Goal: Information Seeking & Learning: Learn about a topic

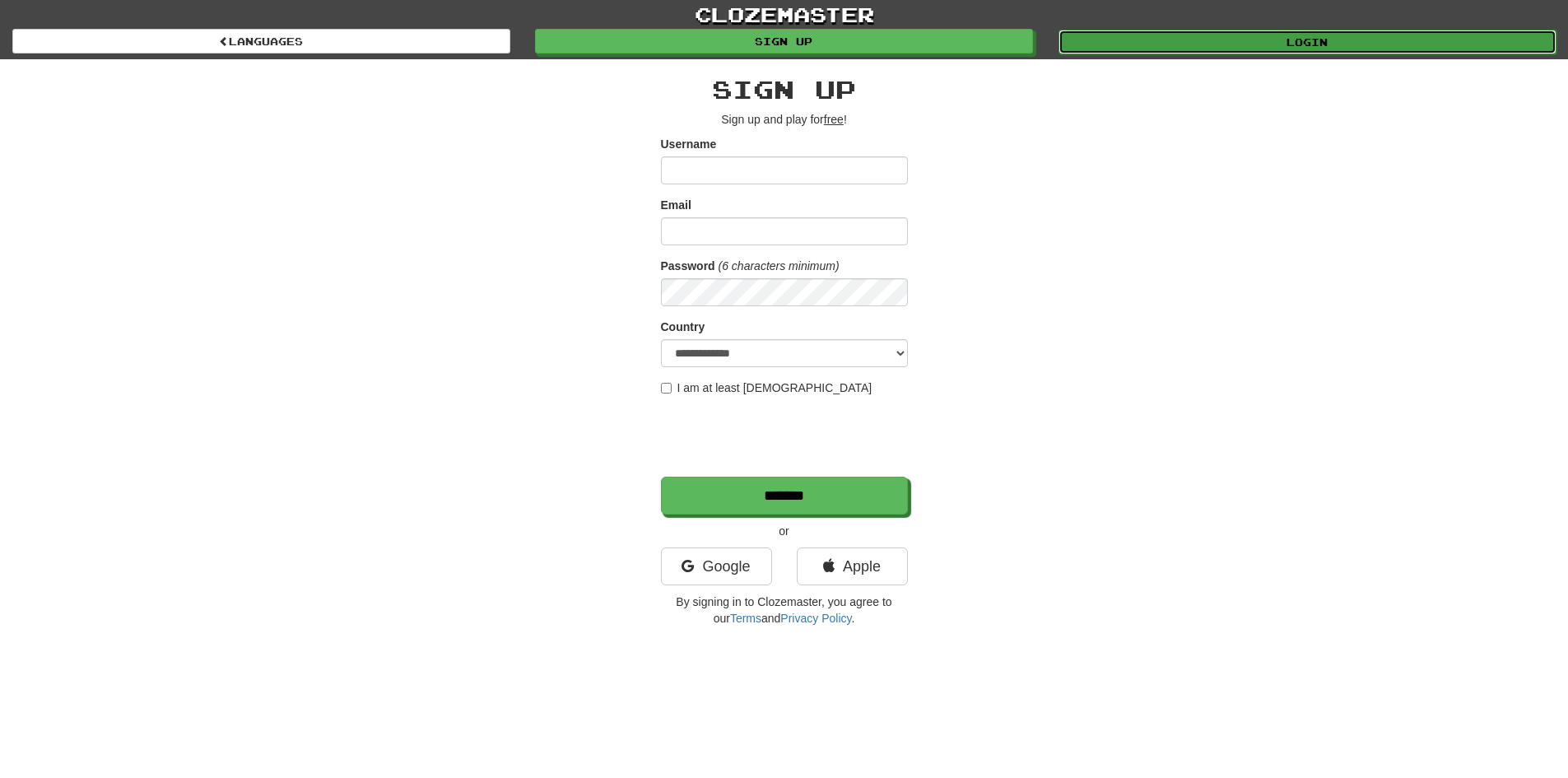
click at [1257, 41] on link "Login" at bounding box center [1307, 41] width 498 height 25
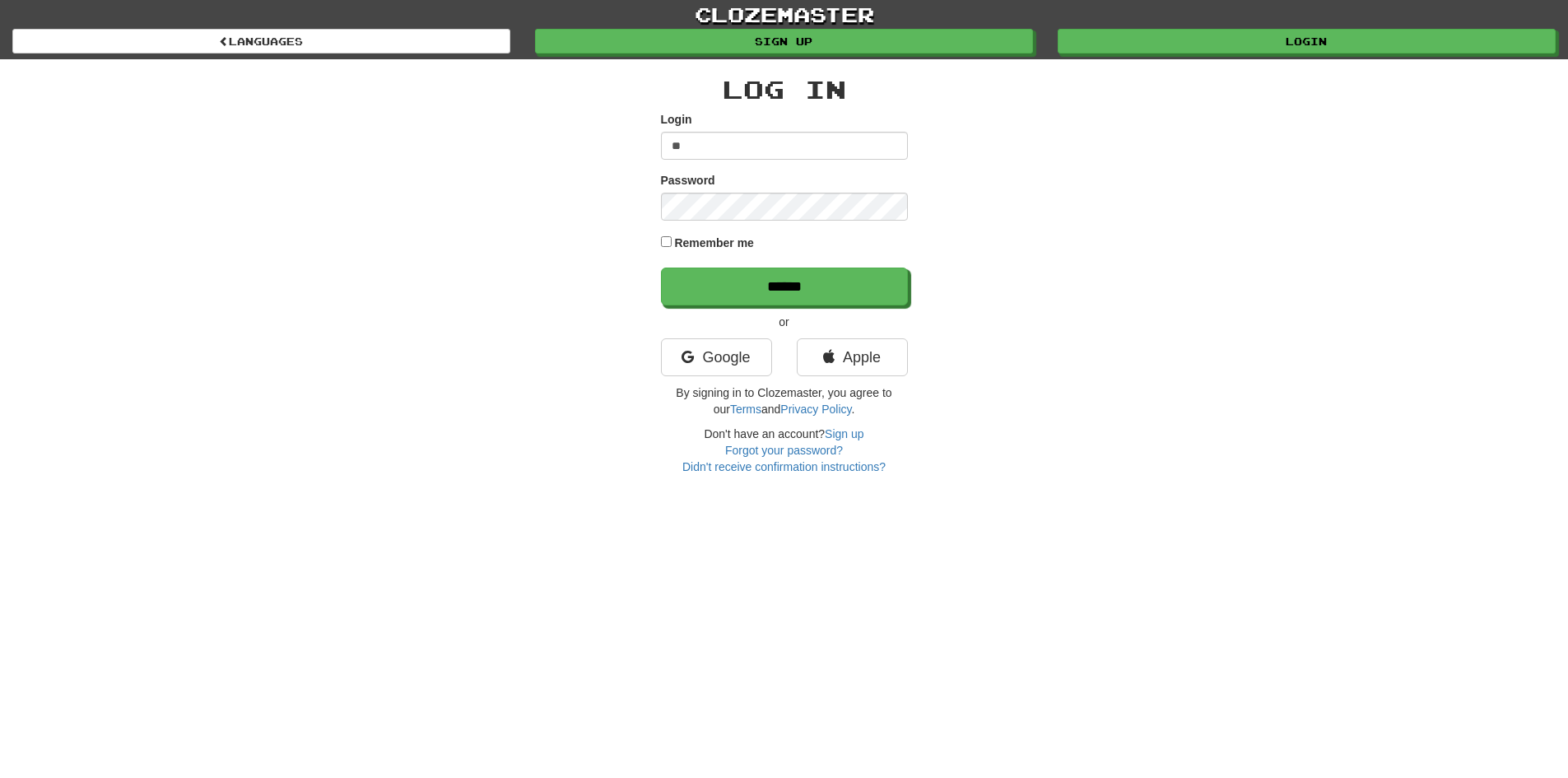
drag, startPoint x: 798, startPoint y: 144, endPoint x: 791, endPoint y: 155, distance: 13.0
drag, startPoint x: 791, startPoint y: 155, endPoint x: 623, endPoint y: 200, distance: 173.9
click at [585, 219] on div "Log In Login ** Password Remember me ****** or Google Apple By signing in to Cl…" at bounding box center [784, 267] width 963 height 416
click at [712, 164] on form "Login ** Password Remember me ******" at bounding box center [784, 209] width 247 height 195
click at [723, 149] on input "**" at bounding box center [784, 146] width 247 height 28
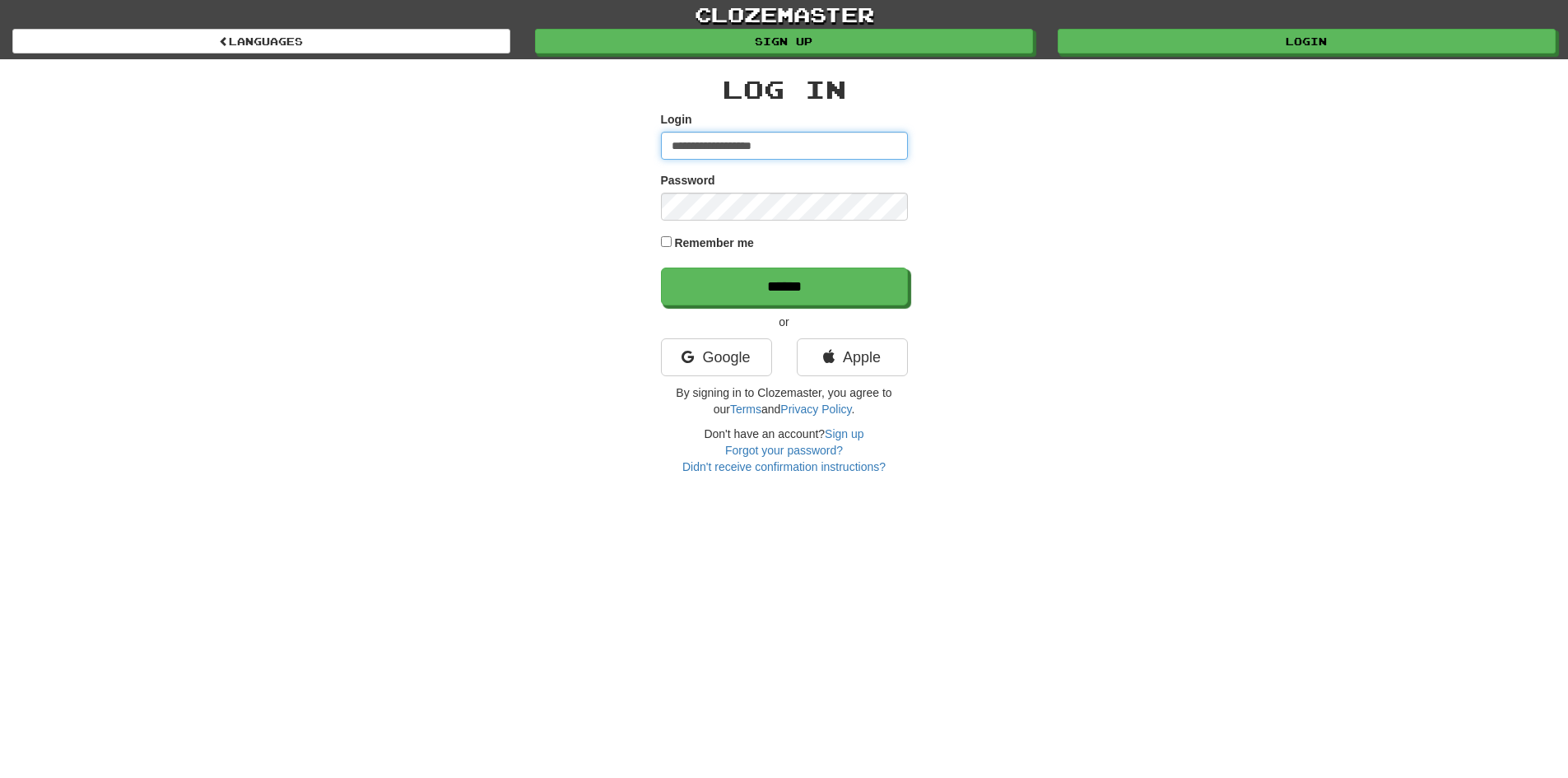
click at [820, 148] on input "**********" at bounding box center [784, 146] width 247 height 28
type input "**********"
click at [661, 268] on input "******" at bounding box center [784, 286] width 247 height 38
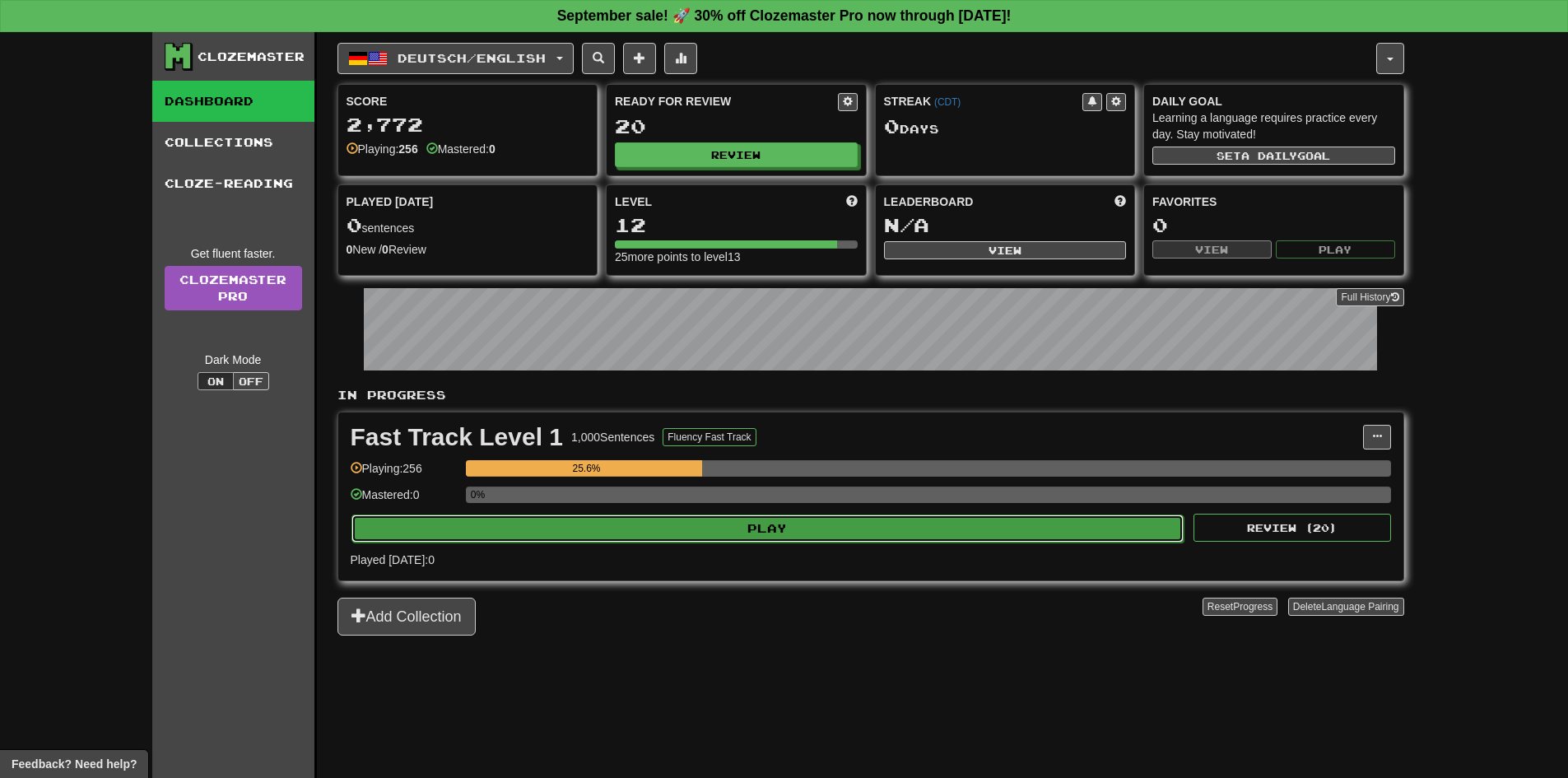
click at [858, 523] on button "Play" at bounding box center [767, 528] width 833 height 28
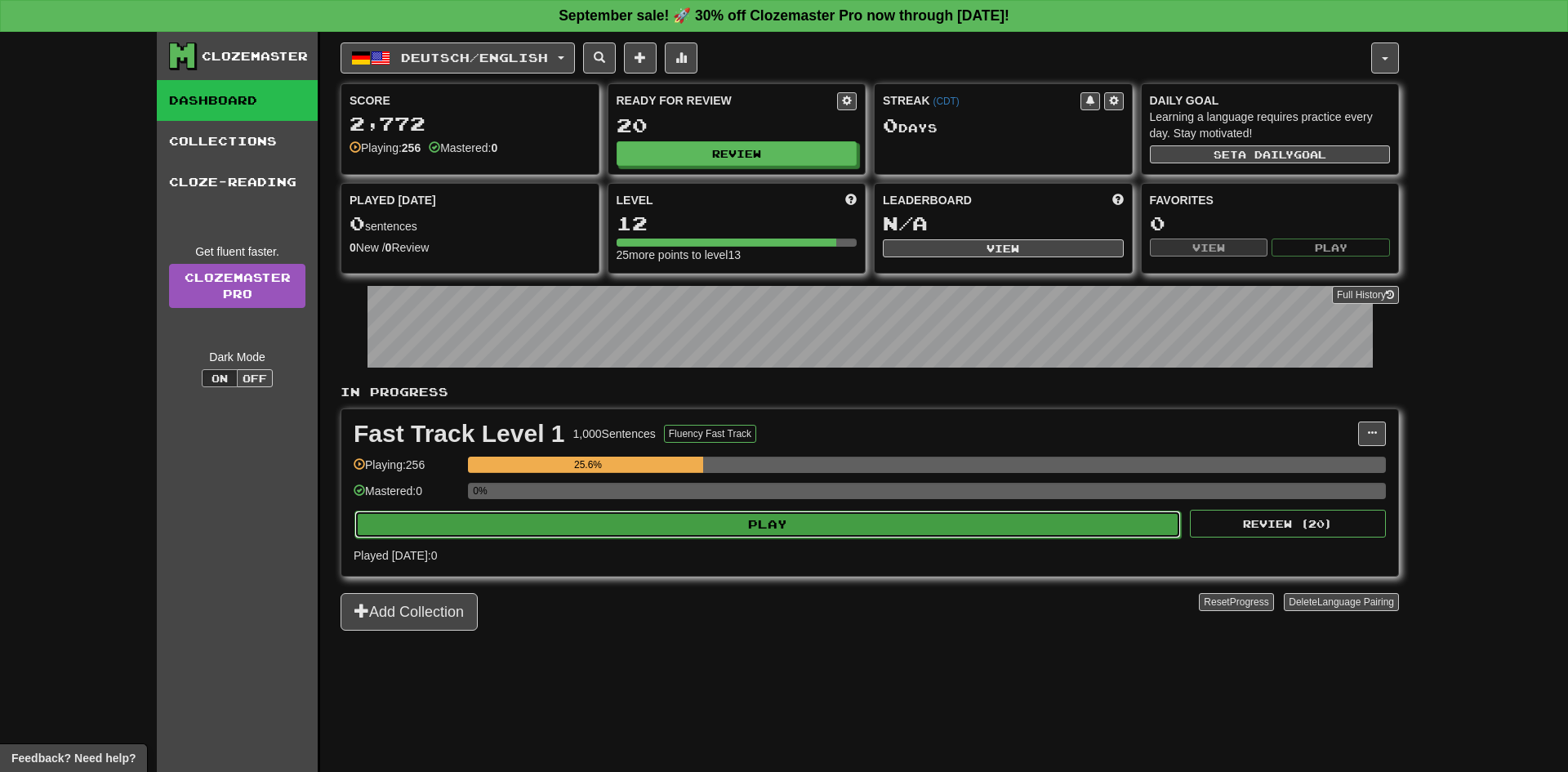
select select "**"
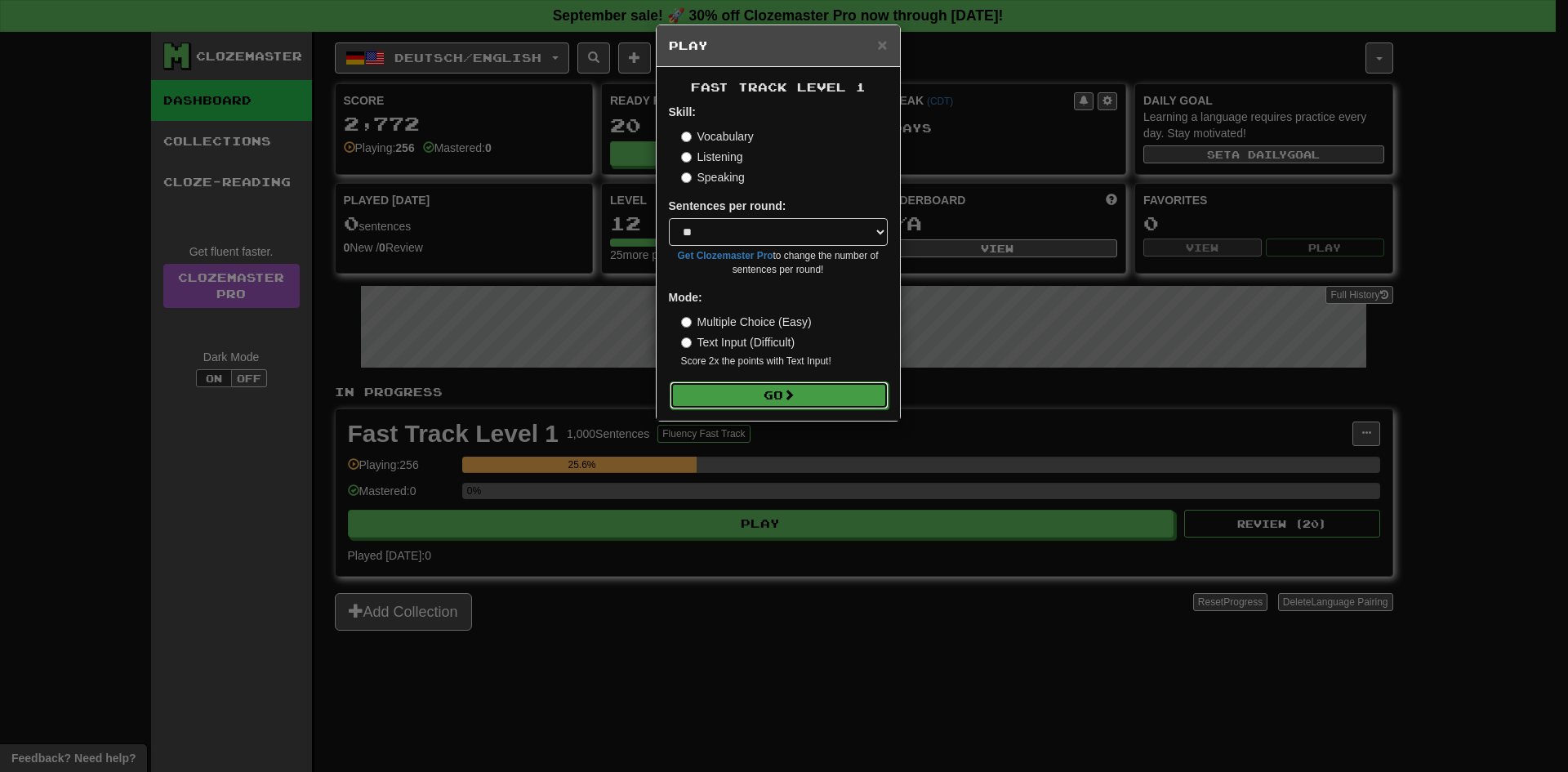
click at [806, 393] on button "Go" at bounding box center [779, 395] width 219 height 27
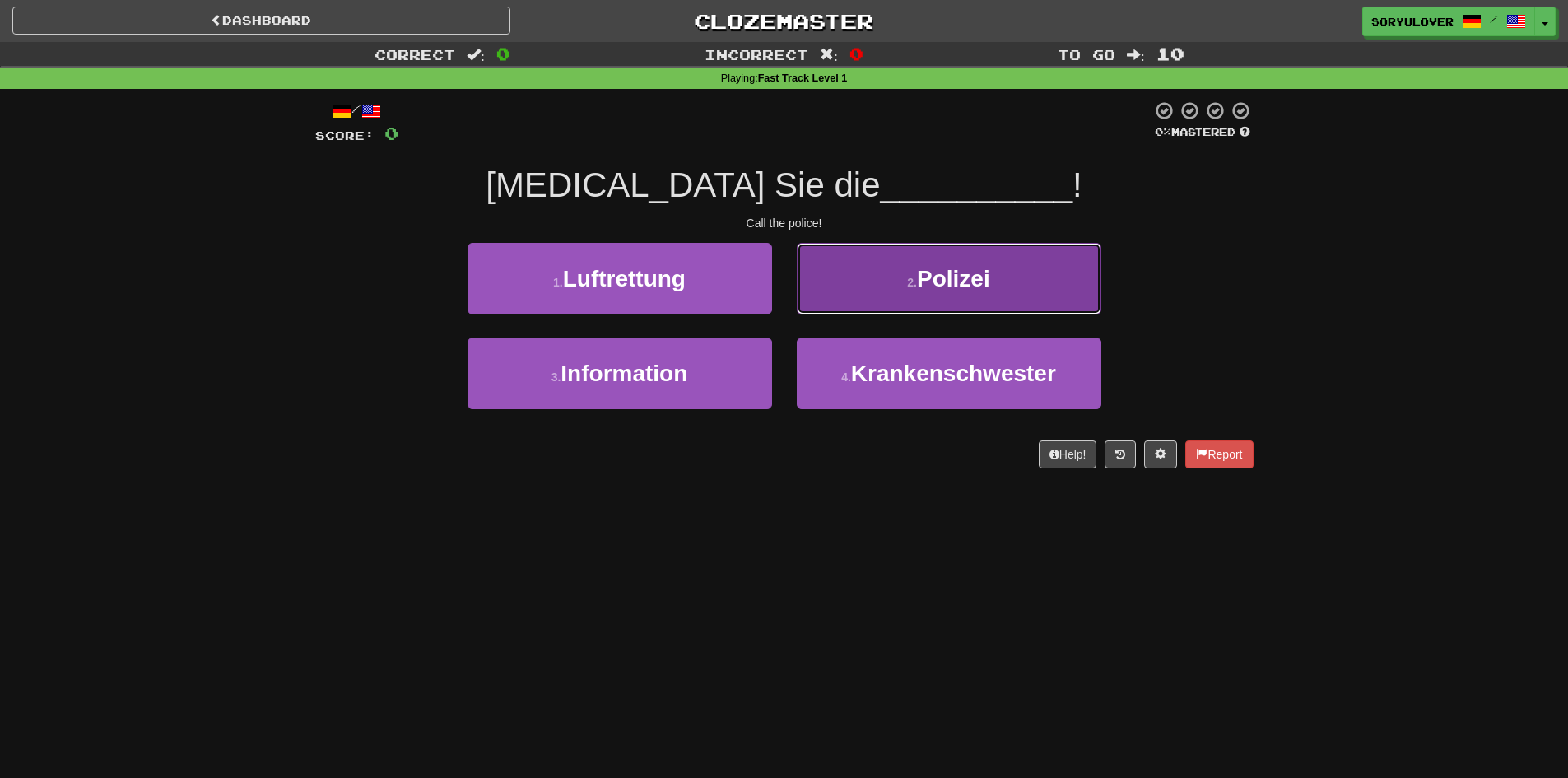
click at [889, 296] on button "2 . Polizei" at bounding box center [949, 278] width 305 height 72
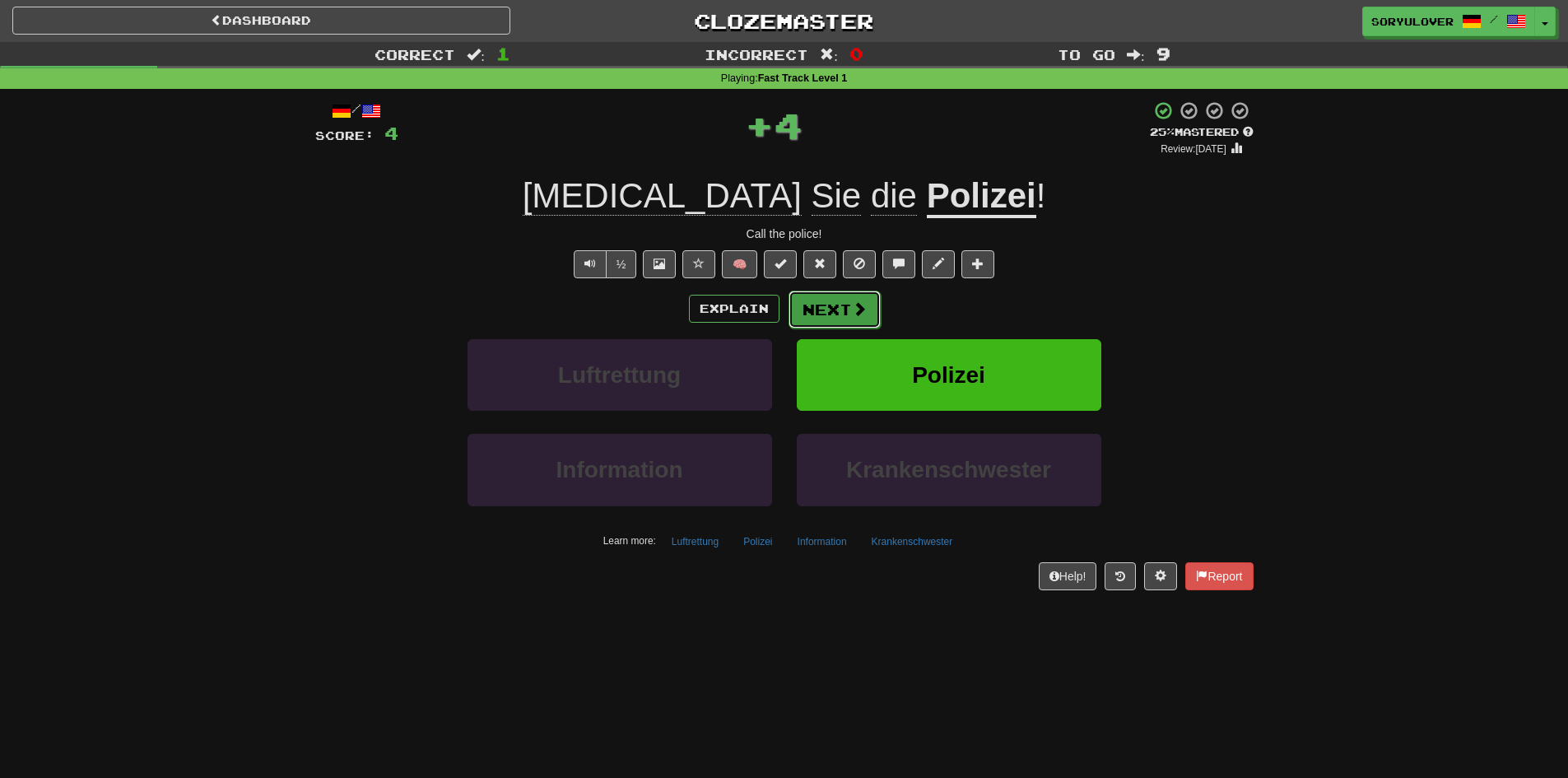
click at [828, 307] on button "Next" at bounding box center [835, 309] width 92 height 38
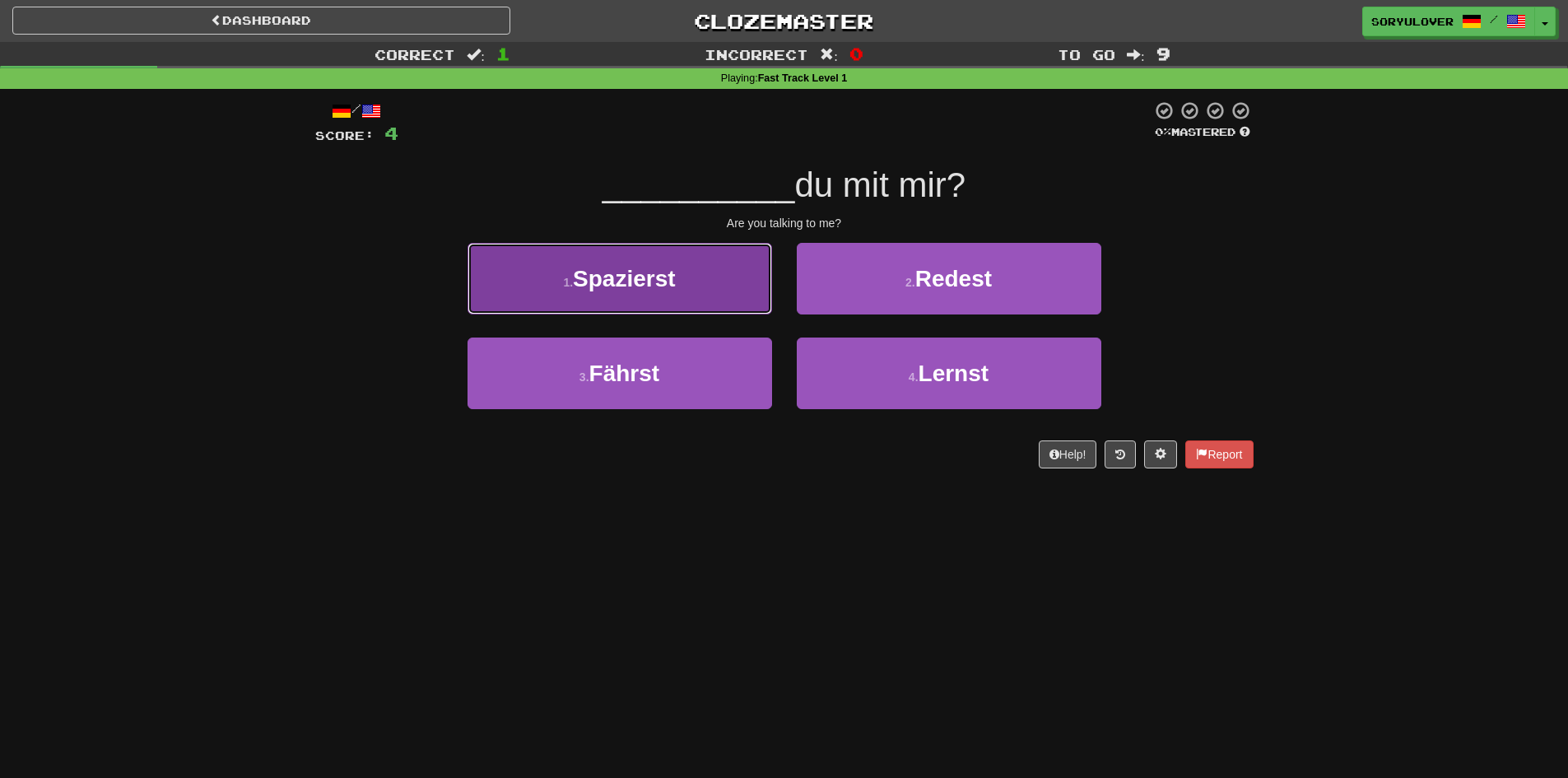
click at [692, 295] on button "1 . Spazierst" at bounding box center [620, 278] width 305 height 72
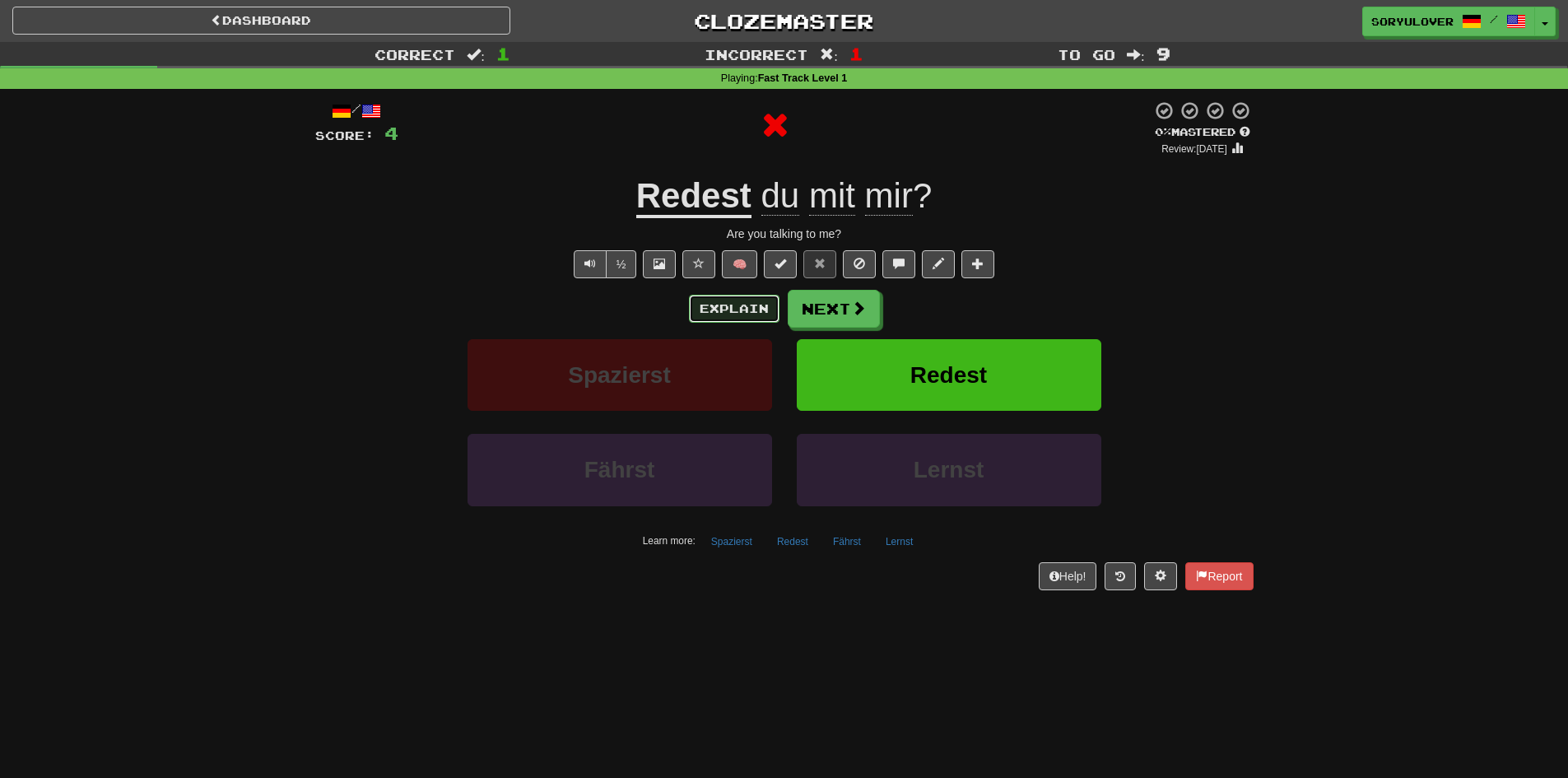
click at [714, 302] on button "Explain" at bounding box center [735, 309] width 90 height 28
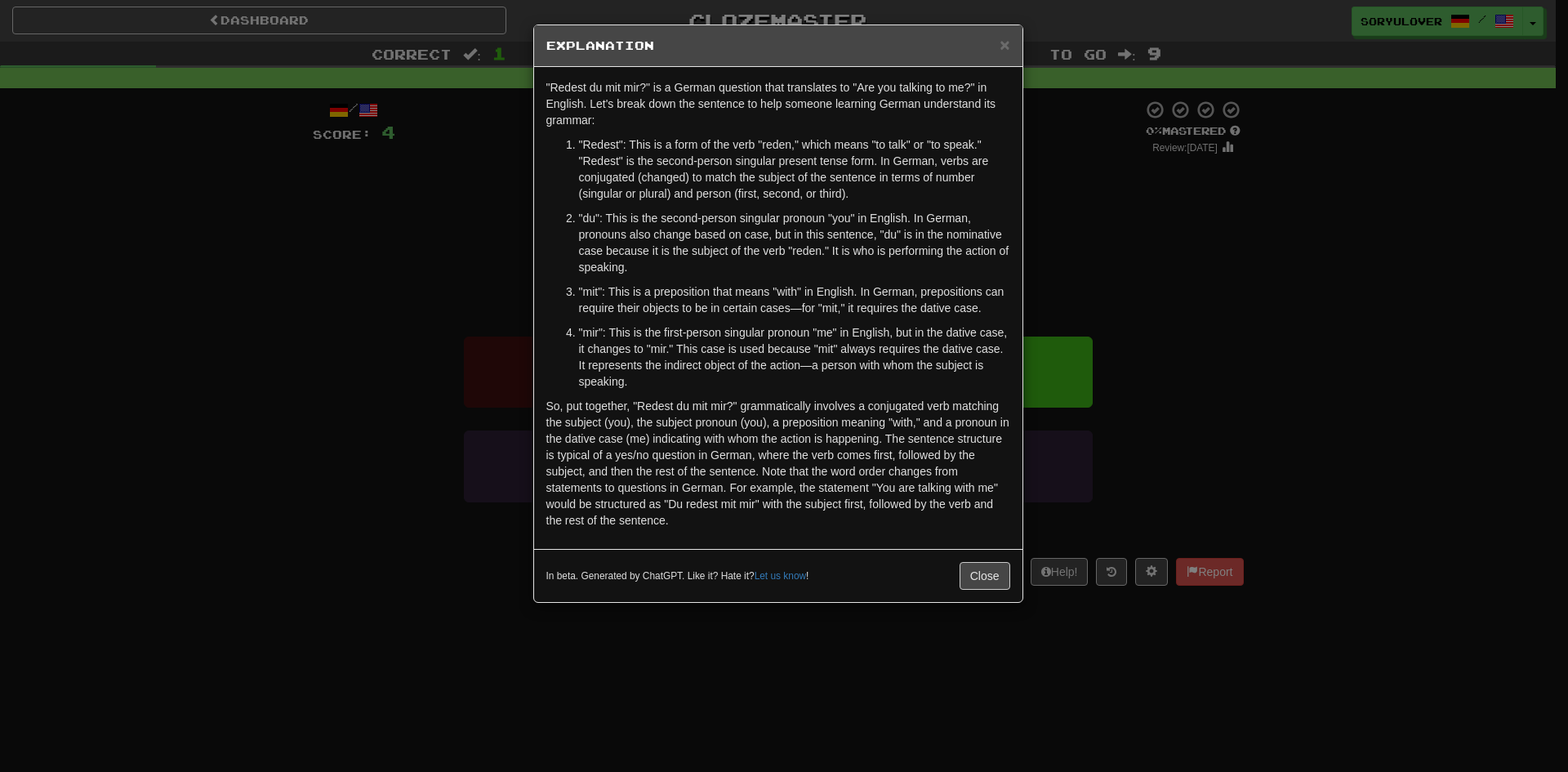
click at [392, 324] on div "× Explanation "Redest du mit mir?" is a German question that translates to "Are…" at bounding box center [784, 386] width 1568 height 772
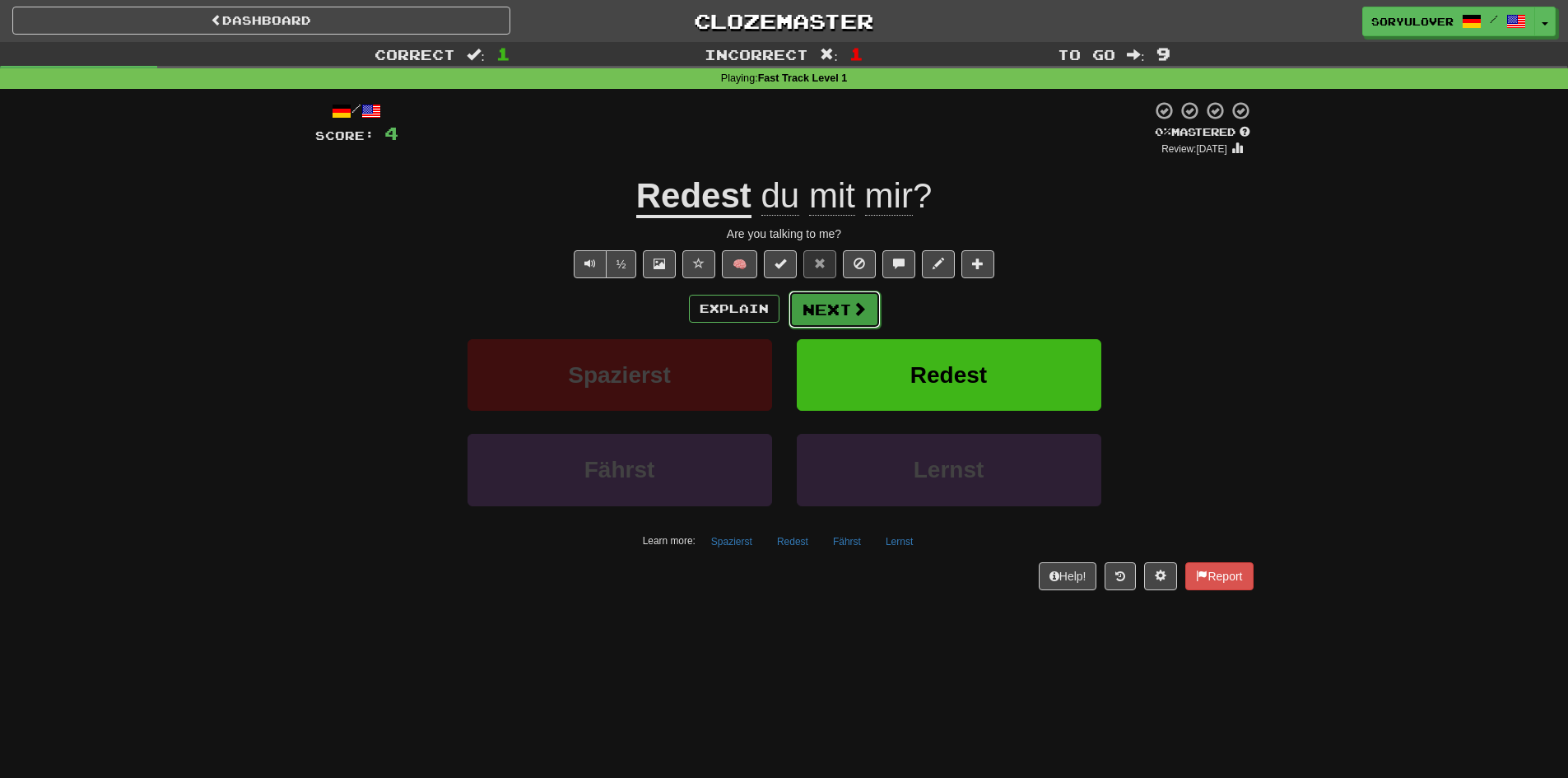
click at [825, 316] on button "Next" at bounding box center [835, 309] width 92 height 38
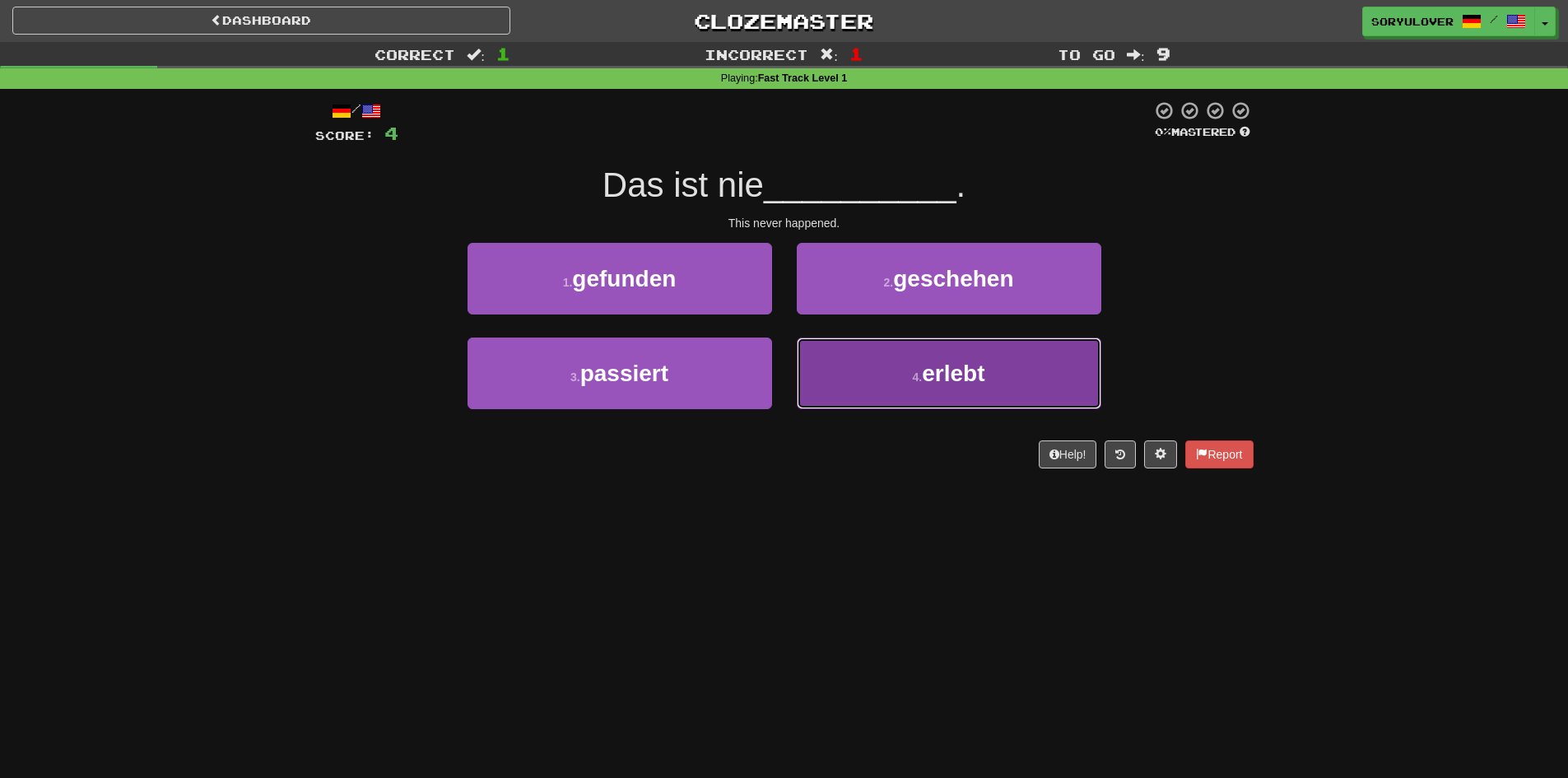
click at [833, 372] on button "4 . erlebt" at bounding box center [949, 373] width 305 height 72
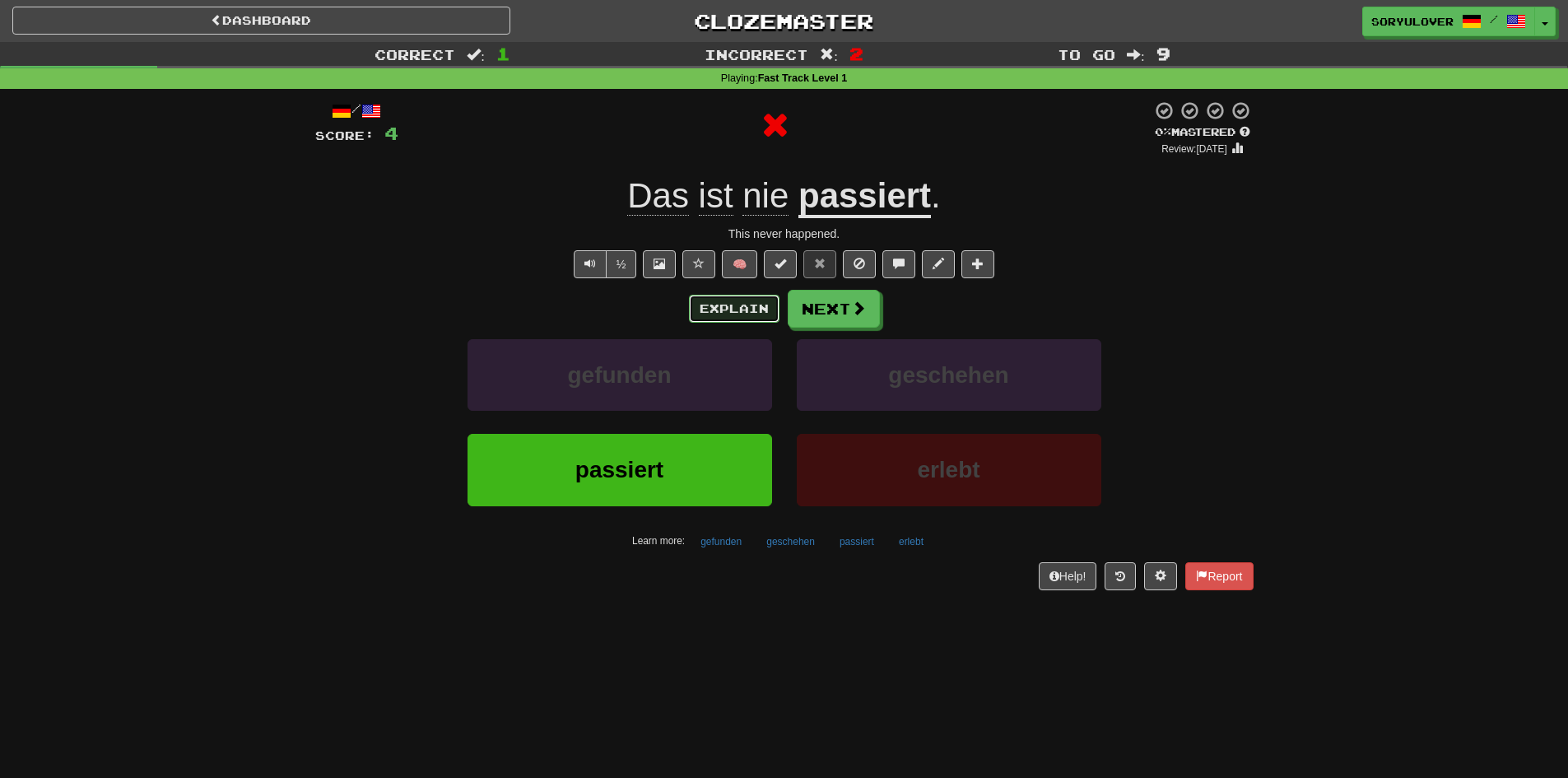
click at [754, 303] on button "Explain" at bounding box center [735, 309] width 90 height 28
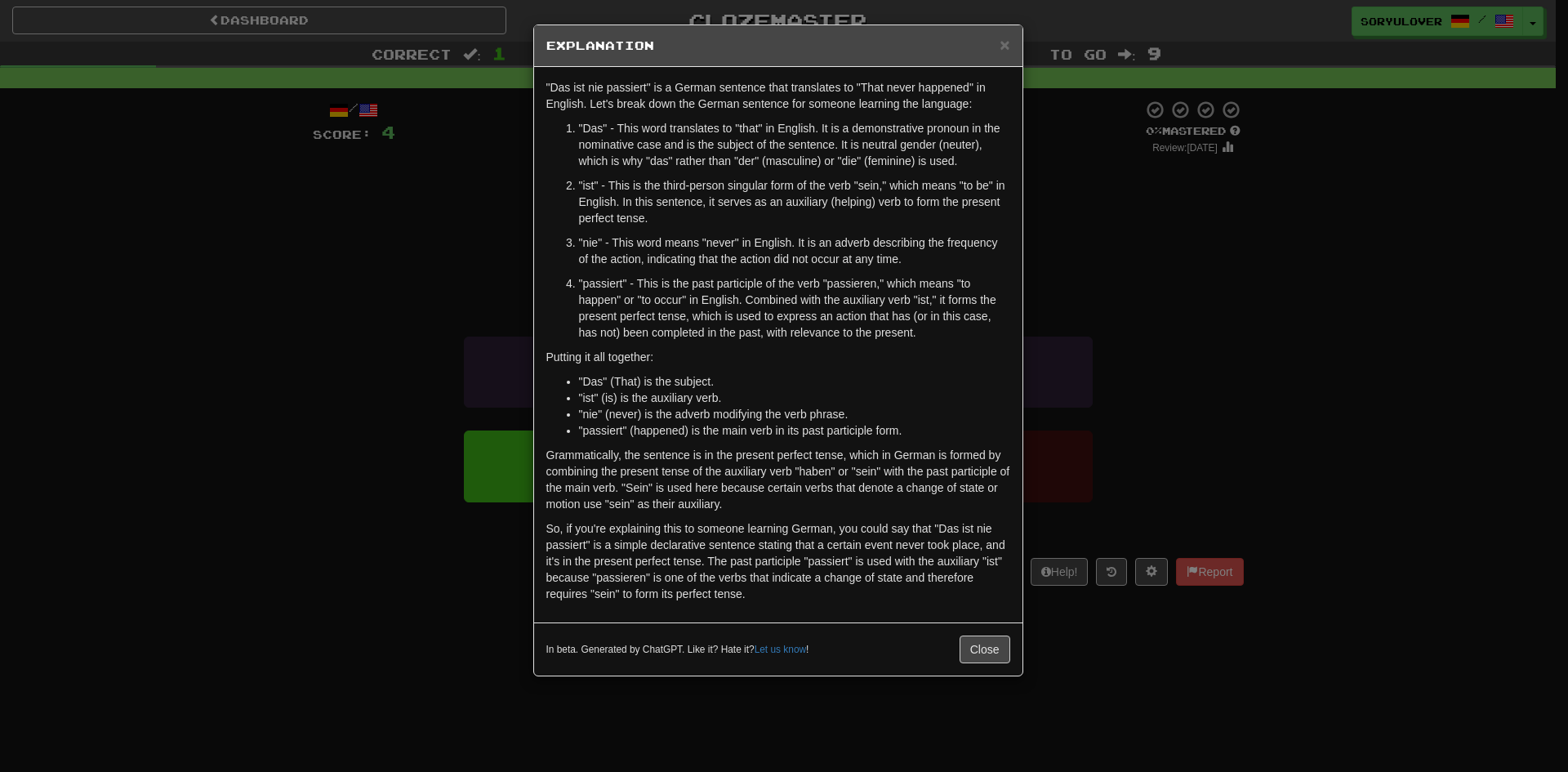
click at [392, 290] on div "× Explanation "Das ist nie passiert" is a German sentence that translates to "T…" at bounding box center [784, 386] width 1568 height 772
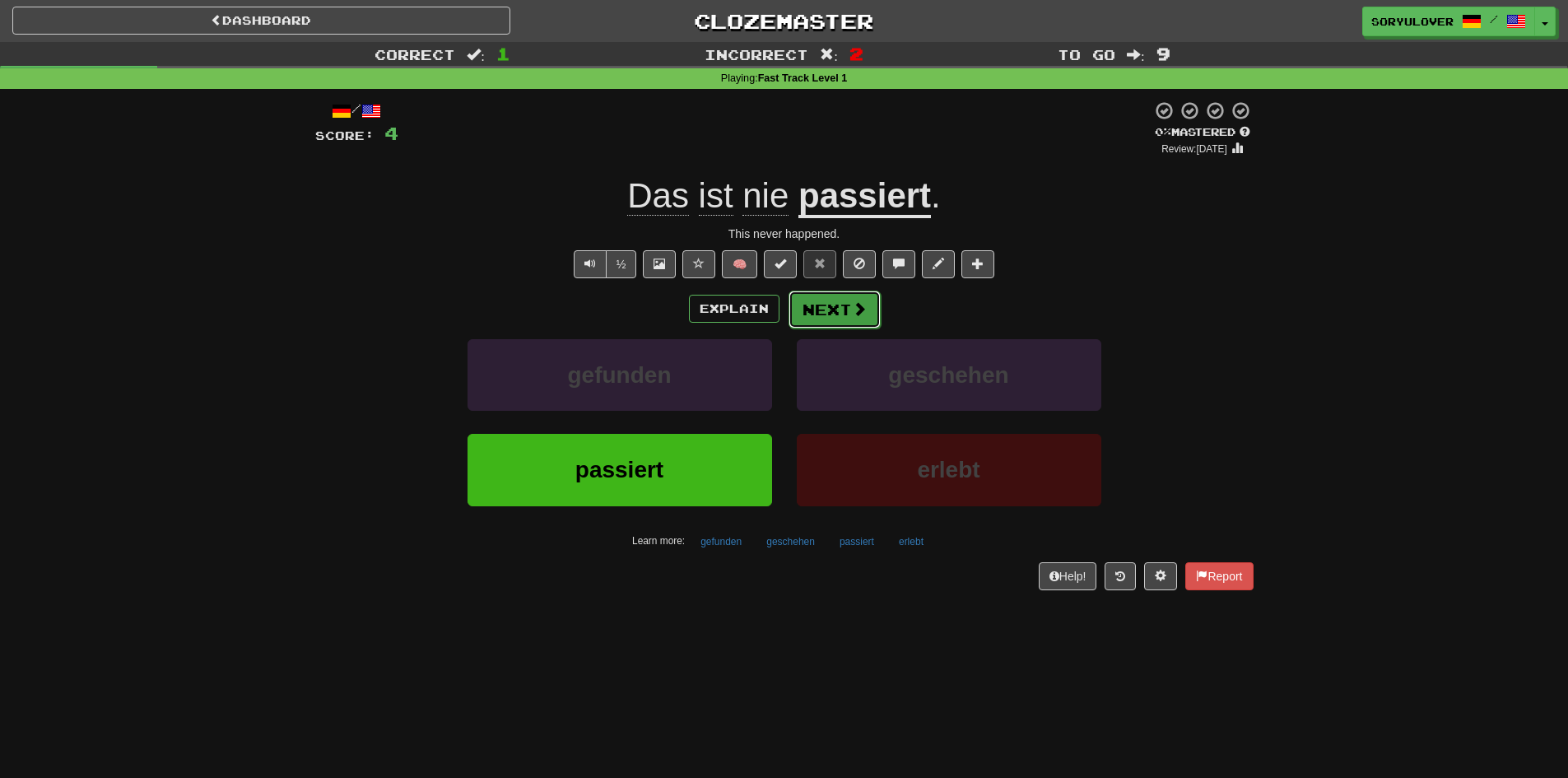
click at [808, 298] on button "Next" at bounding box center [835, 309] width 92 height 38
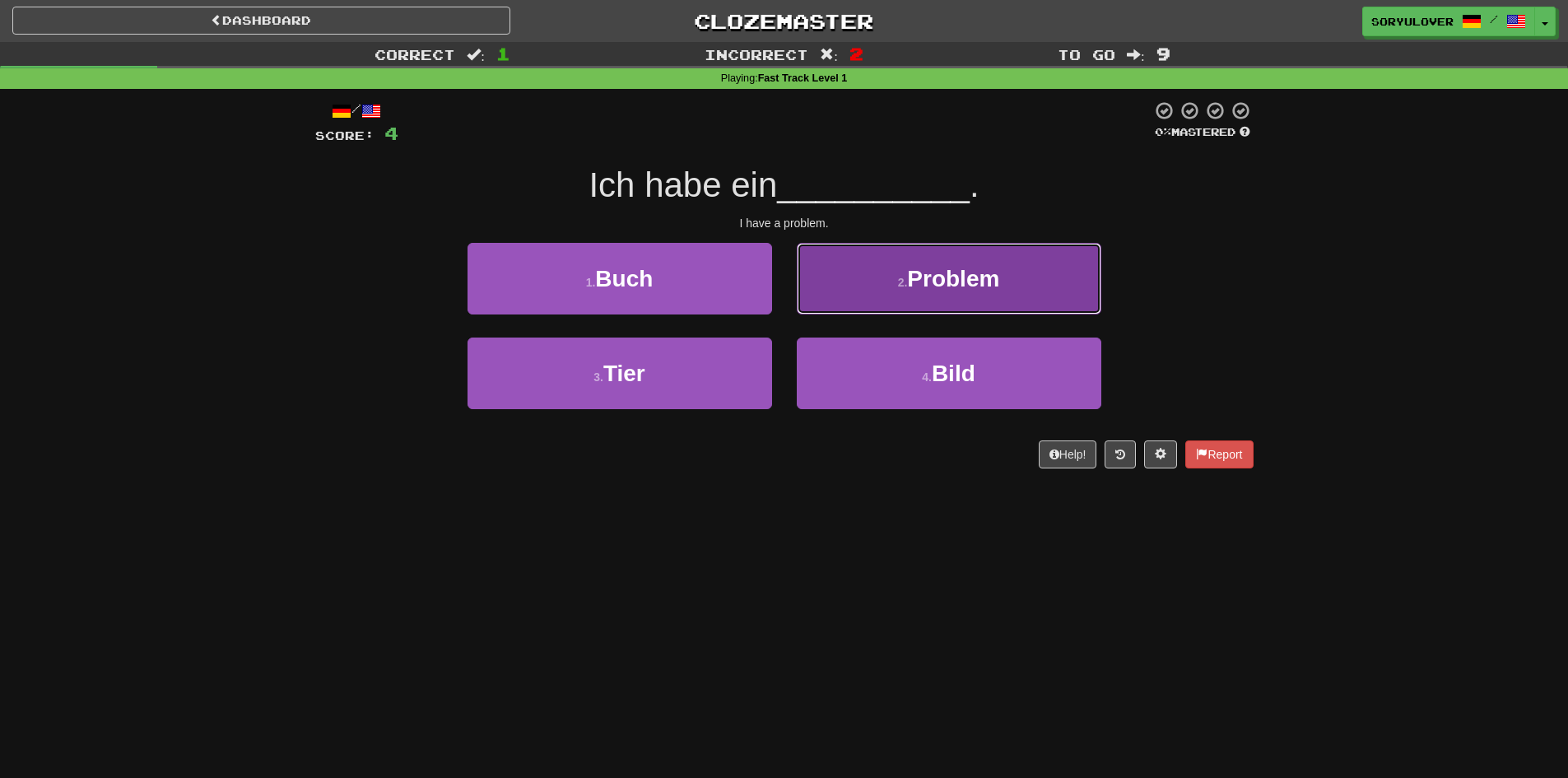
click at [843, 273] on button "2 . Problem" at bounding box center [949, 278] width 305 height 72
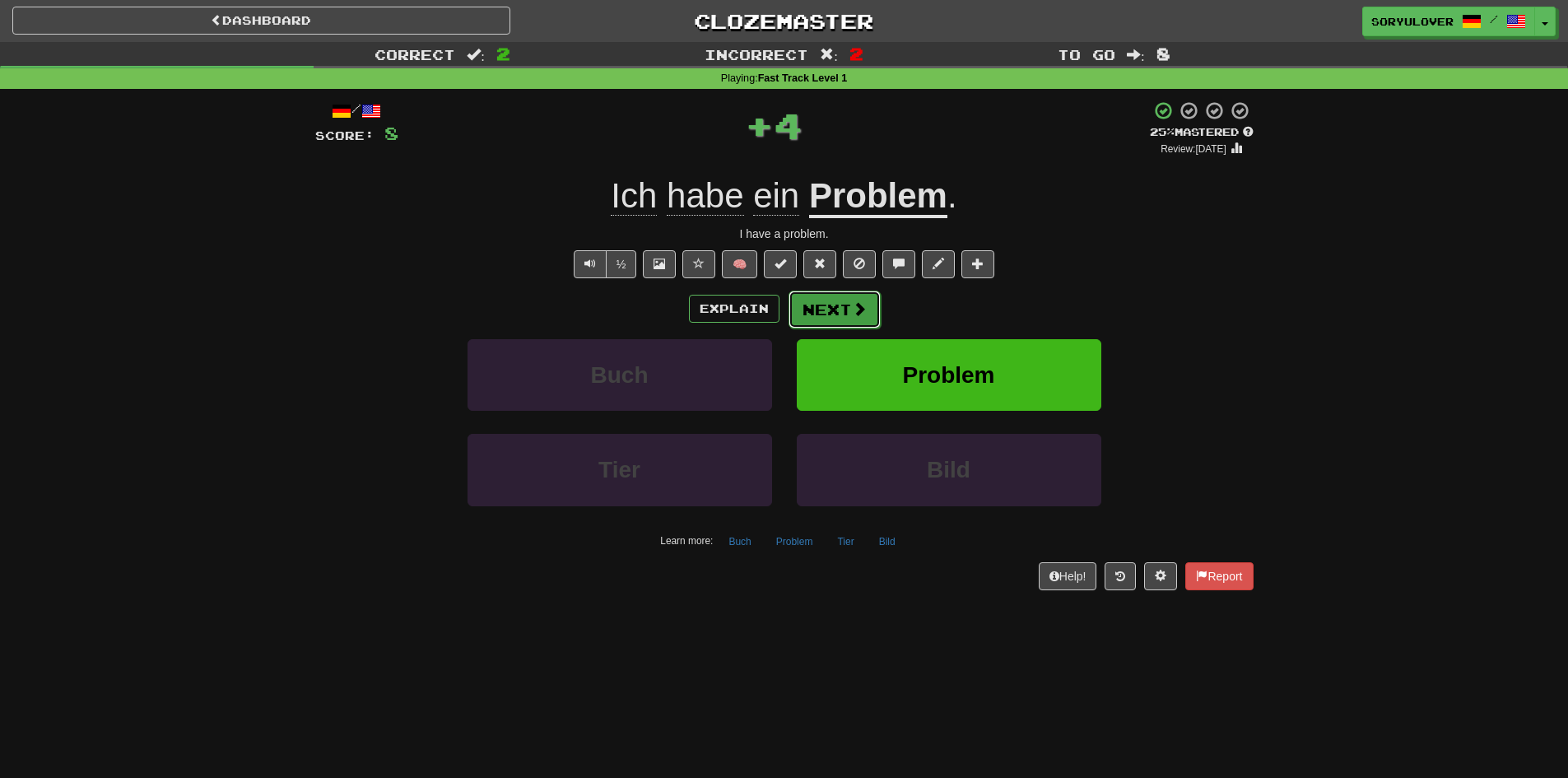
click at [810, 312] on button "Next" at bounding box center [835, 309] width 92 height 38
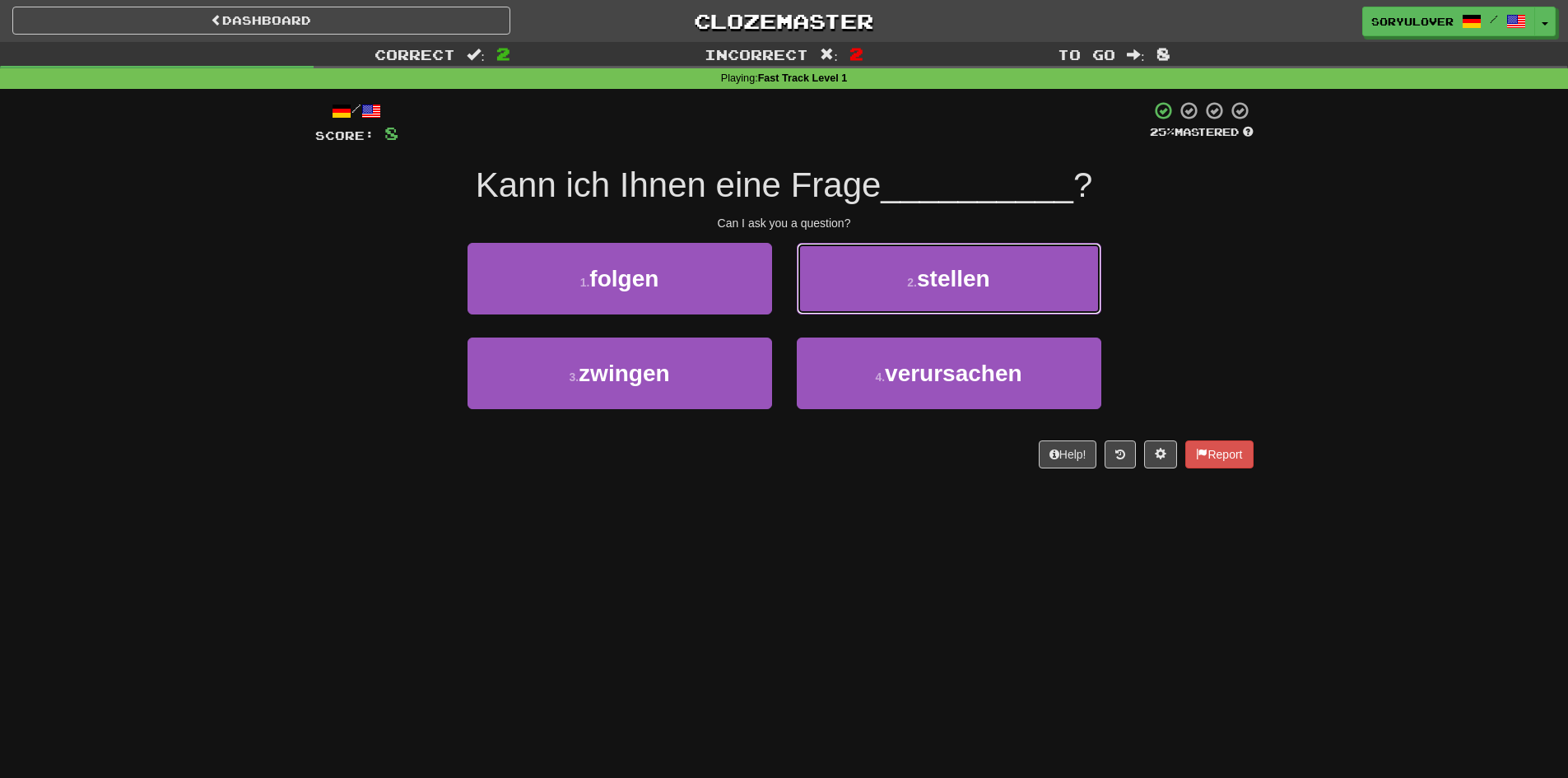
click at [880, 245] on button "2 . stellen" at bounding box center [949, 278] width 305 height 72
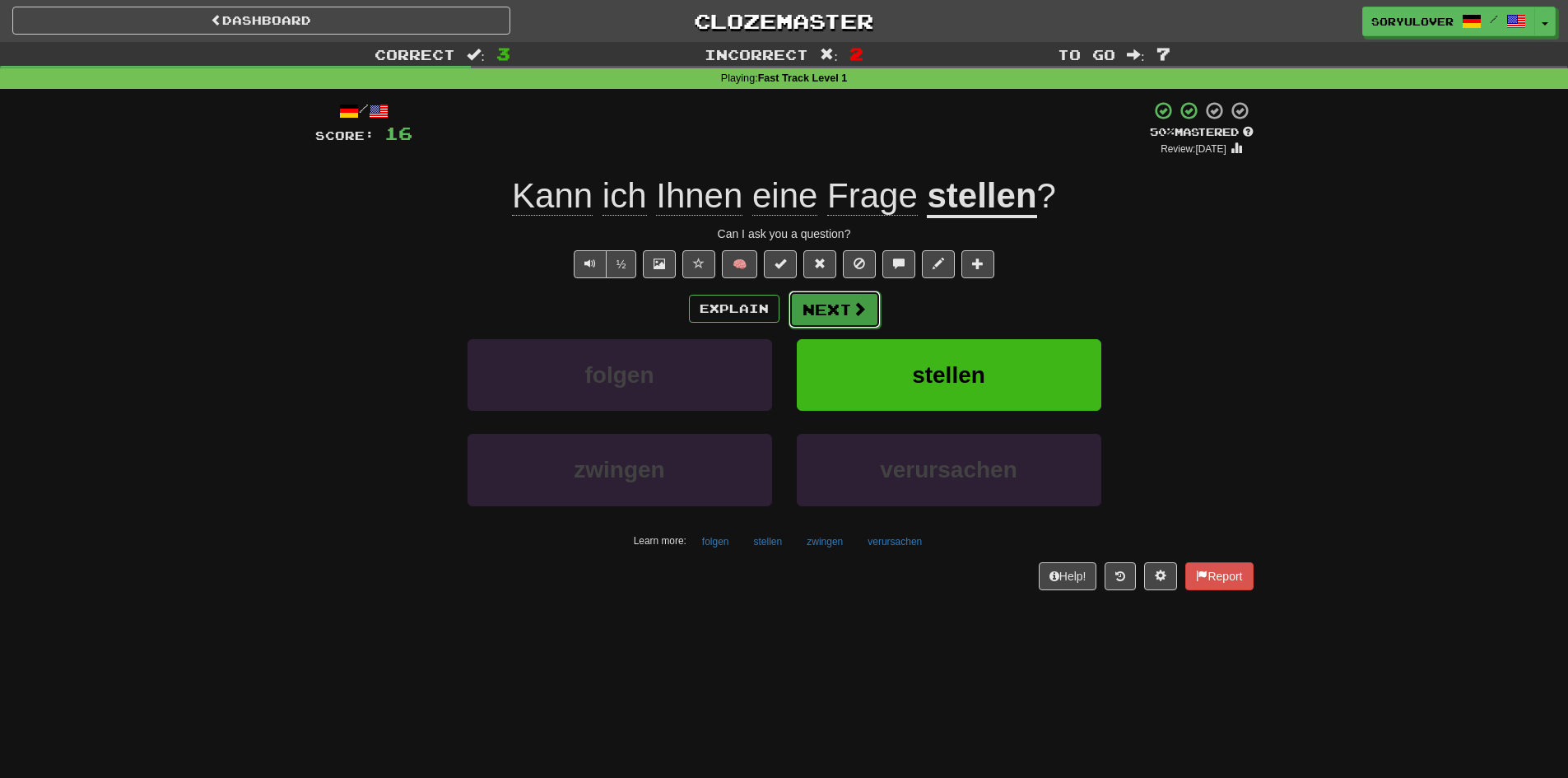
click at [849, 315] on button "Next" at bounding box center [835, 309] width 92 height 38
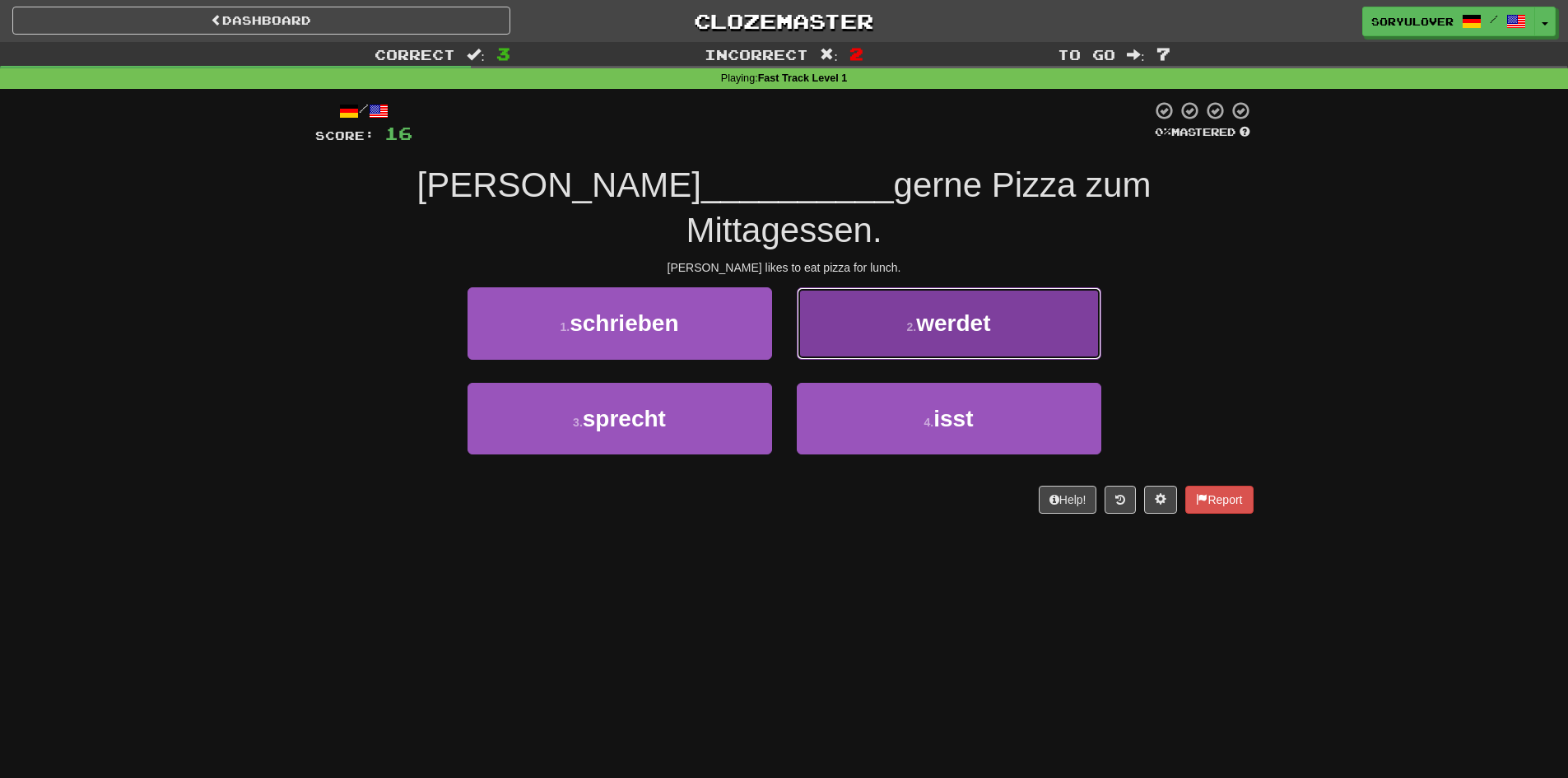
click at [887, 301] on button "2 . werdet" at bounding box center [949, 323] width 305 height 72
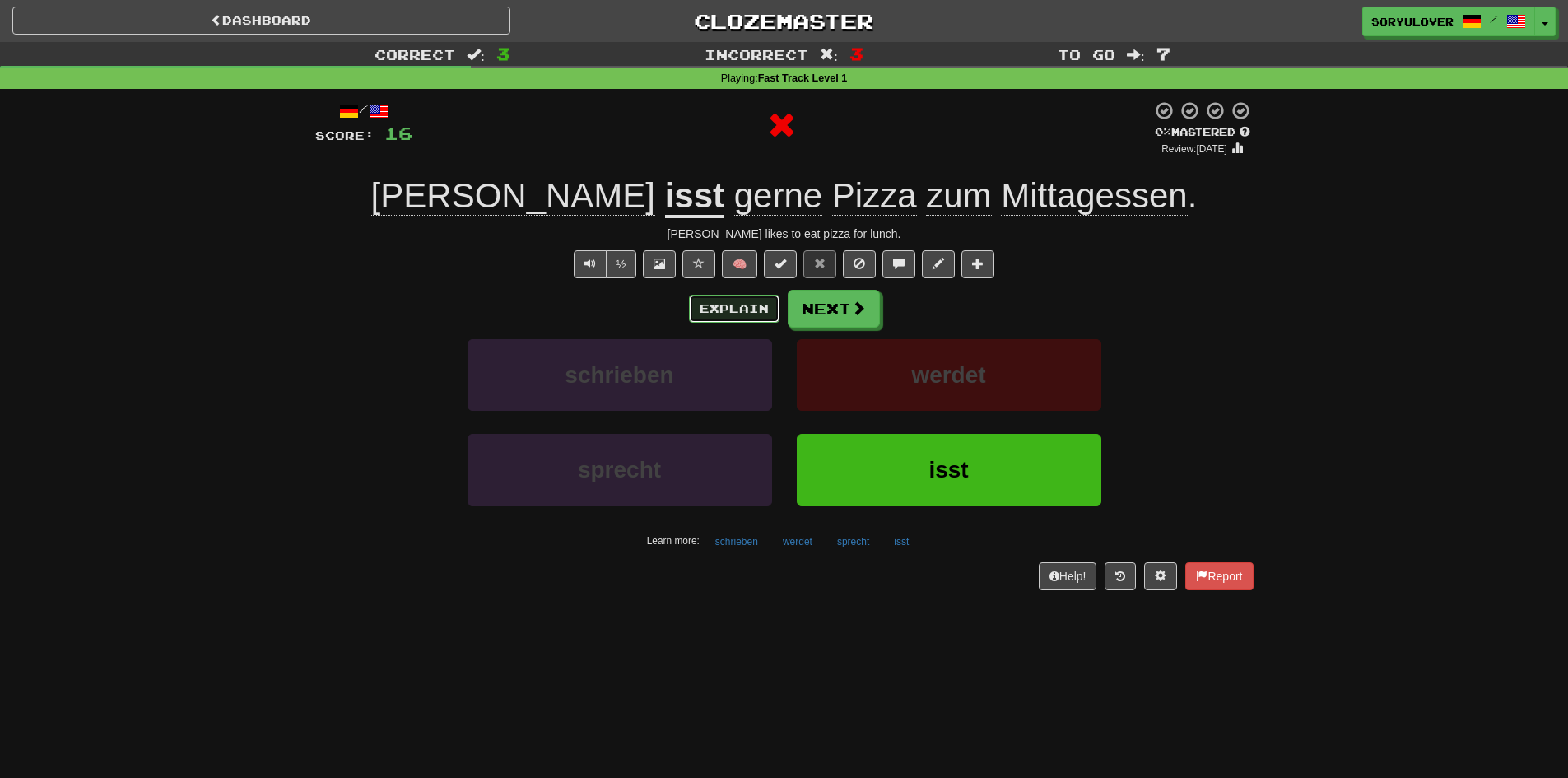
click at [741, 307] on button "Explain" at bounding box center [735, 309] width 90 height 28
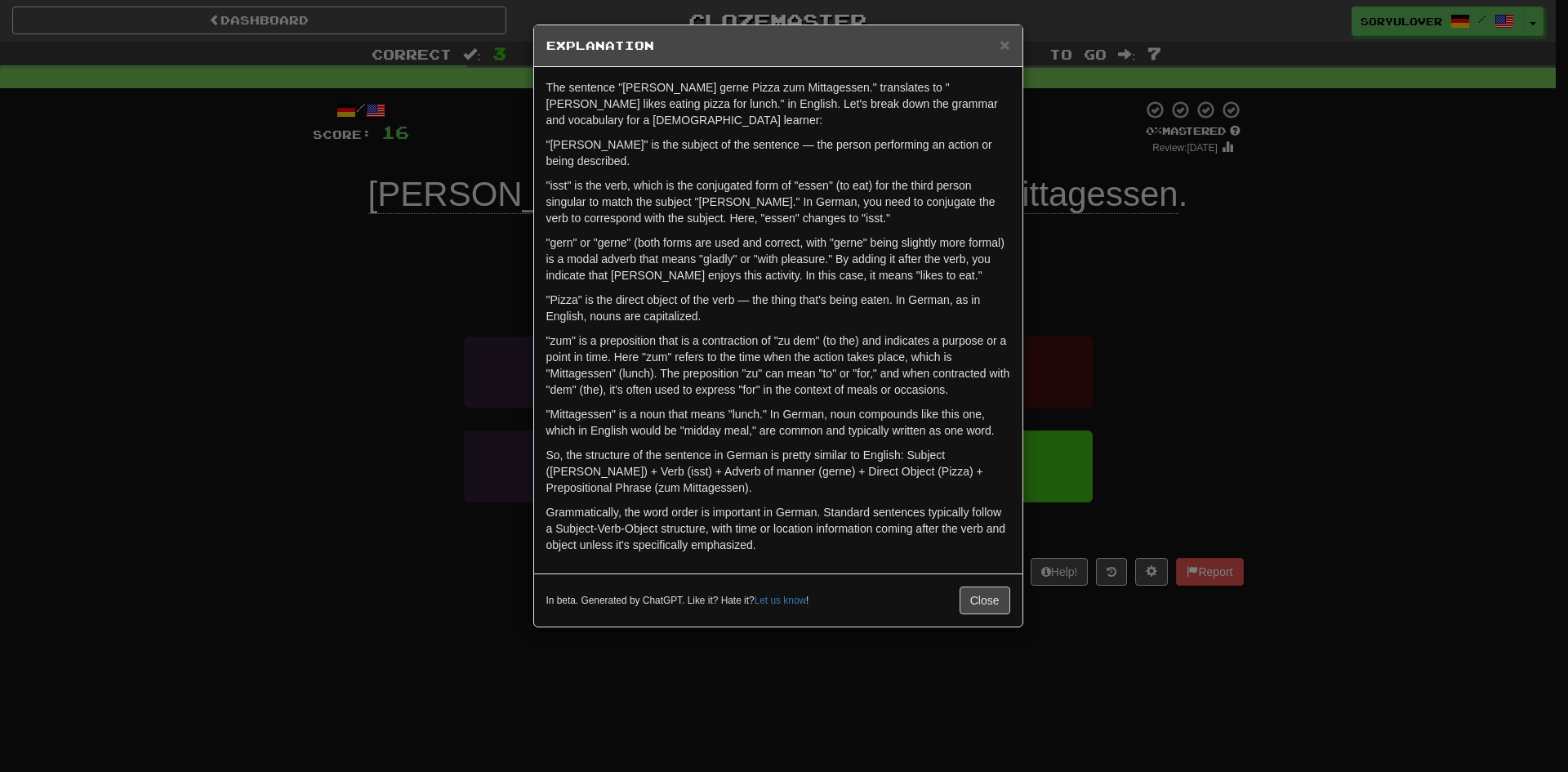
click at [418, 346] on div "× Explanation The sentence "Sarah isst gerne Pizza zum Mittagessen." translates…" at bounding box center [784, 386] width 1568 height 772
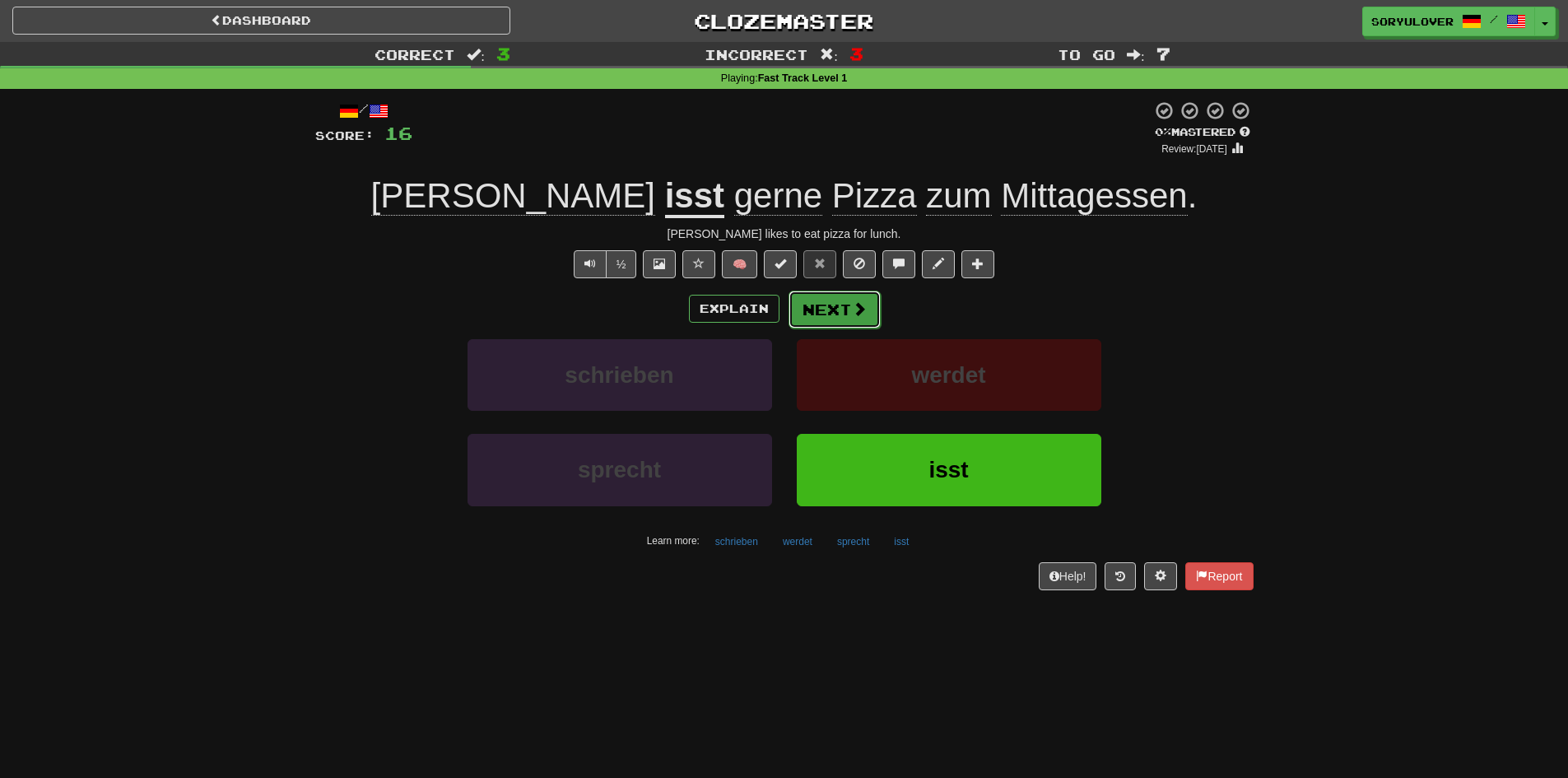
click at [853, 307] on span at bounding box center [859, 308] width 15 height 15
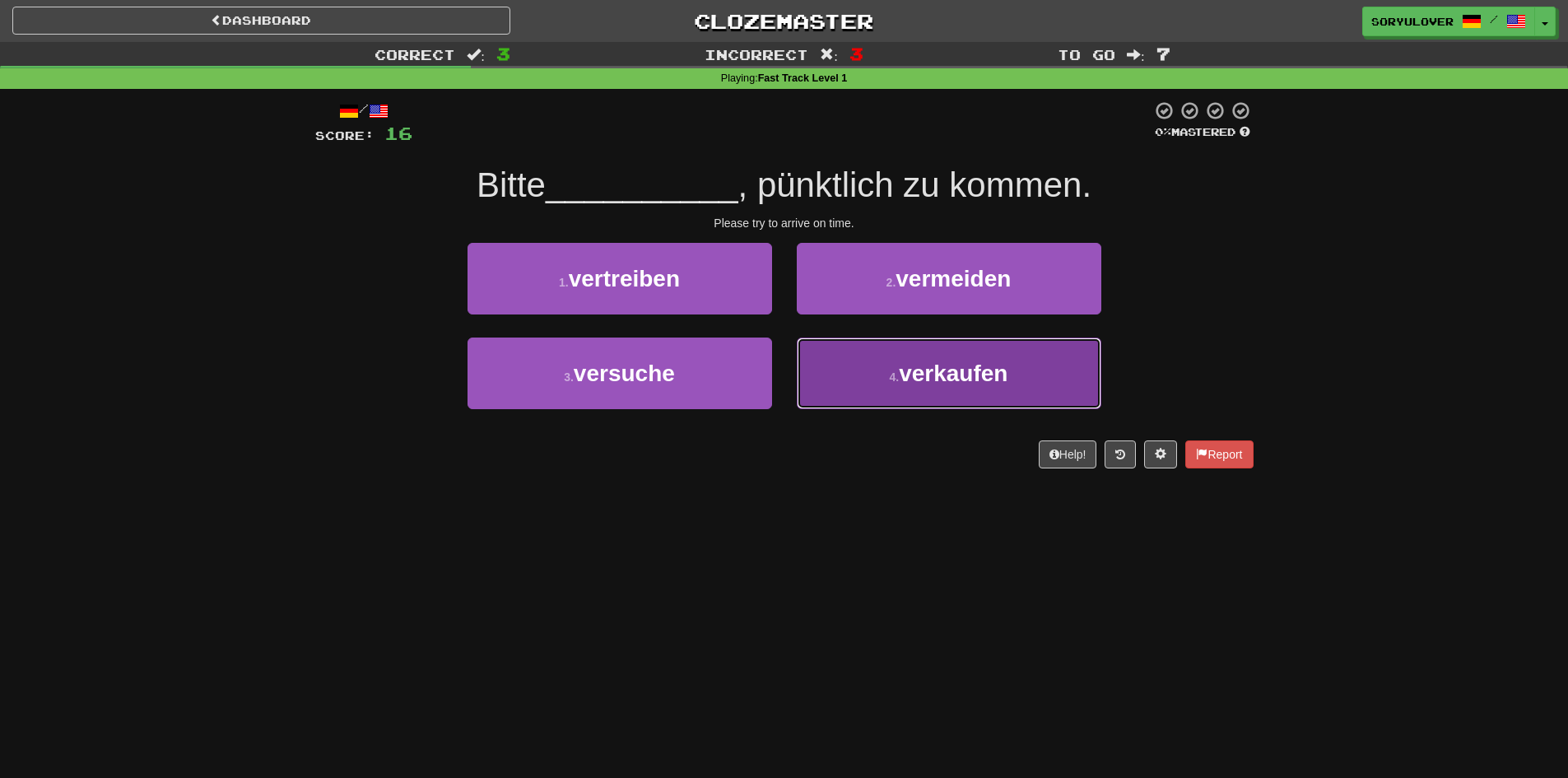
click at [838, 376] on button "4 . verkaufen" at bounding box center [949, 373] width 305 height 72
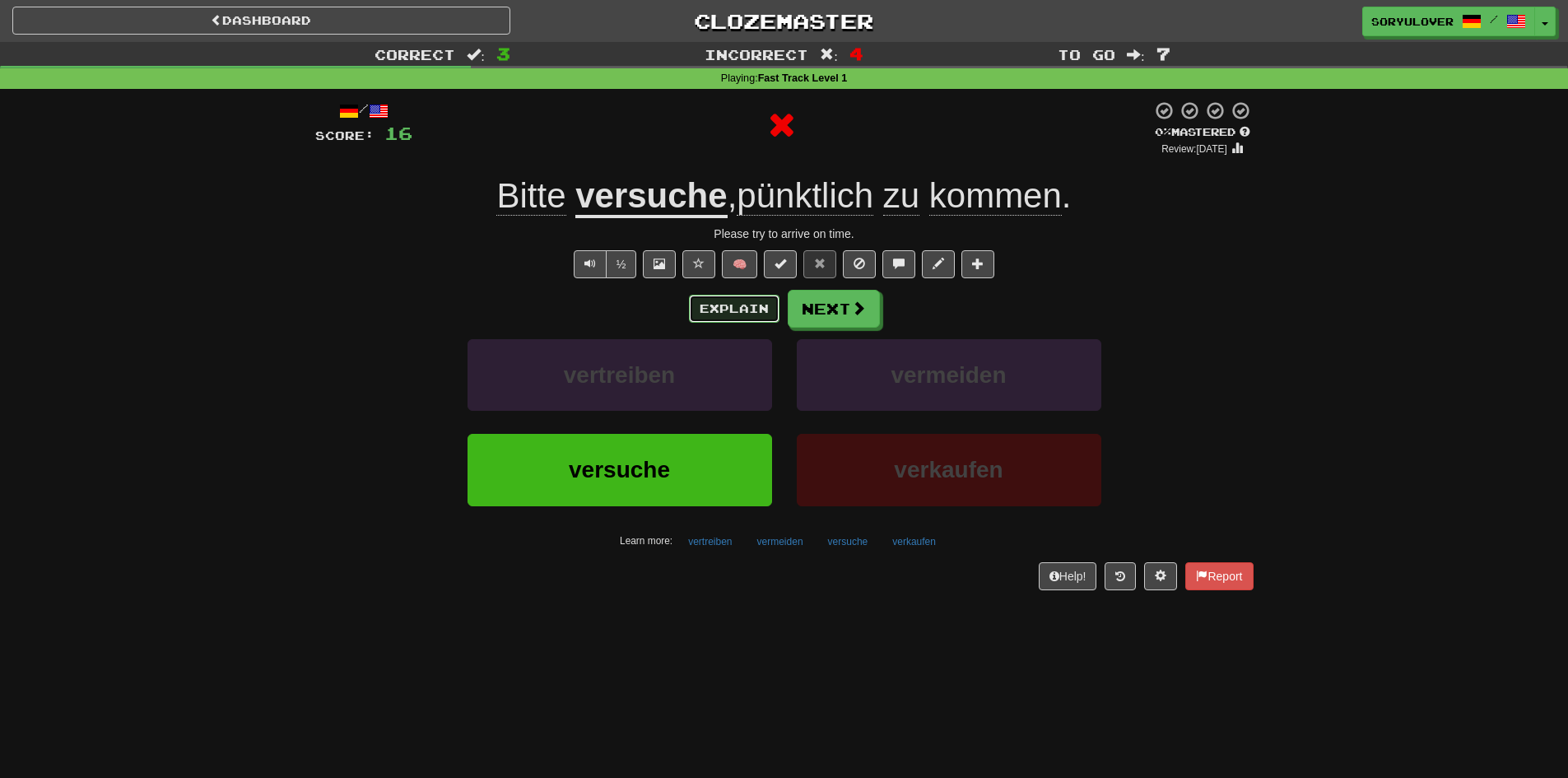
click at [720, 314] on button "Explain" at bounding box center [735, 309] width 90 height 28
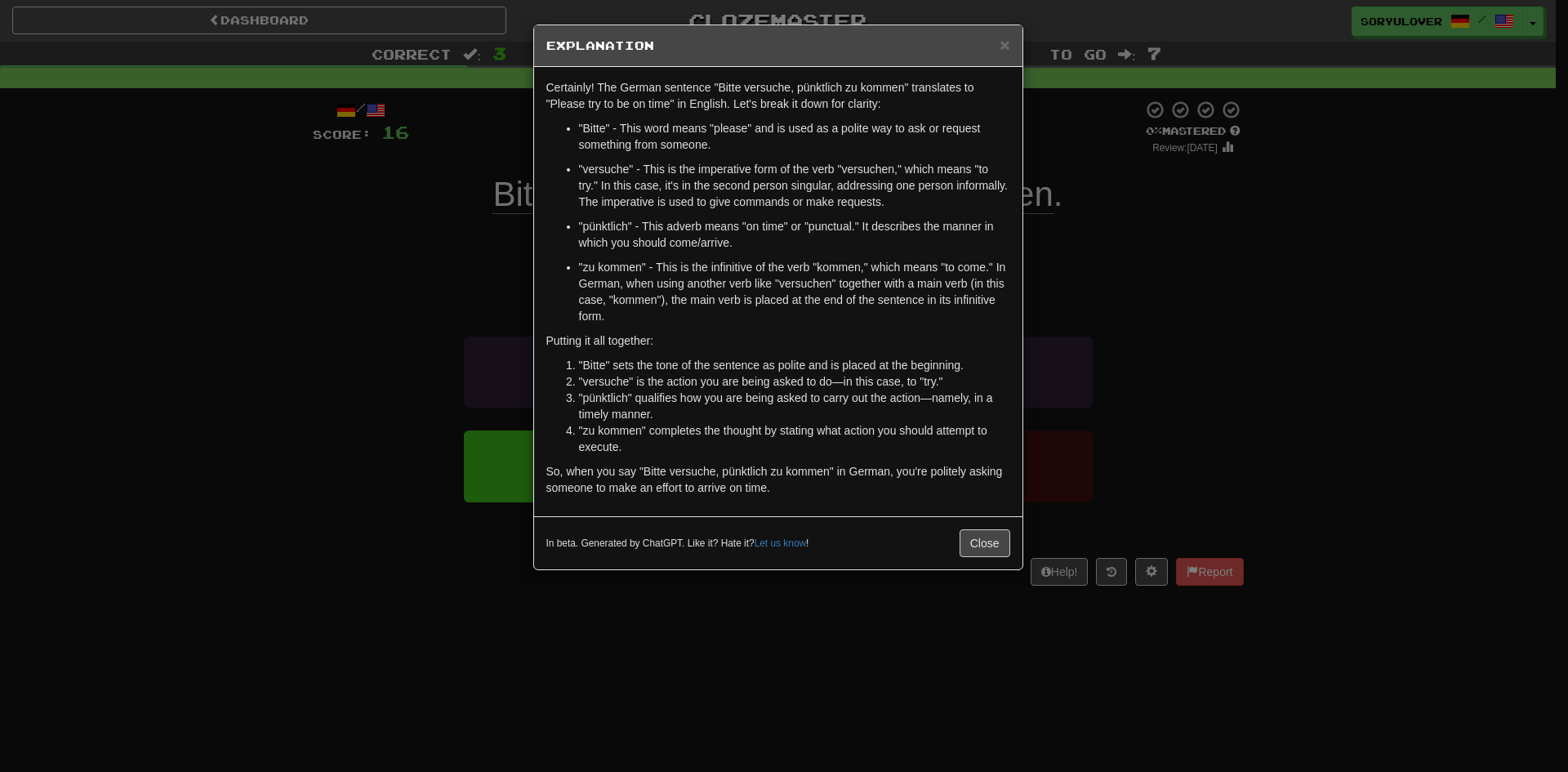
click at [420, 325] on div "× Explanation Certainly! The German sentence "Bitte versuche, pünktlich zu komm…" at bounding box center [784, 386] width 1568 height 772
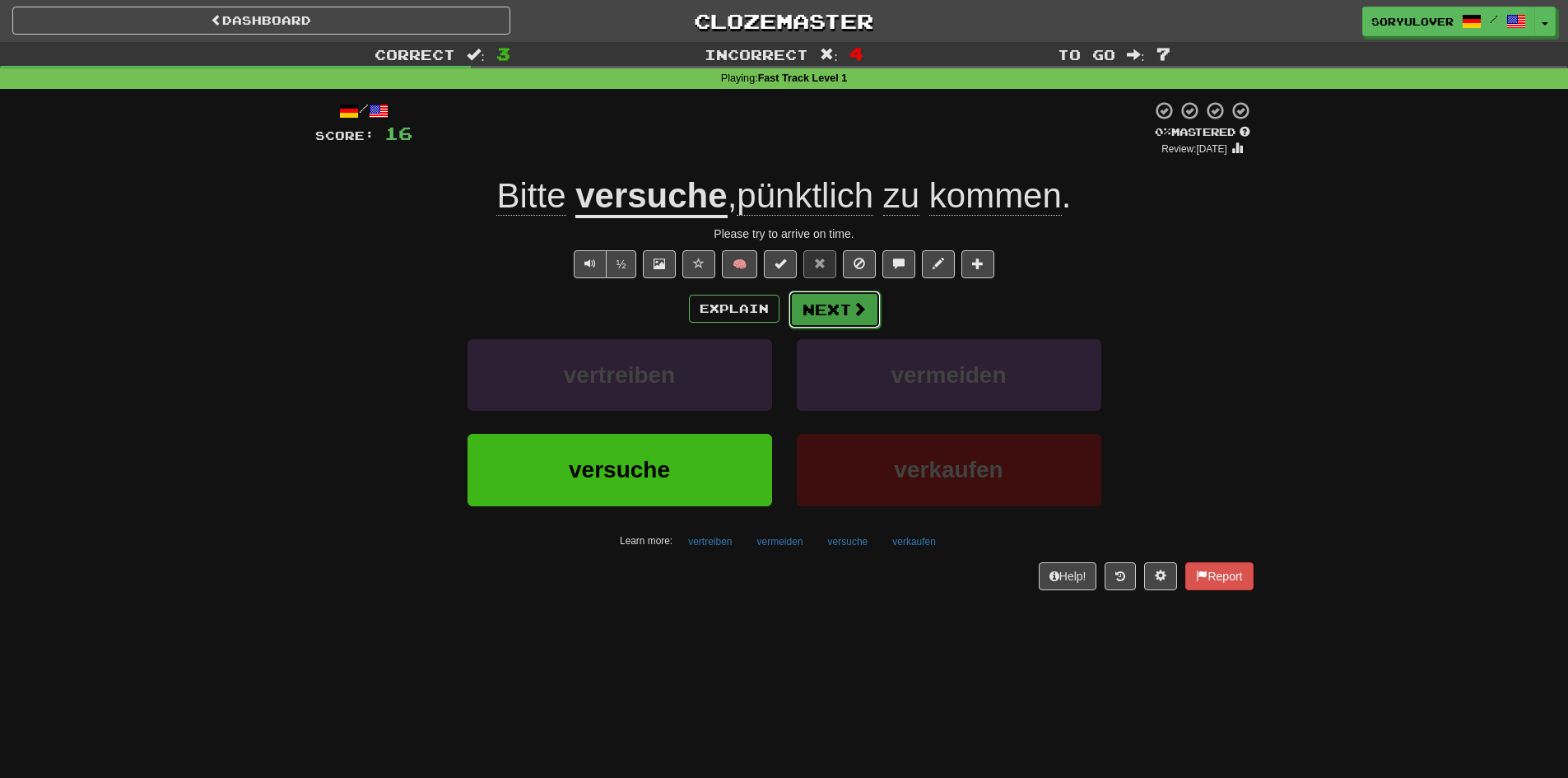
click at [854, 301] on span at bounding box center [859, 308] width 15 height 15
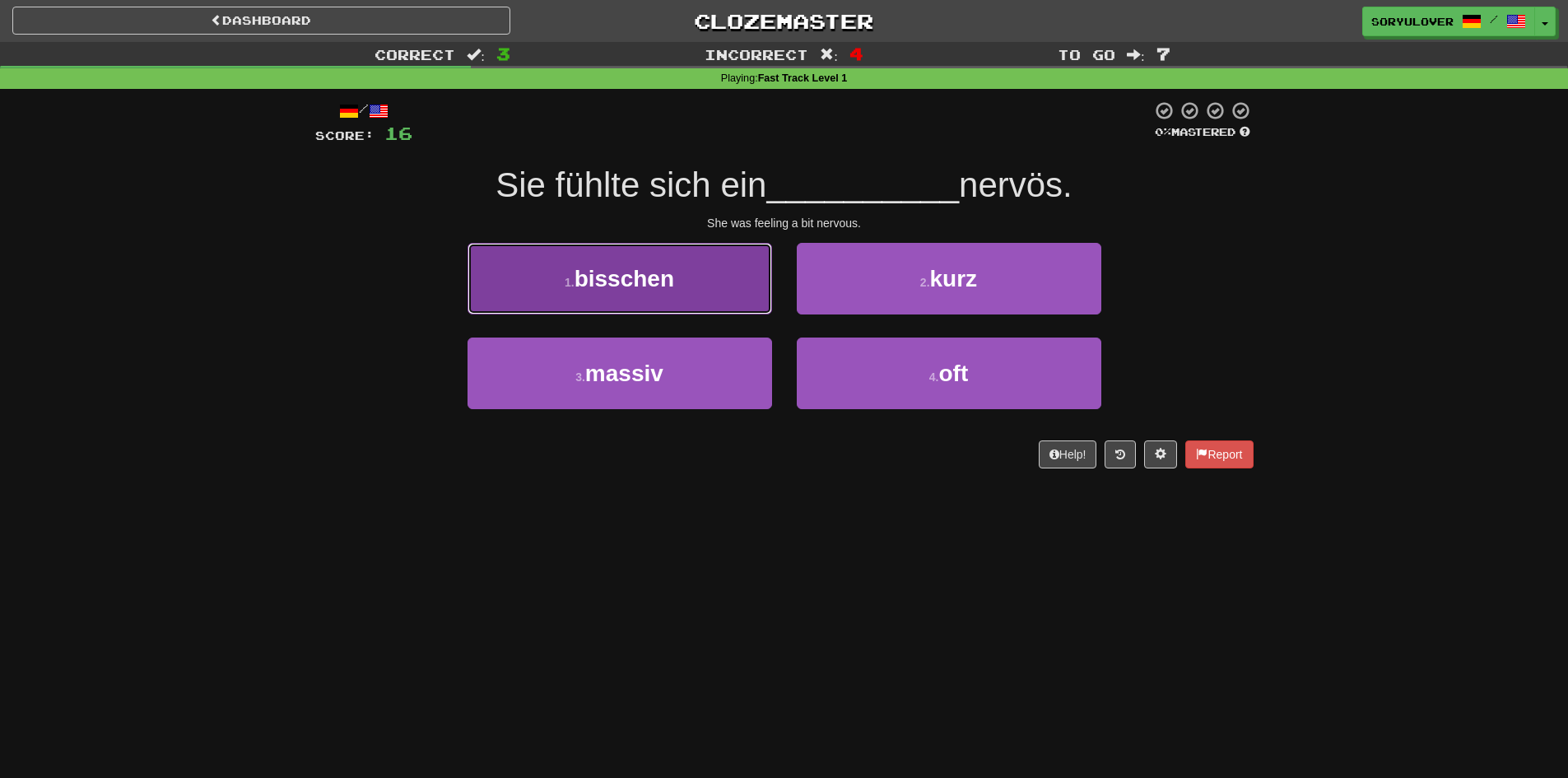
click at [720, 301] on button "1 . bisschen" at bounding box center [620, 278] width 305 height 72
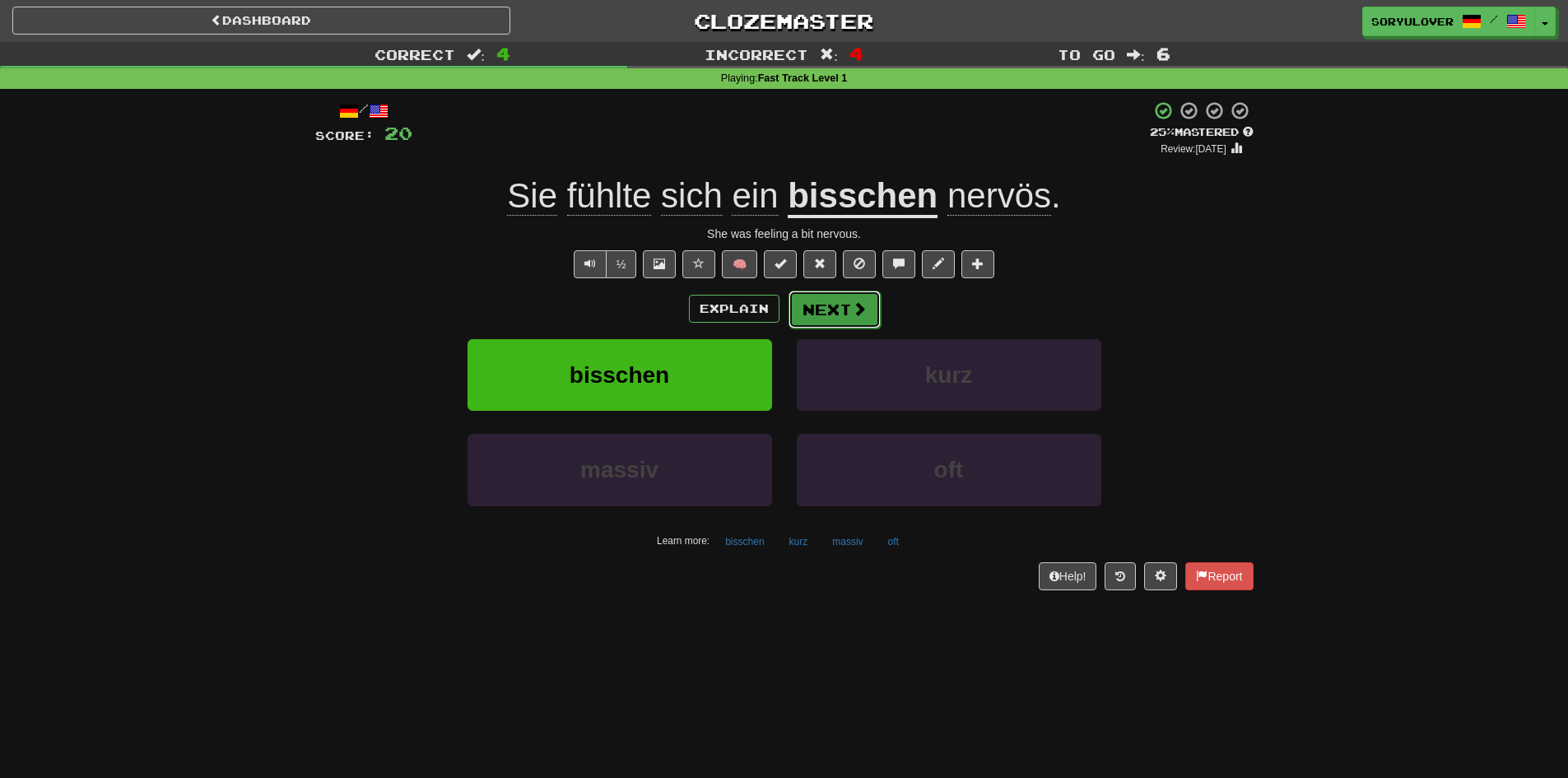
click at [860, 326] on button "Next" at bounding box center [835, 309] width 92 height 38
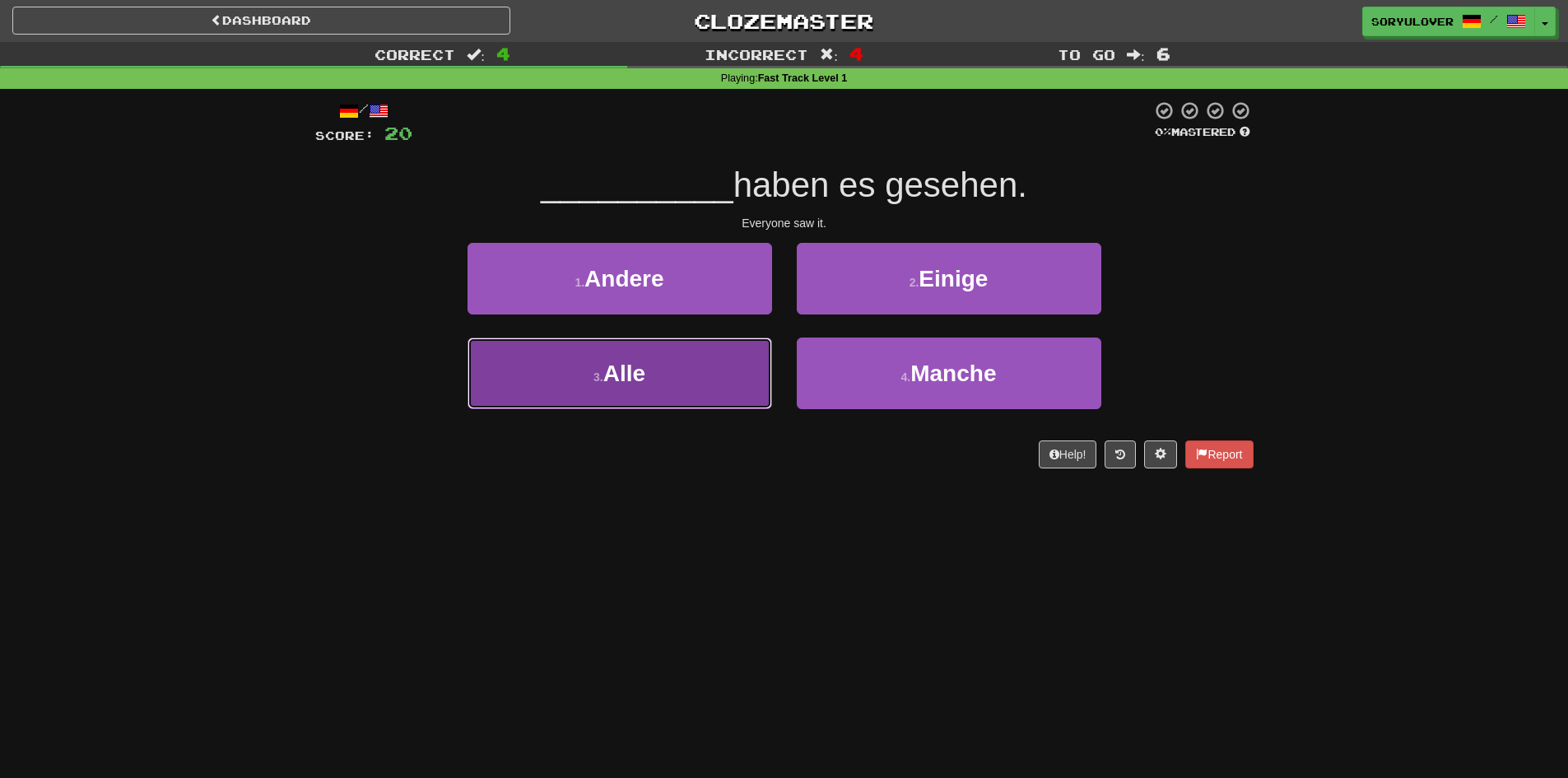
click at [685, 382] on button "3 . Alle" at bounding box center [620, 373] width 305 height 72
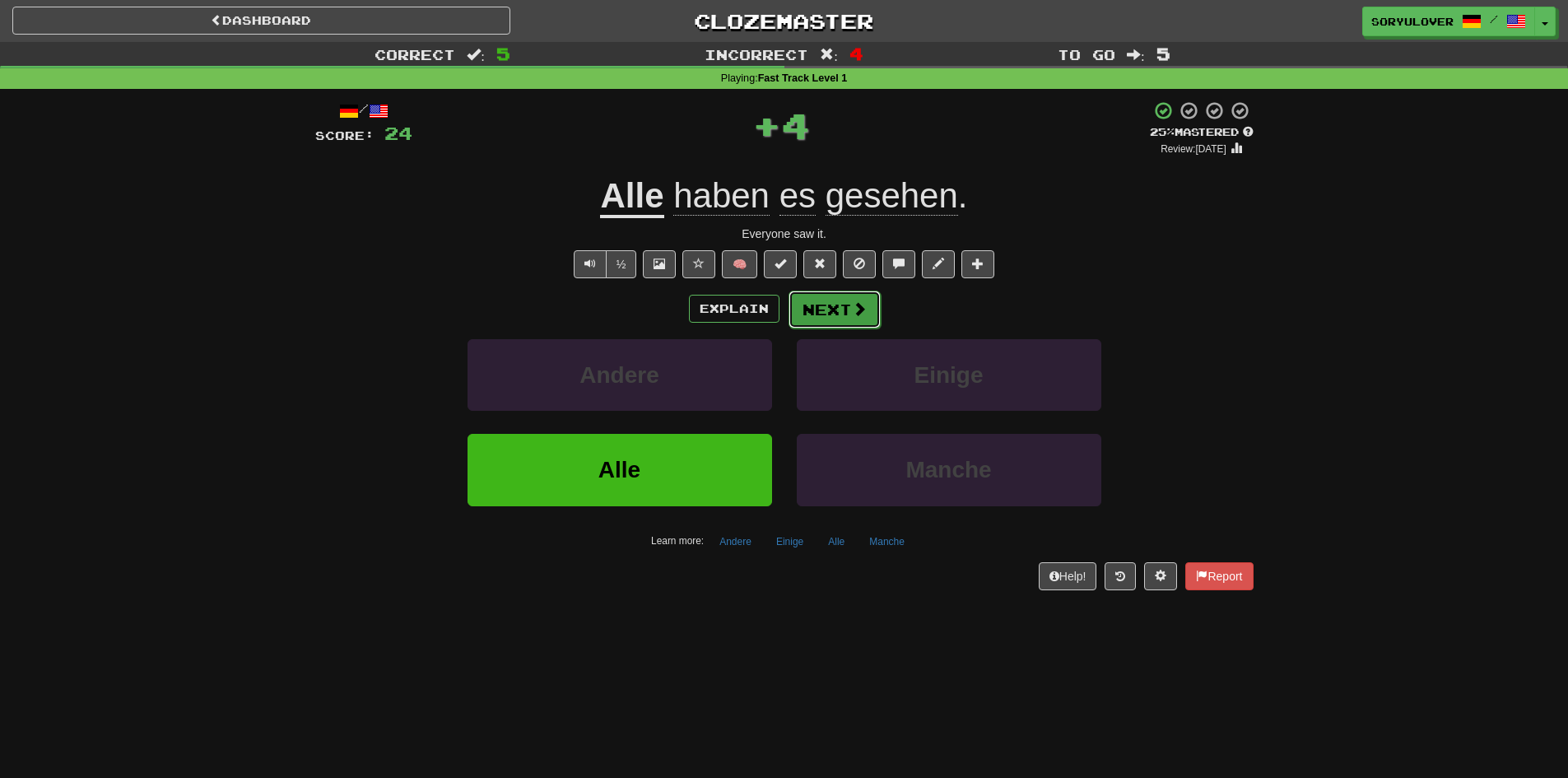
click at [841, 305] on button "Next" at bounding box center [835, 309] width 92 height 38
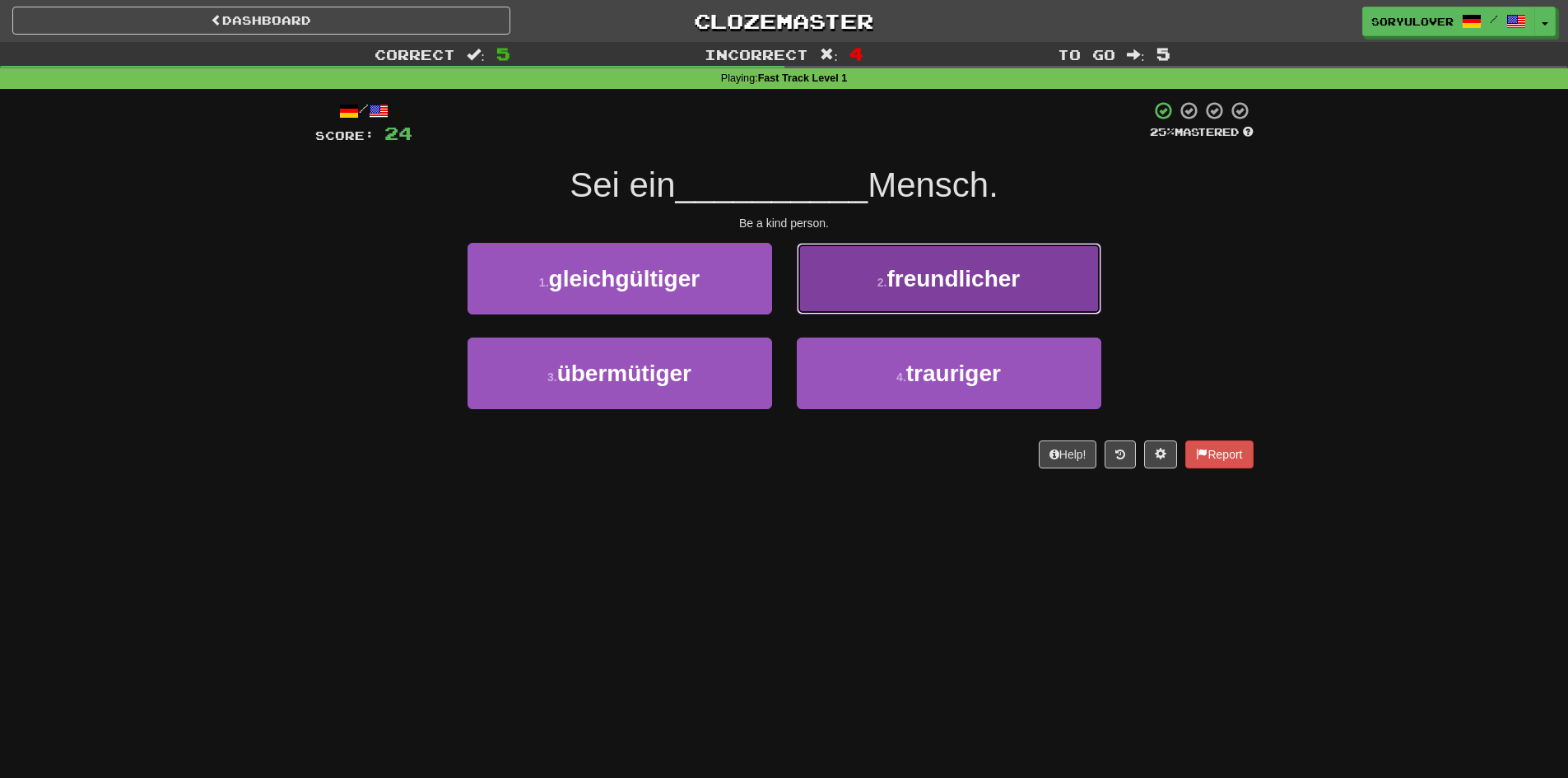
click at [908, 288] on span "freundlicher" at bounding box center [953, 278] width 134 height 26
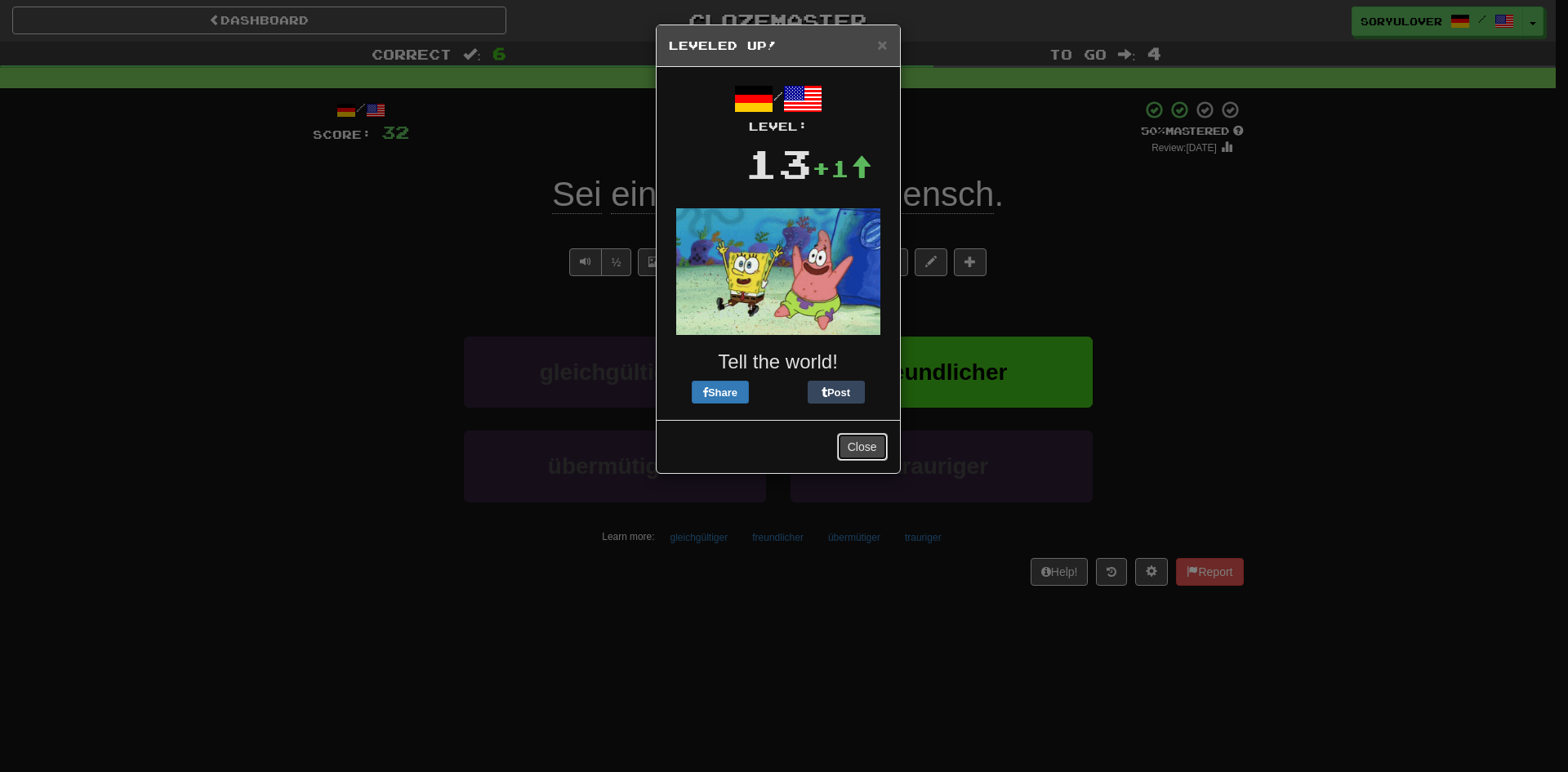
click at [863, 444] on button "Close" at bounding box center [863, 447] width 51 height 27
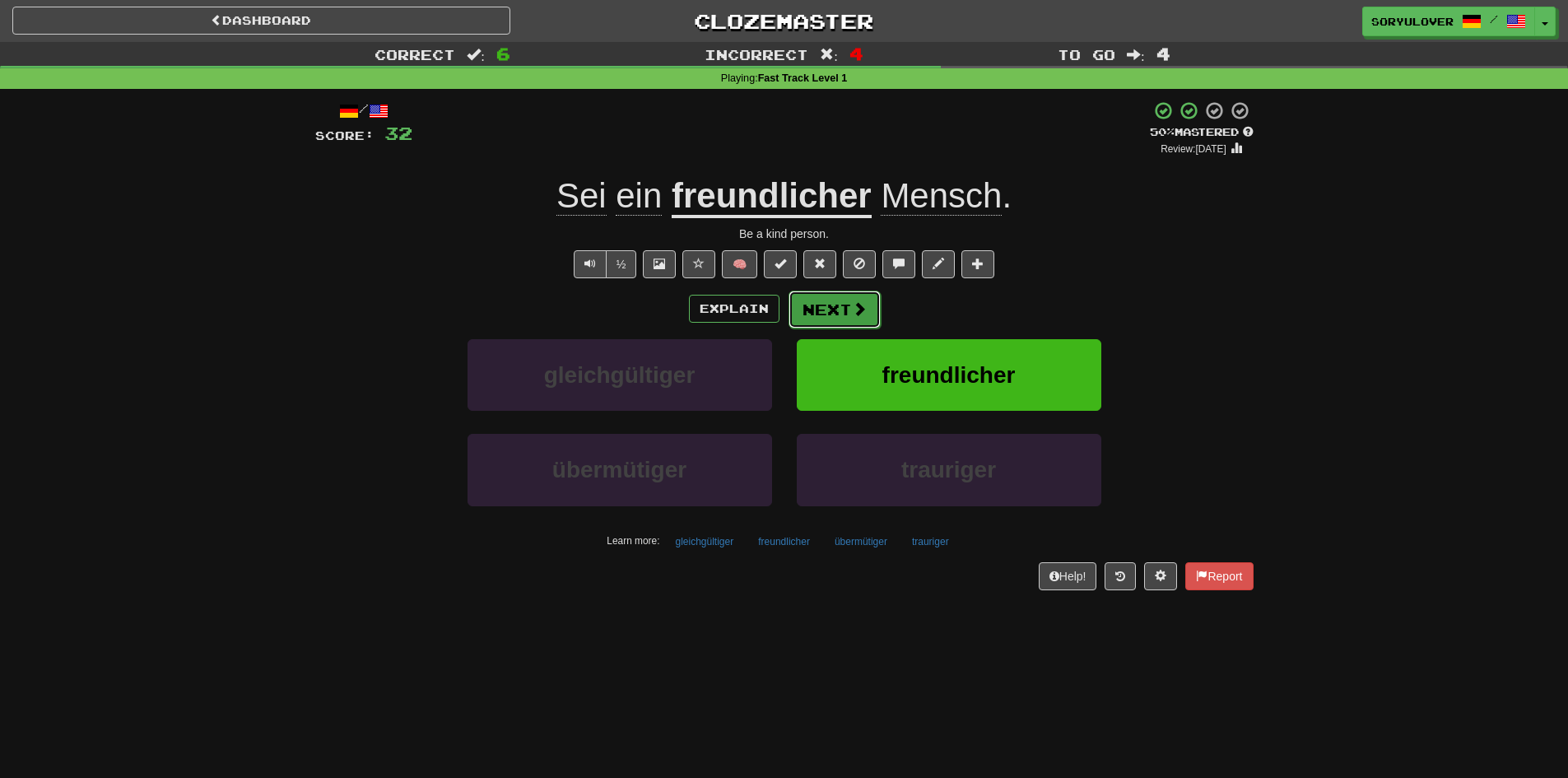
click at [820, 313] on button "Next" at bounding box center [835, 309] width 92 height 38
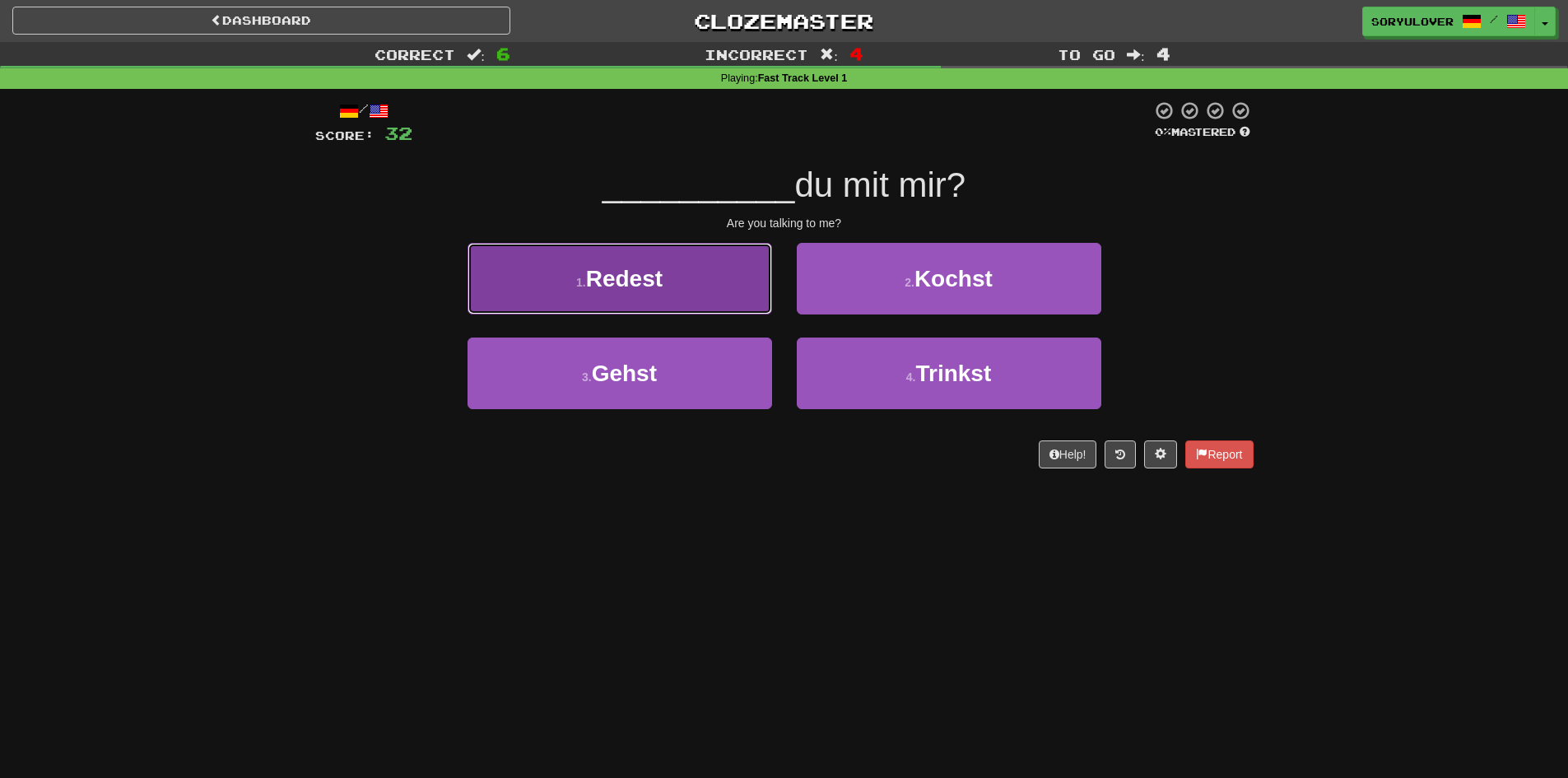
click at [741, 299] on button "1 . Redest" at bounding box center [620, 278] width 305 height 72
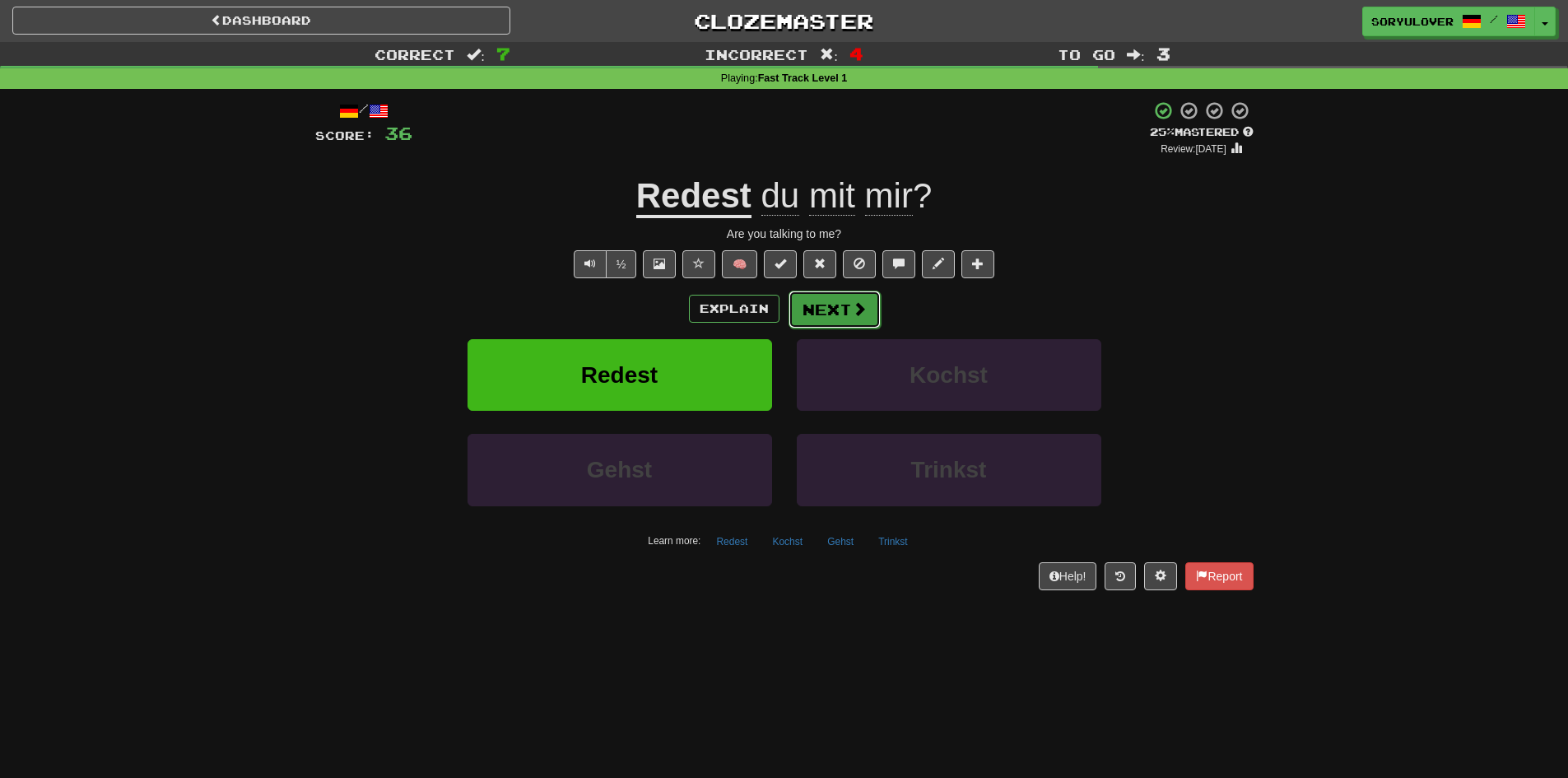
click at [841, 311] on button "Next" at bounding box center [835, 309] width 92 height 38
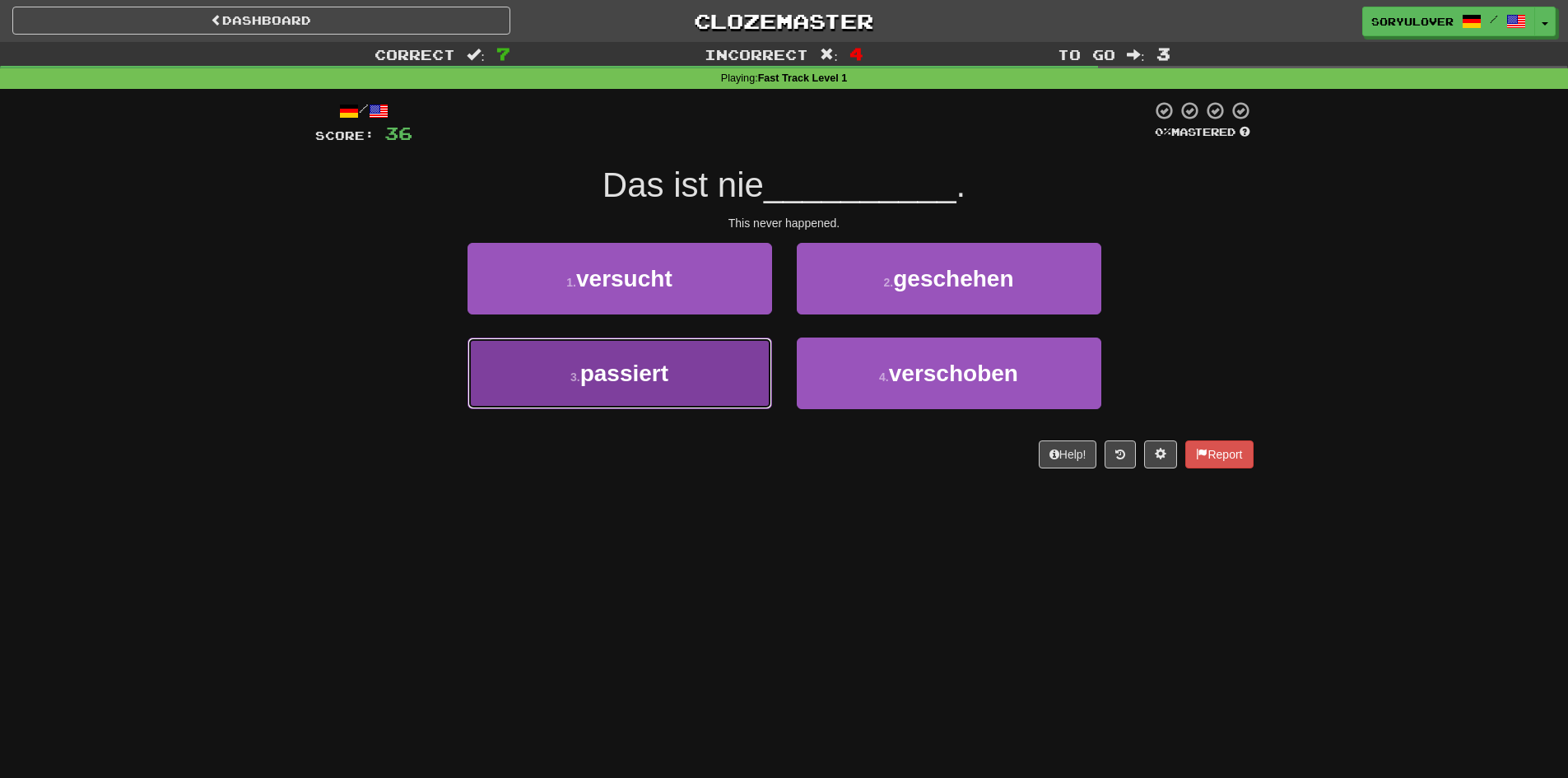
click at [754, 352] on button "3 . passiert" at bounding box center [620, 373] width 305 height 72
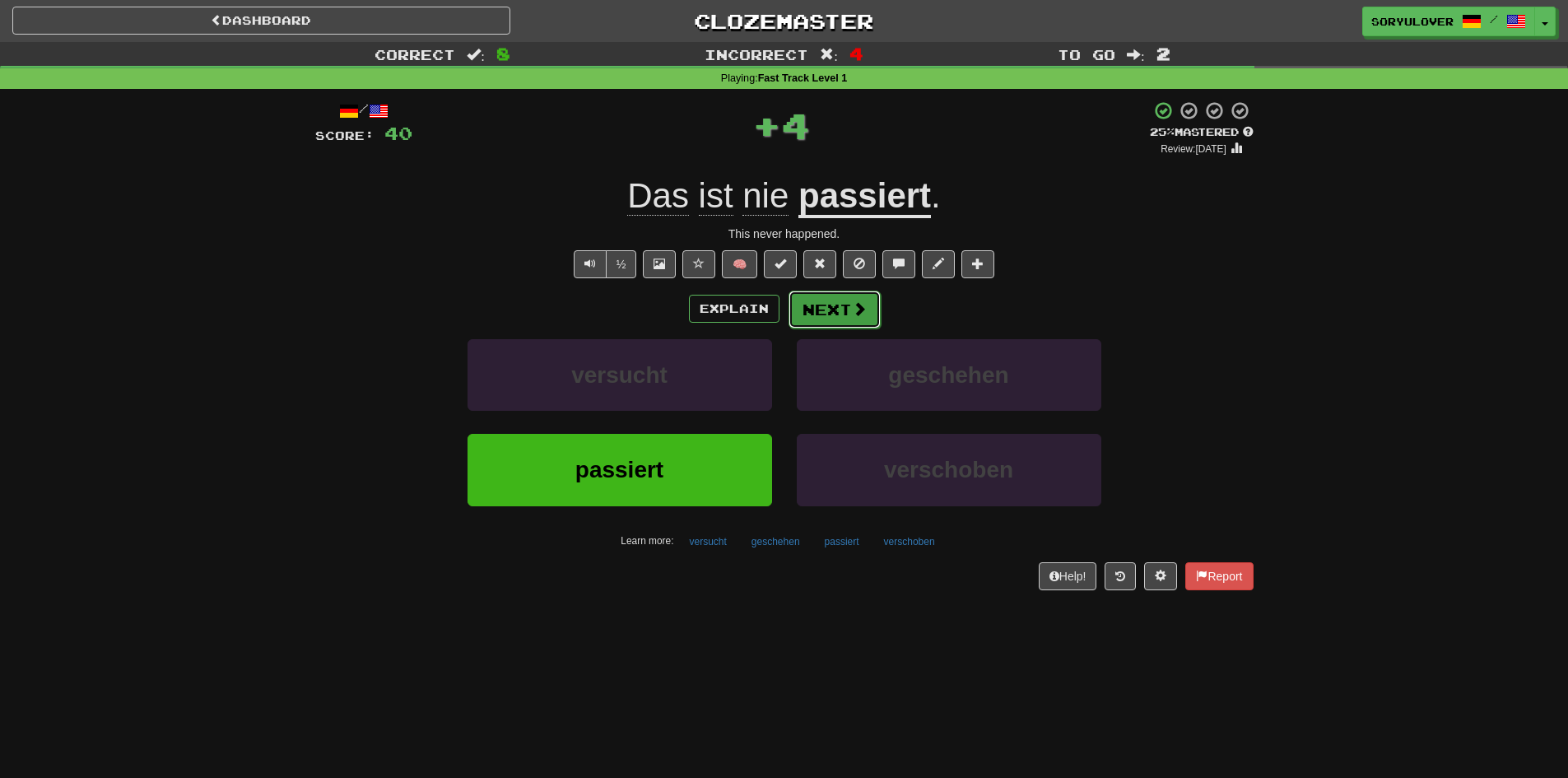
click at [831, 295] on button "Next" at bounding box center [835, 309] width 92 height 38
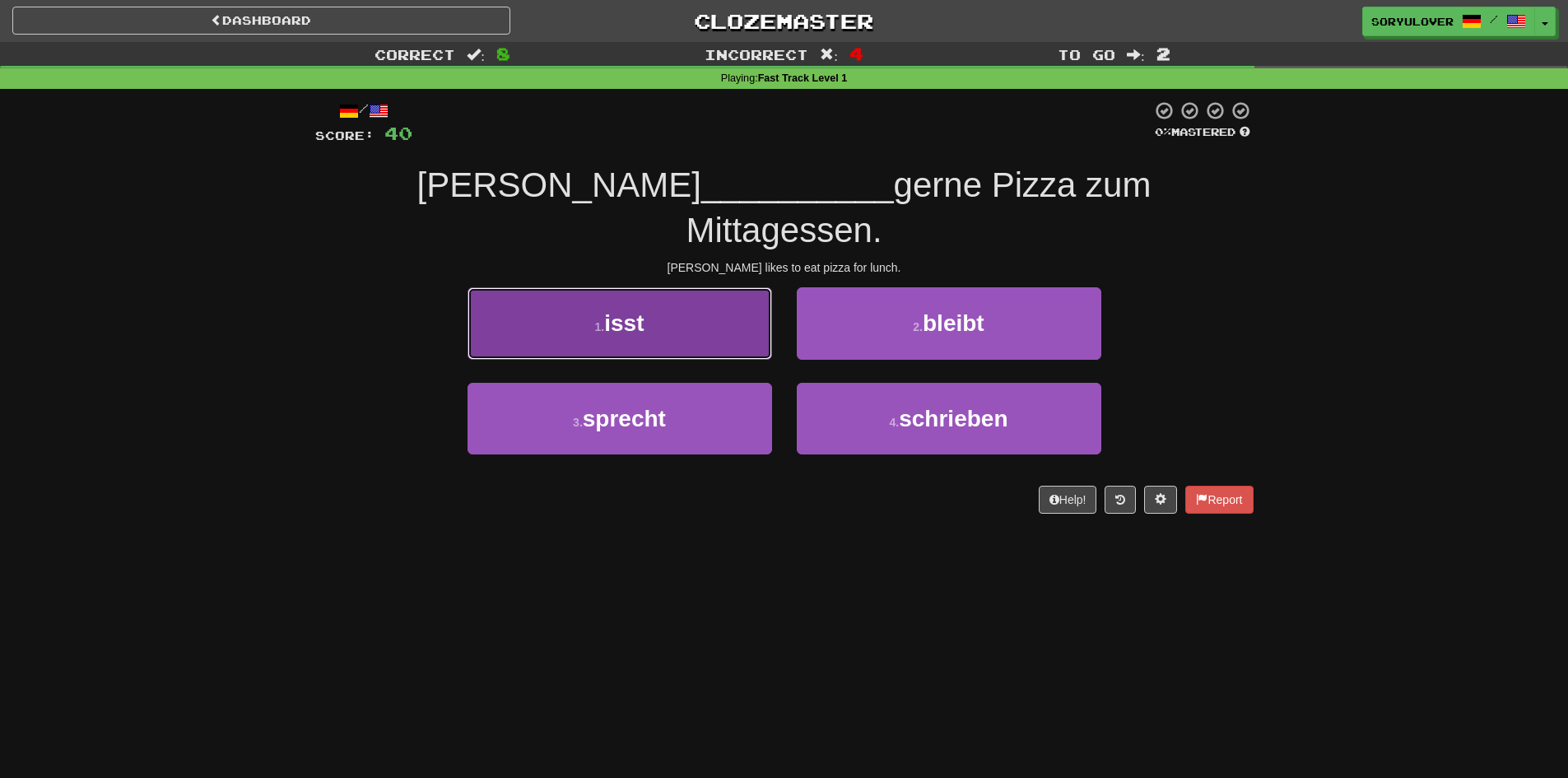
click at [740, 300] on button "1 . isst" at bounding box center [620, 323] width 305 height 72
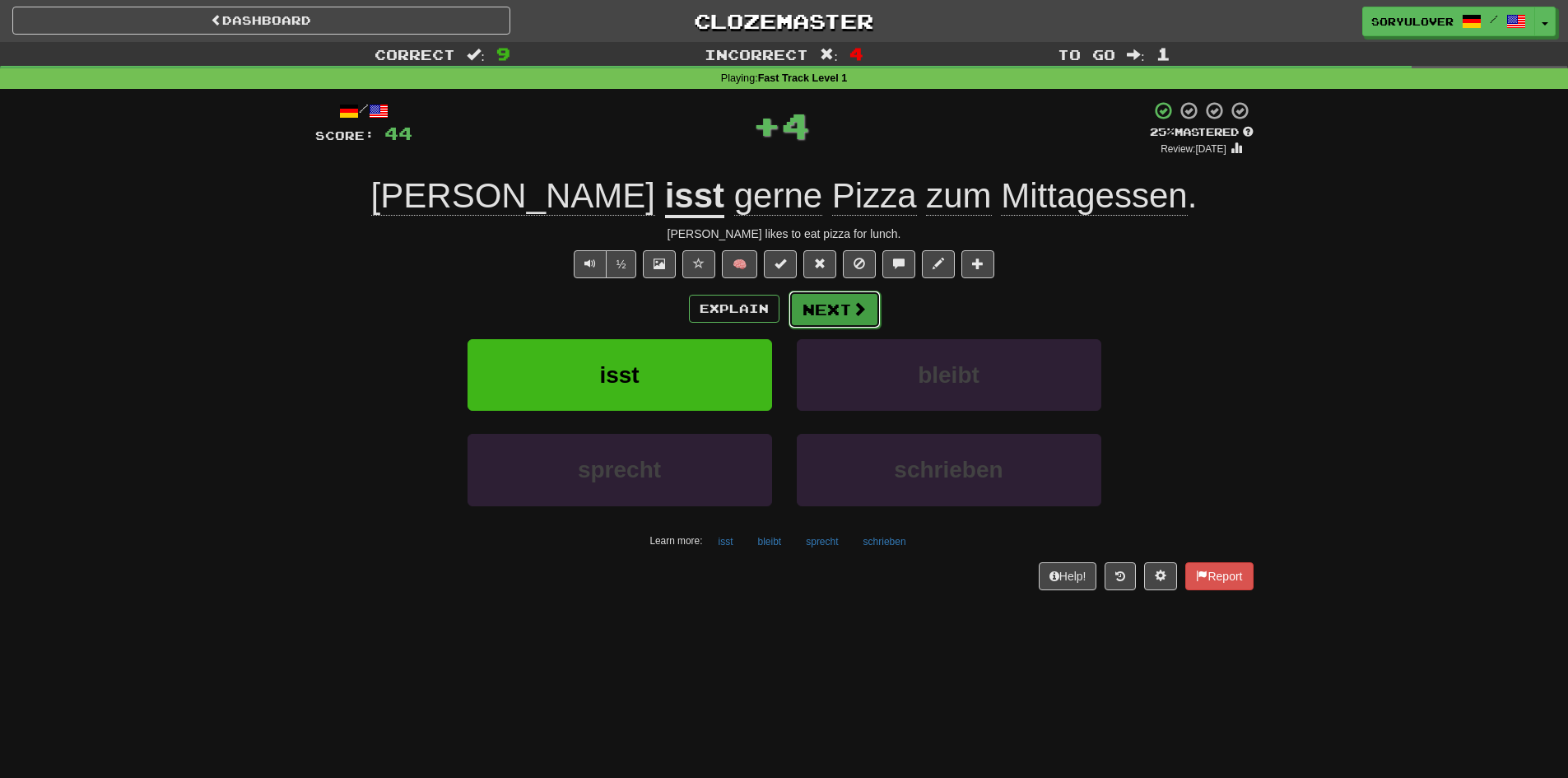
click at [841, 314] on button "Next" at bounding box center [835, 309] width 92 height 38
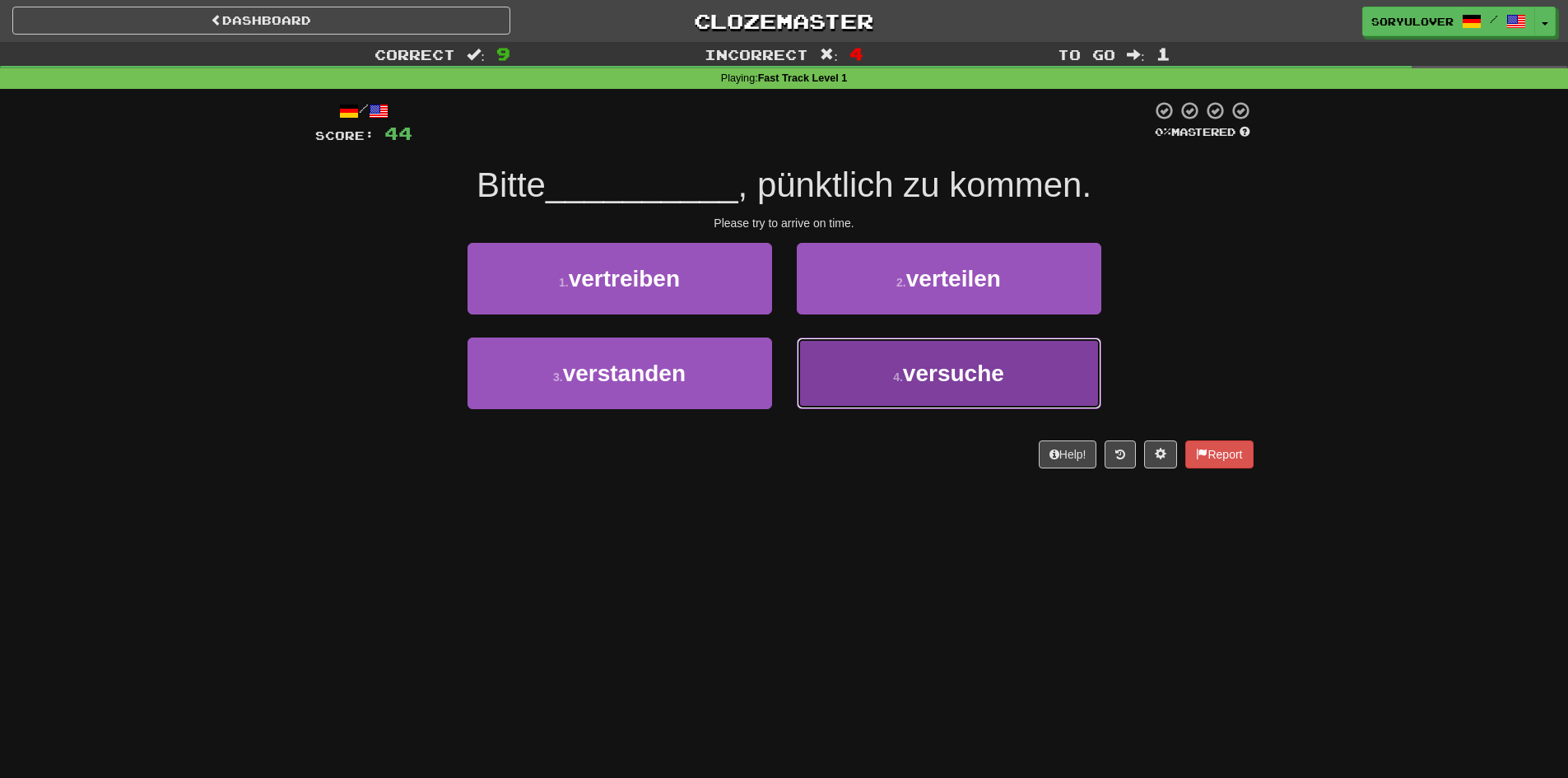
click at [908, 376] on span "versuche" at bounding box center [953, 374] width 101 height 26
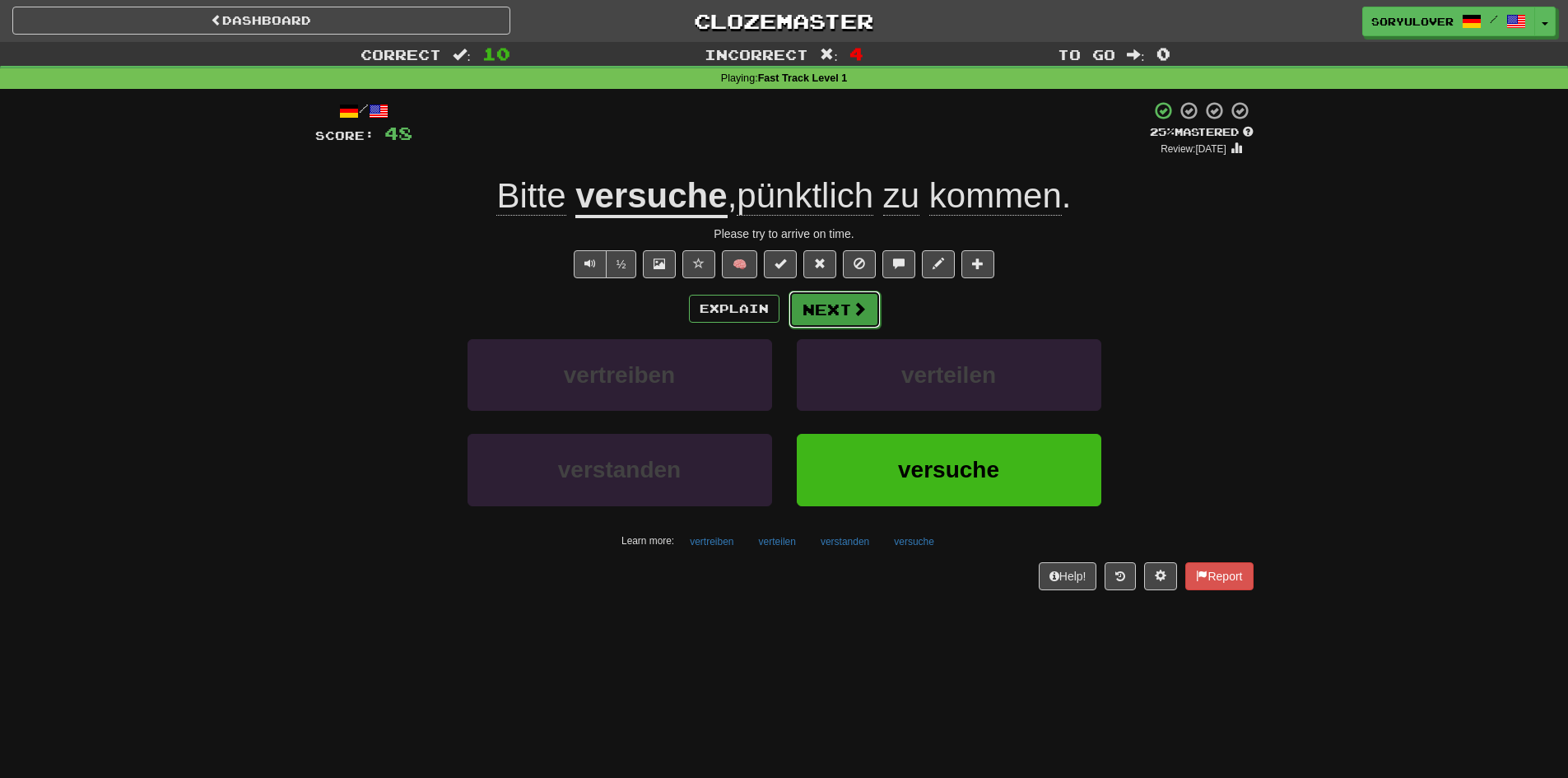
click at [845, 313] on button "Next" at bounding box center [835, 309] width 92 height 38
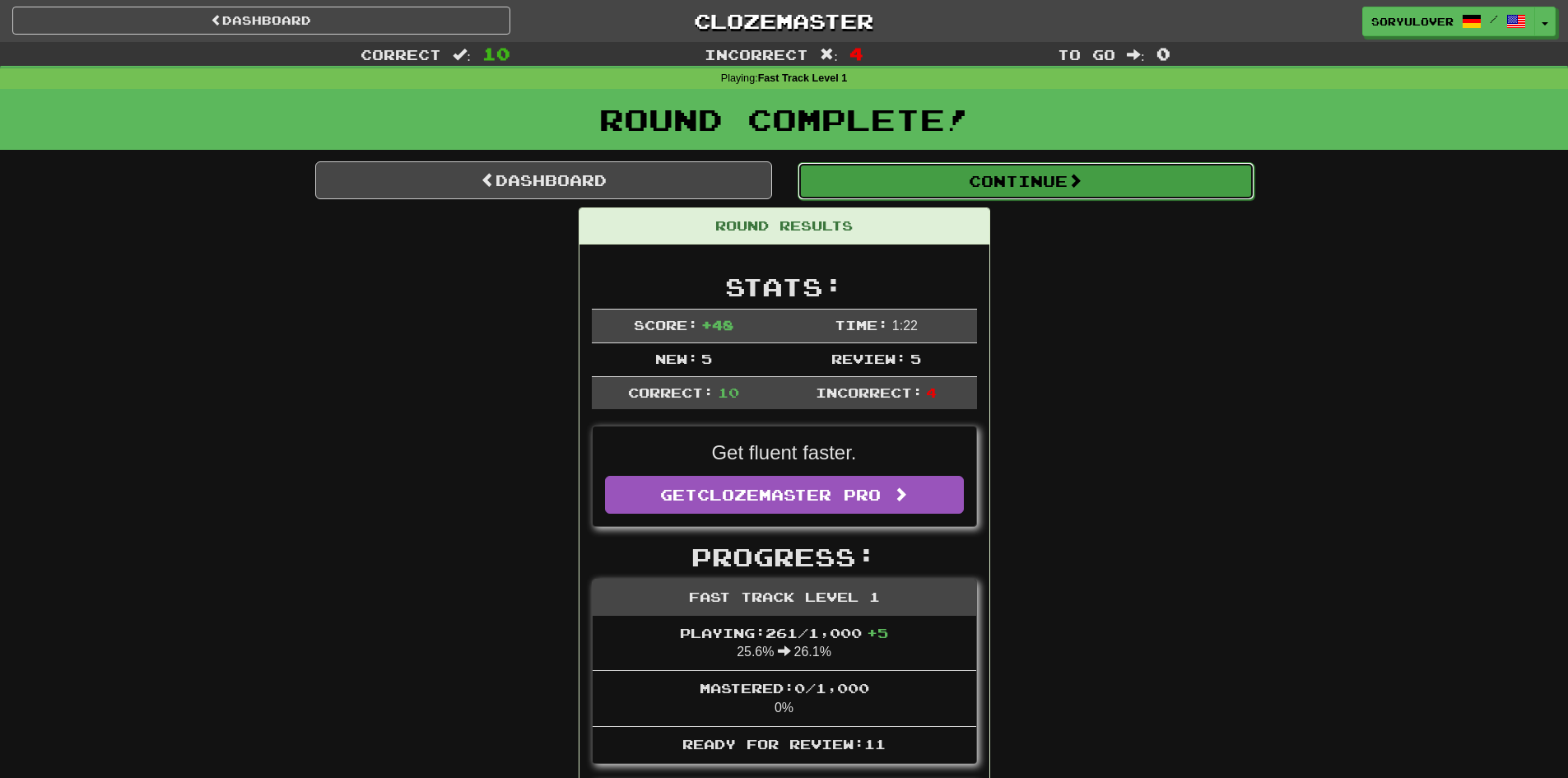
click at [960, 177] on button "Continue" at bounding box center [1026, 181] width 457 height 38
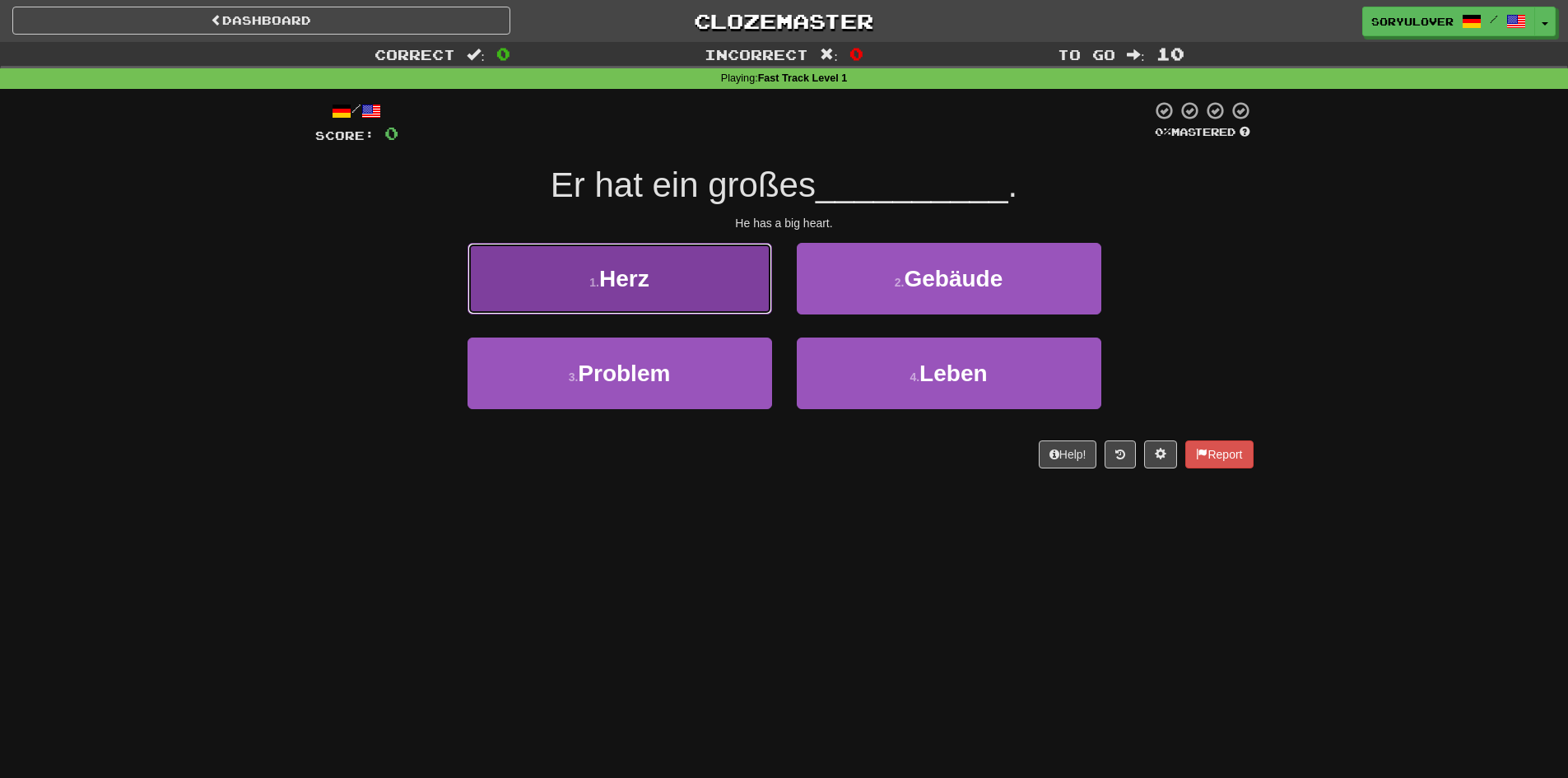
click at [717, 267] on button "1 . Herz" at bounding box center [620, 278] width 305 height 72
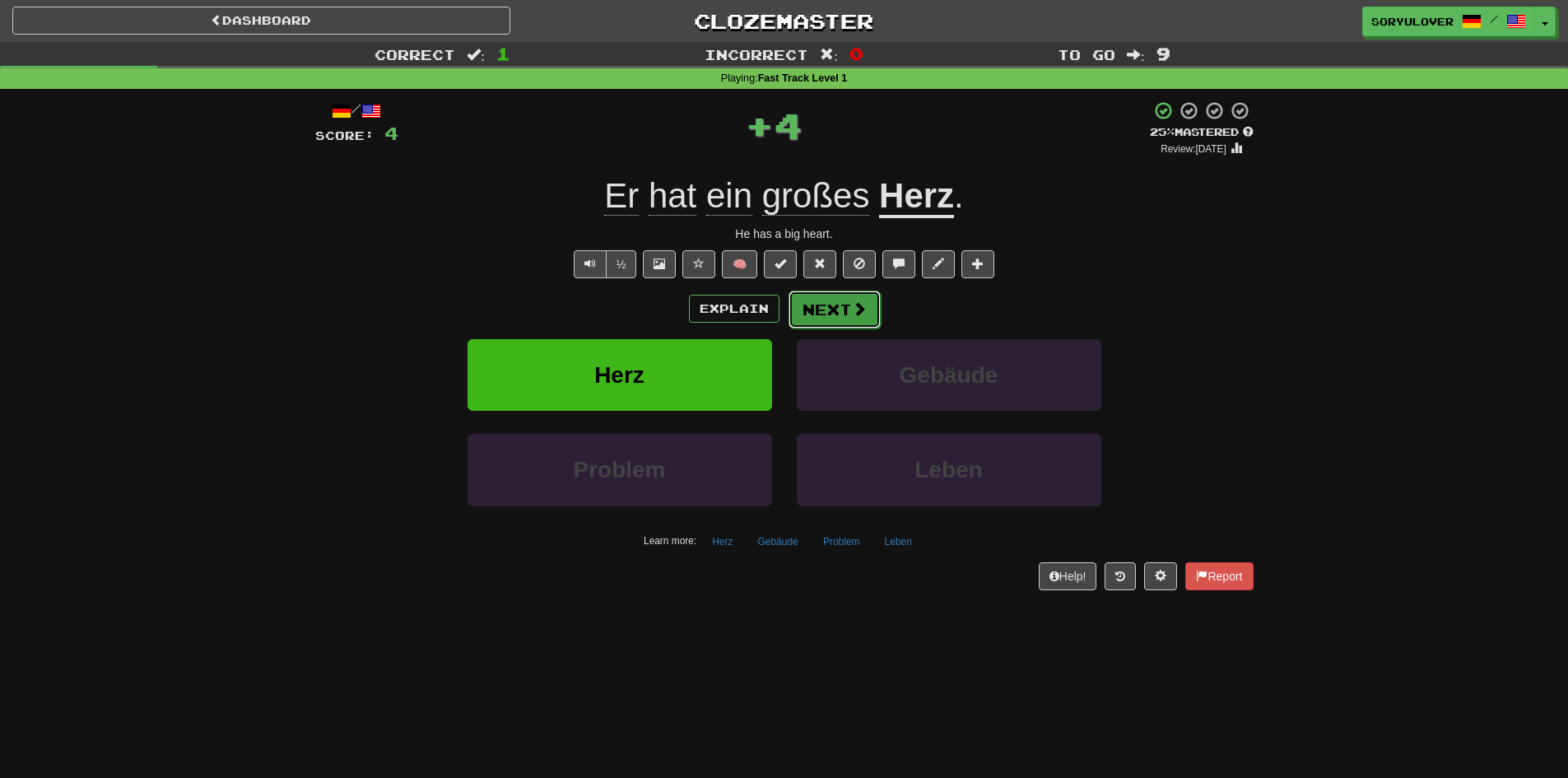
click at [825, 309] on button "Next" at bounding box center [835, 309] width 92 height 38
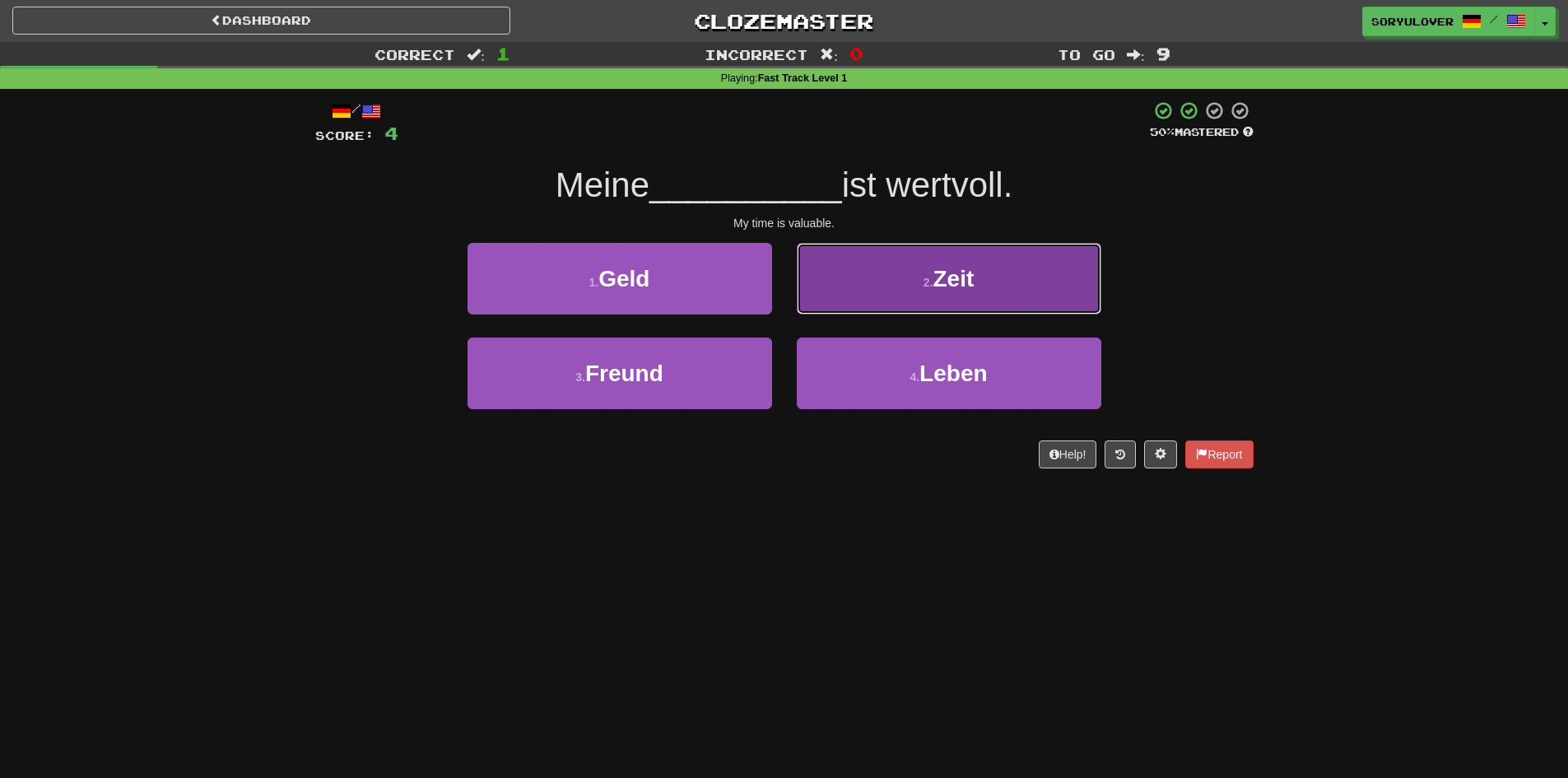
click at [882, 280] on button "2 . Zeit" at bounding box center [949, 278] width 305 height 72
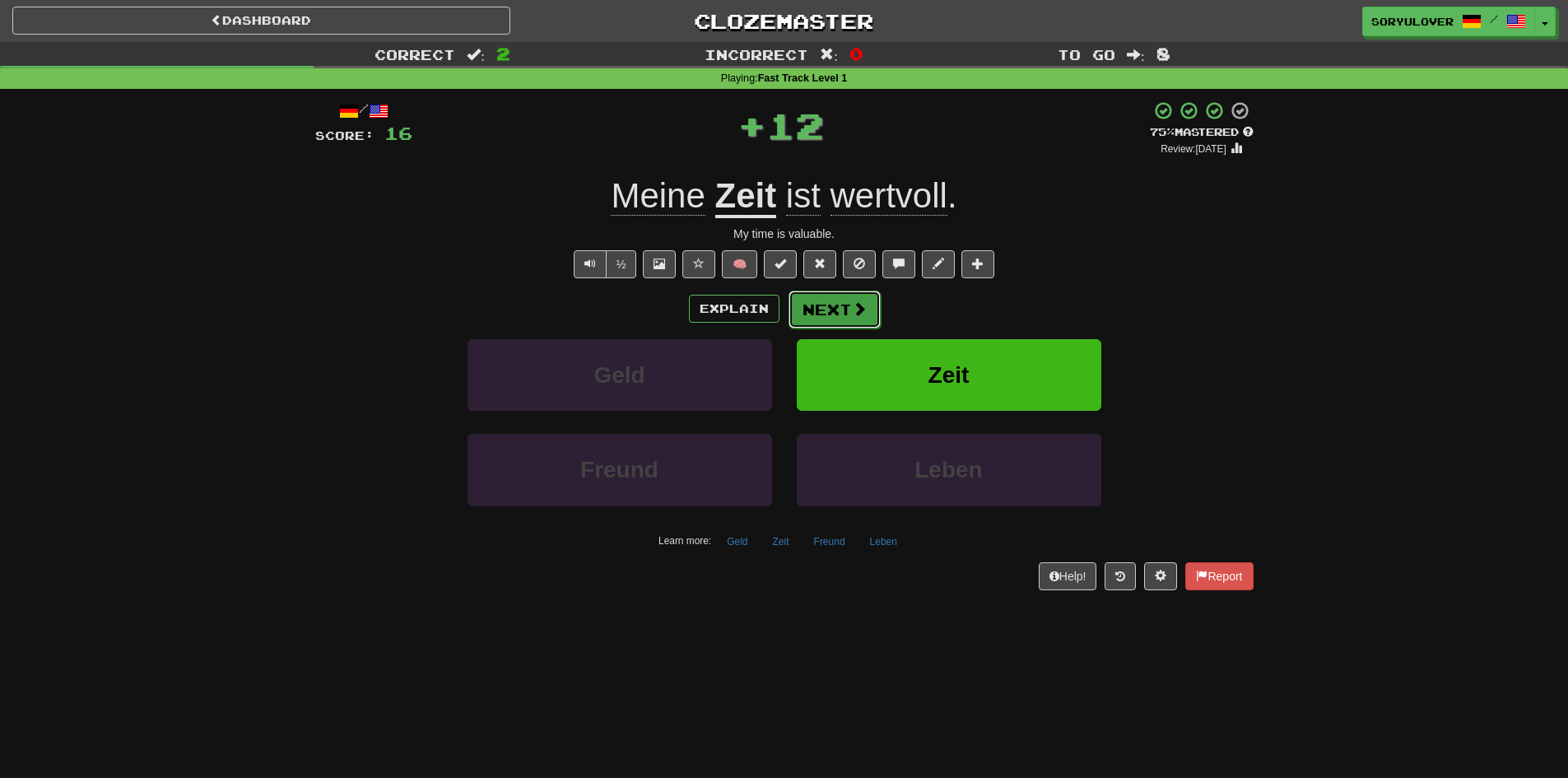
click at [820, 316] on button "Next" at bounding box center [835, 309] width 92 height 38
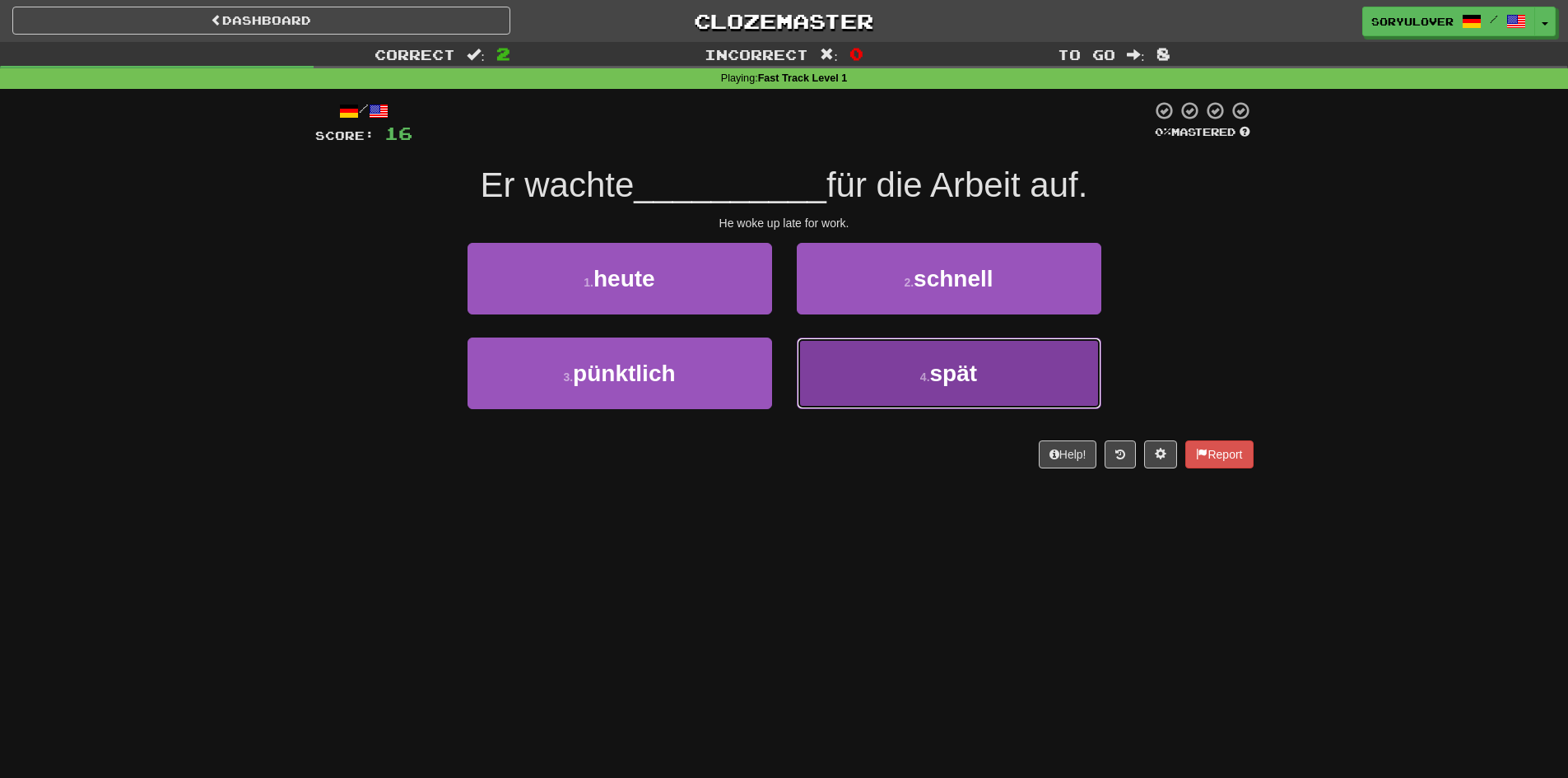
click at [846, 381] on button "4 . spät" at bounding box center [949, 373] width 305 height 72
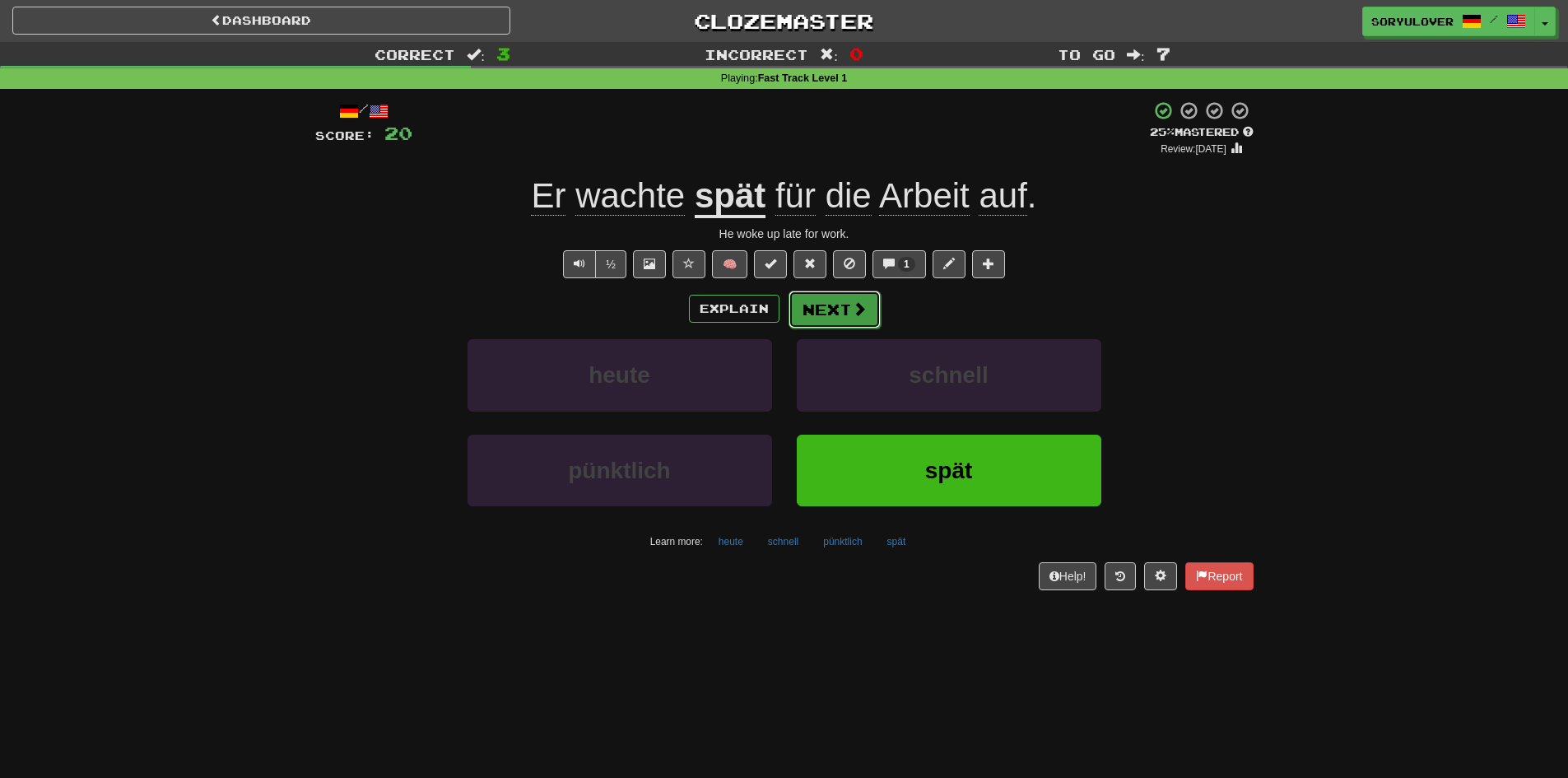
click at [829, 321] on button "Next" at bounding box center [835, 309] width 92 height 38
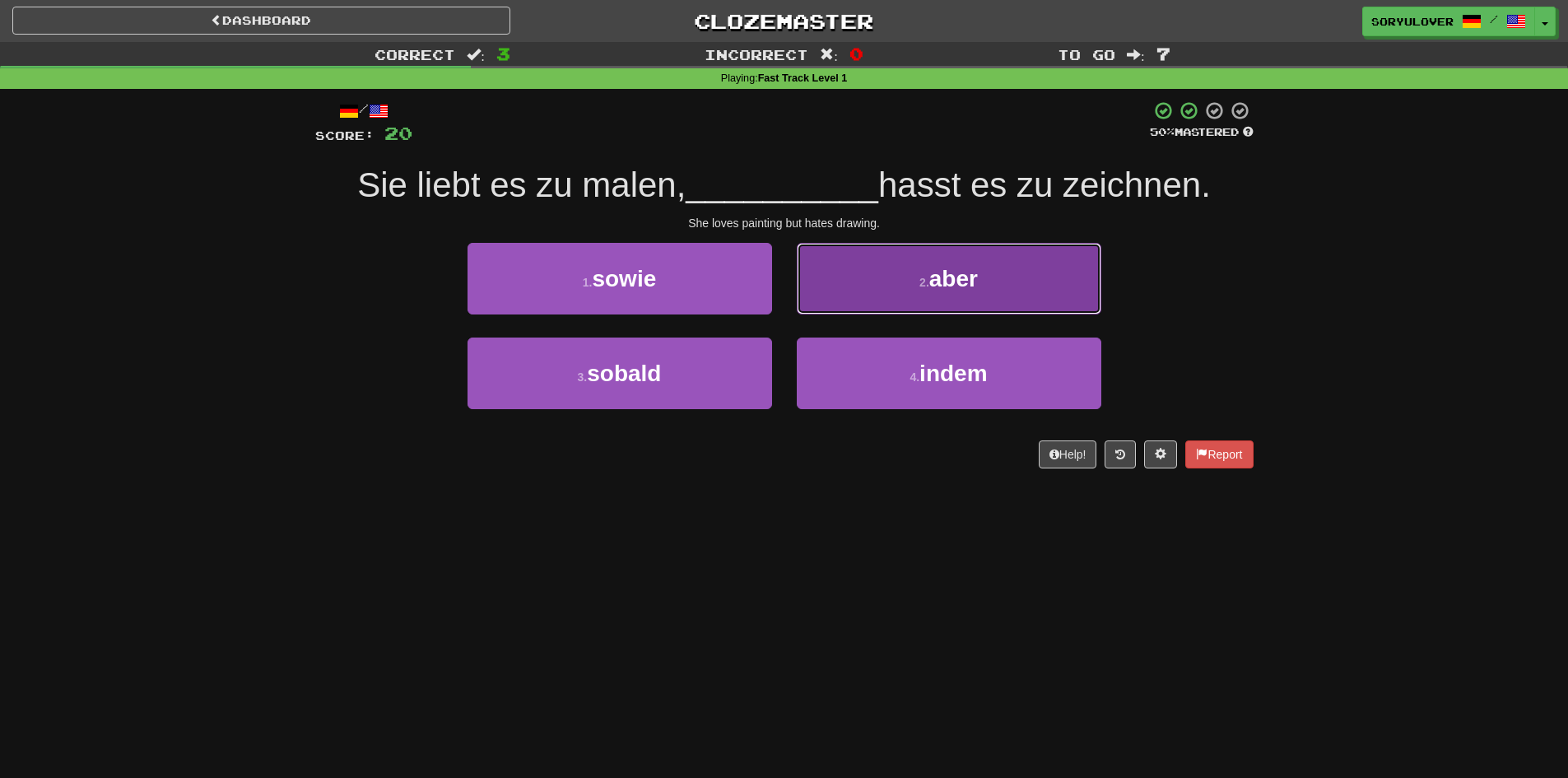
click at [893, 262] on button "2 . aber" at bounding box center [949, 278] width 305 height 72
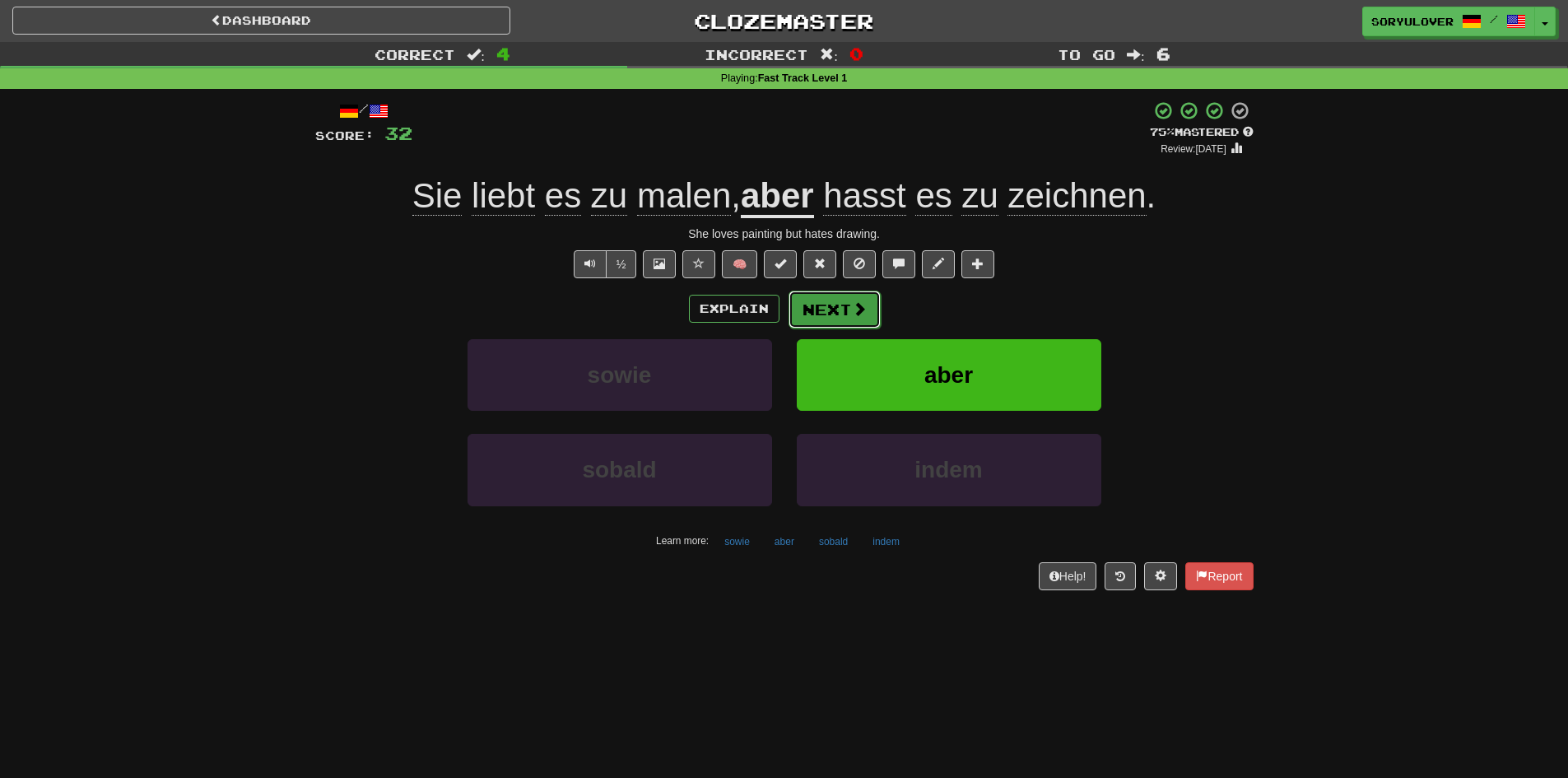
click at [835, 307] on button "Next" at bounding box center [835, 309] width 92 height 38
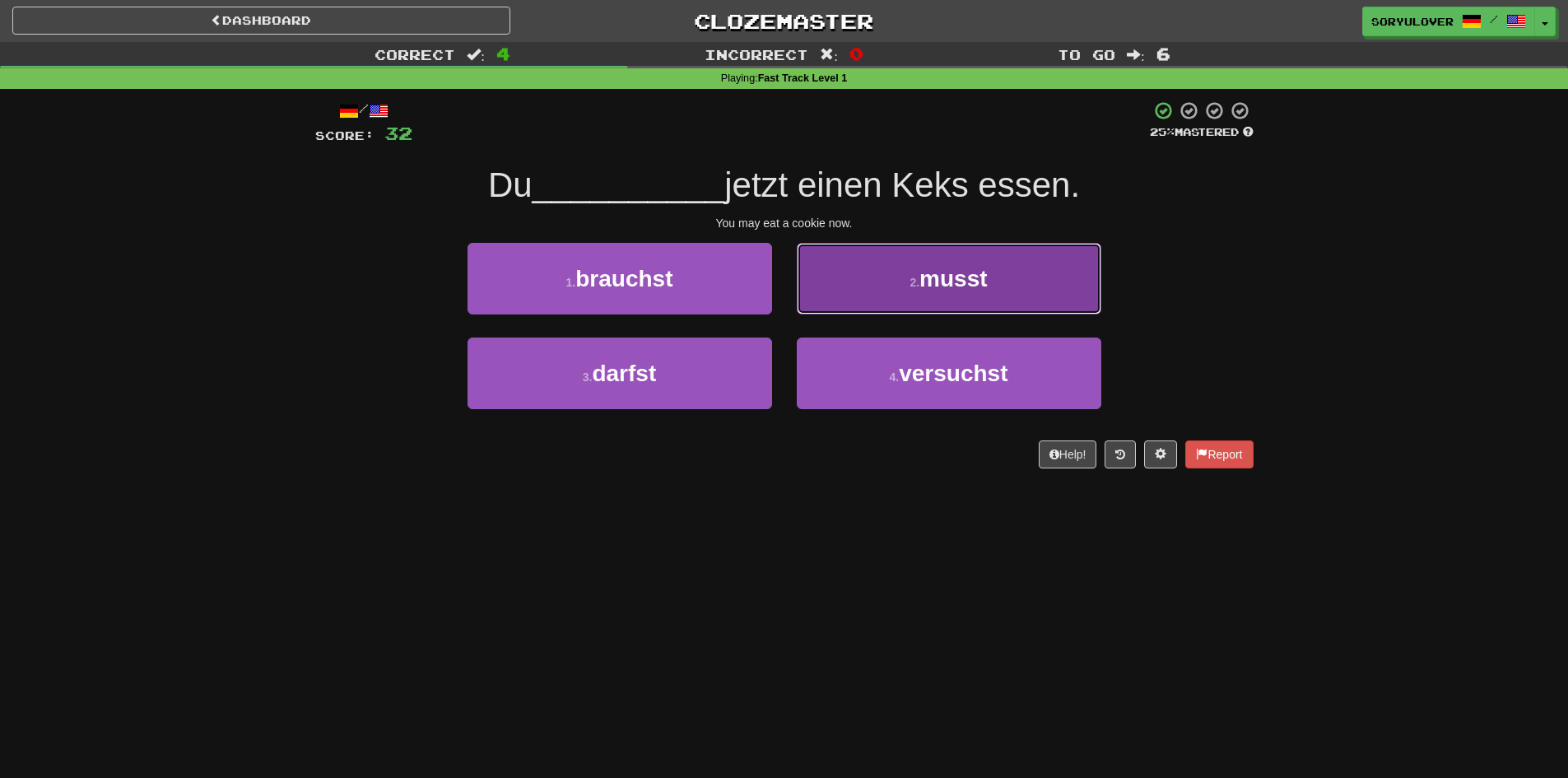
click at [924, 281] on span "musst" at bounding box center [953, 278] width 68 height 26
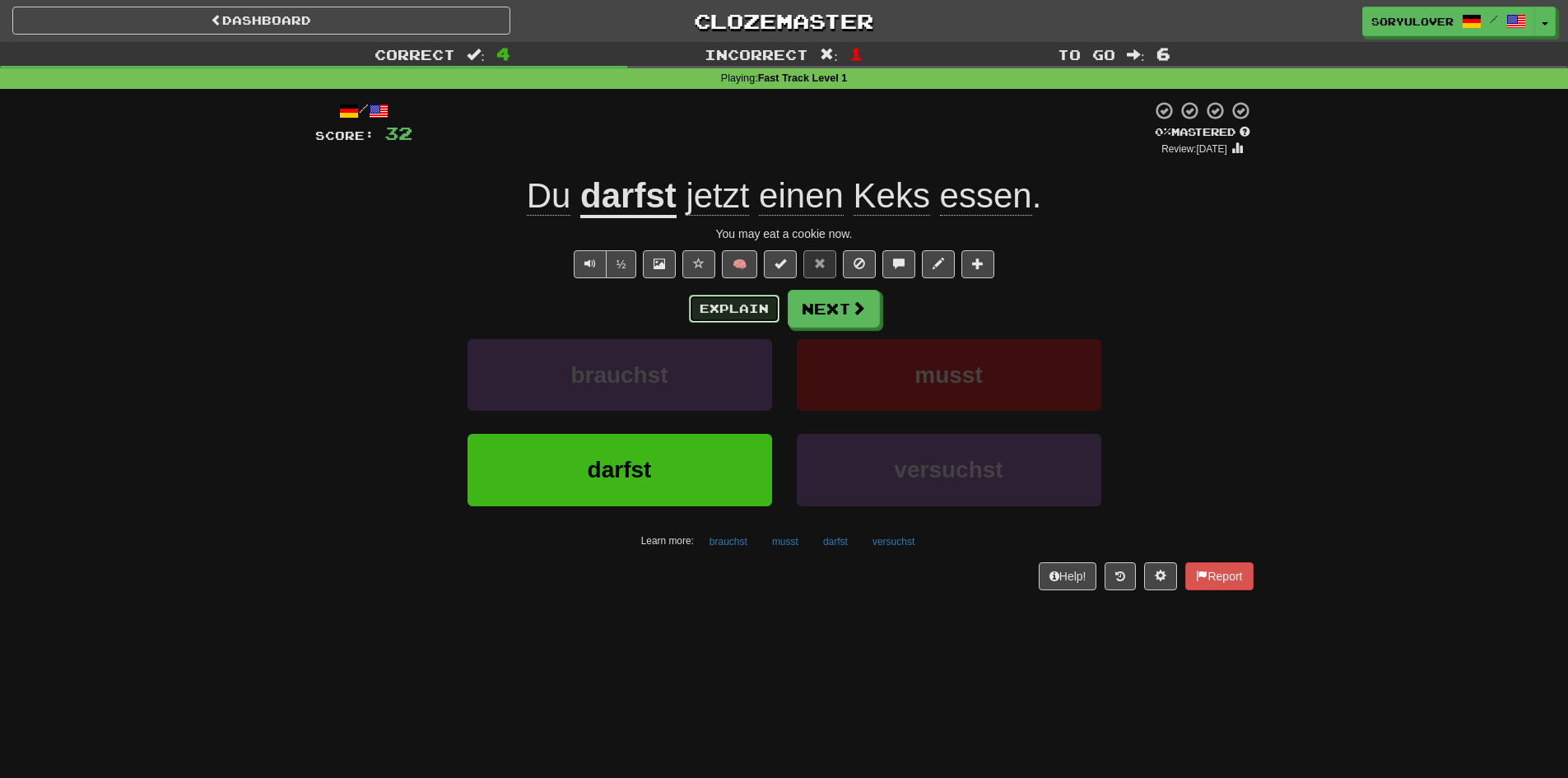
click at [732, 302] on button "Explain" at bounding box center [735, 309] width 90 height 28
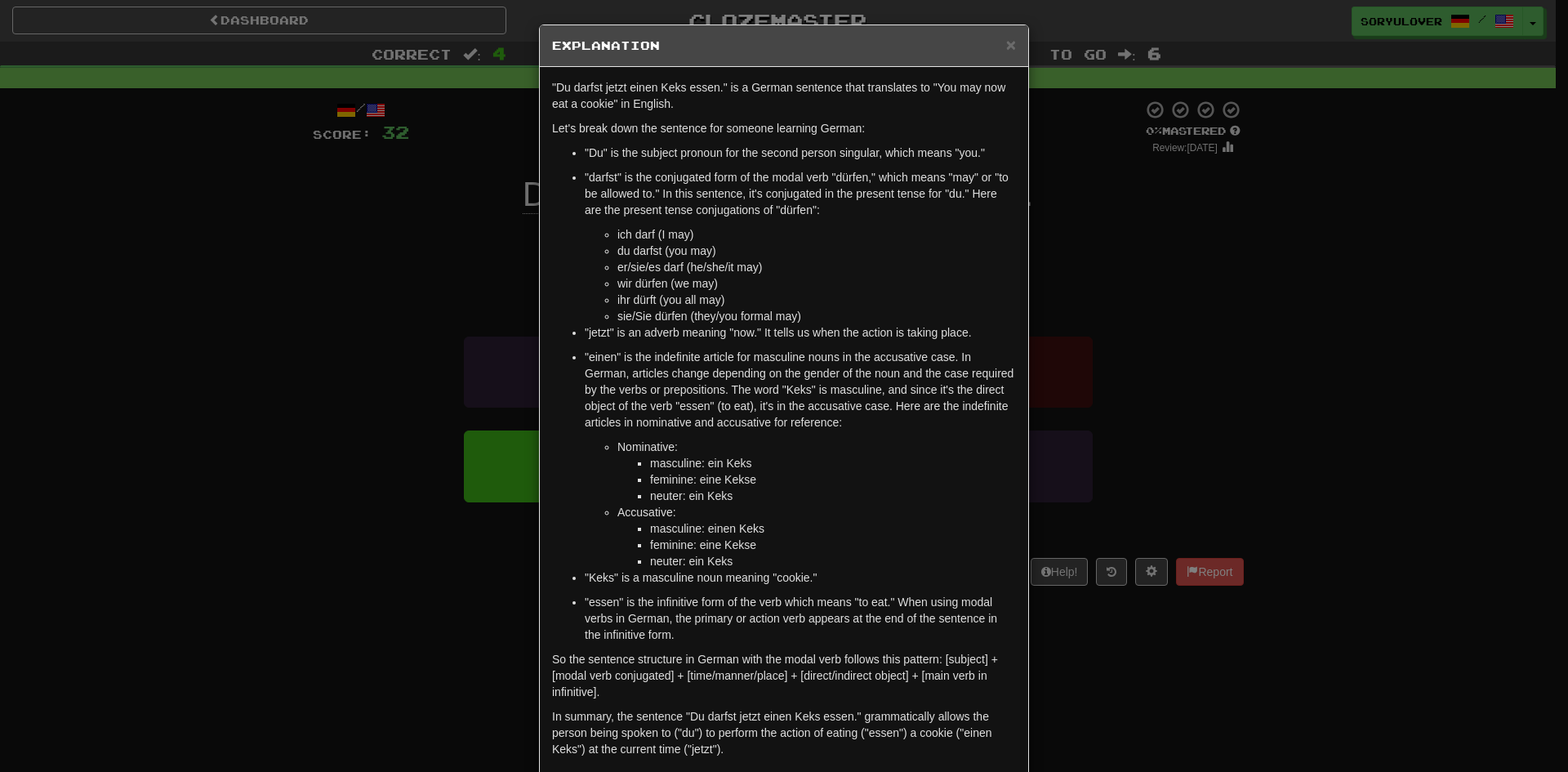
click at [446, 218] on div "× Explanation "Du darfst jetzt einen Keks essen." is a German sentence that tra…" at bounding box center [784, 386] width 1568 height 772
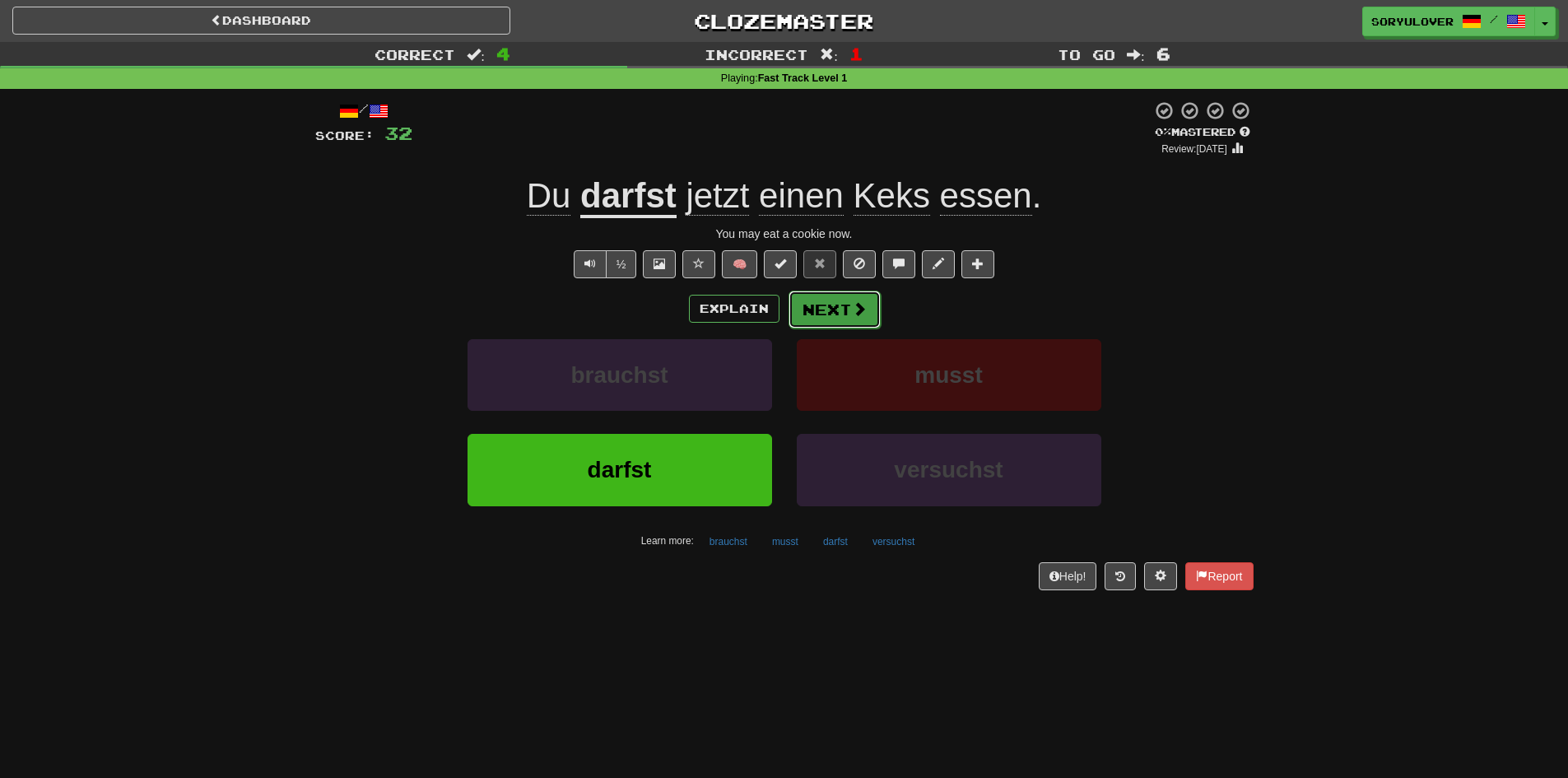
click at [830, 311] on button "Next" at bounding box center [835, 309] width 92 height 38
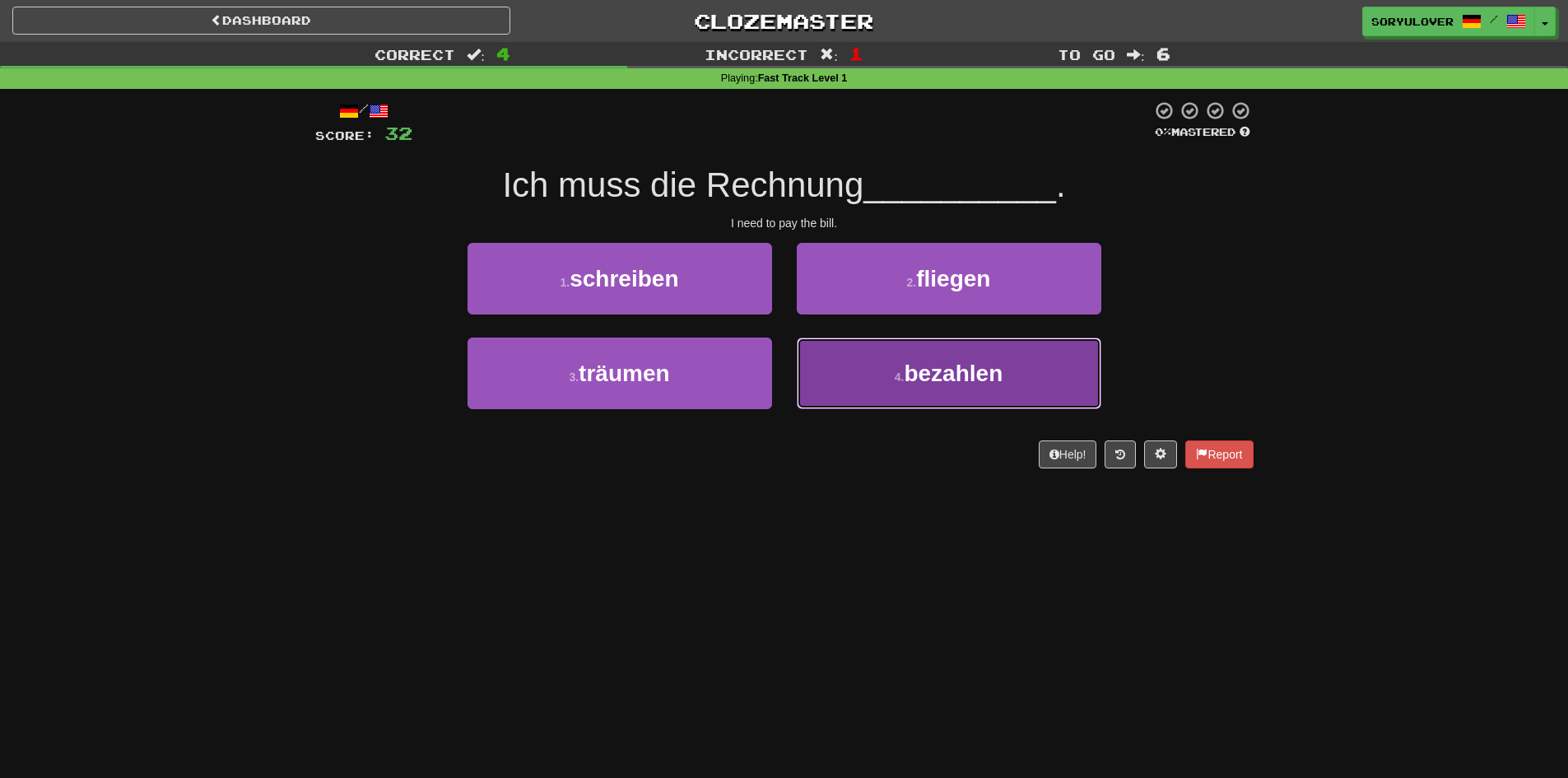
click at [901, 383] on small "4 ." at bounding box center [900, 377] width 10 height 13
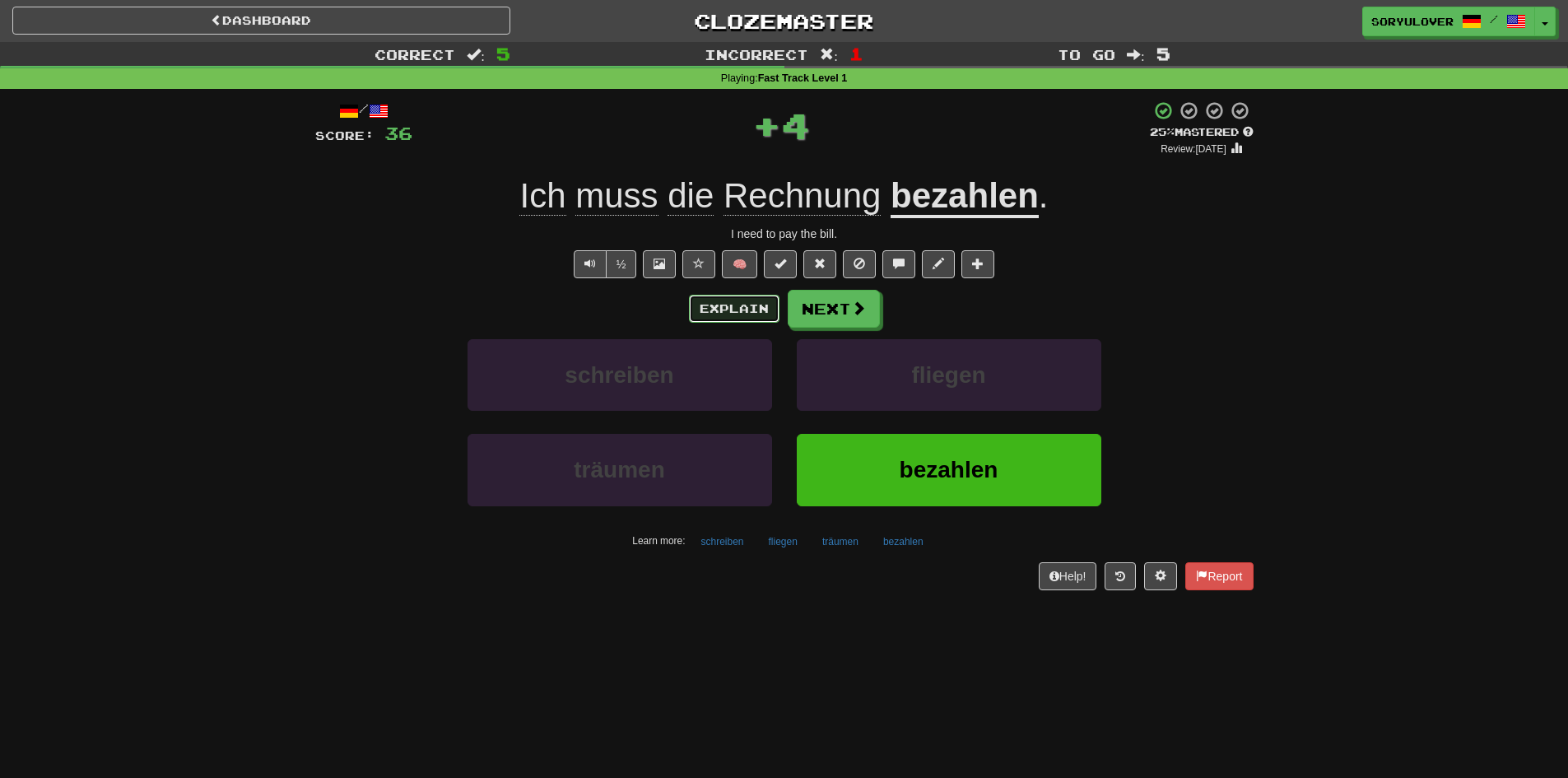
click at [750, 307] on button "Explain" at bounding box center [735, 309] width 90 height 28
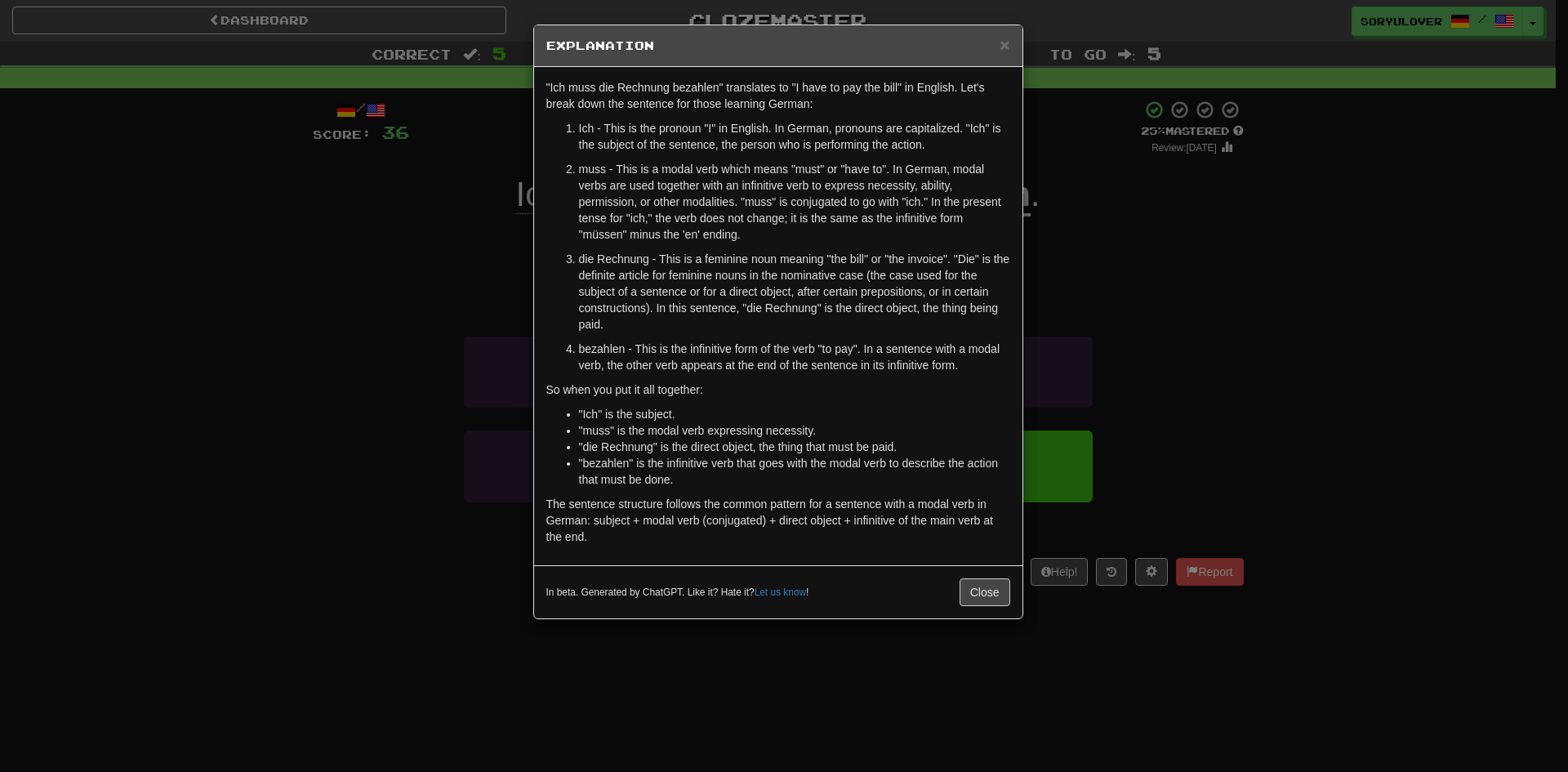
click at [414, 315] on div "× Explanation "Ich muss die Rechnung bezahlen" translates to "I have to pay the…" at bounding box center [784, 386] width 1568 height 772
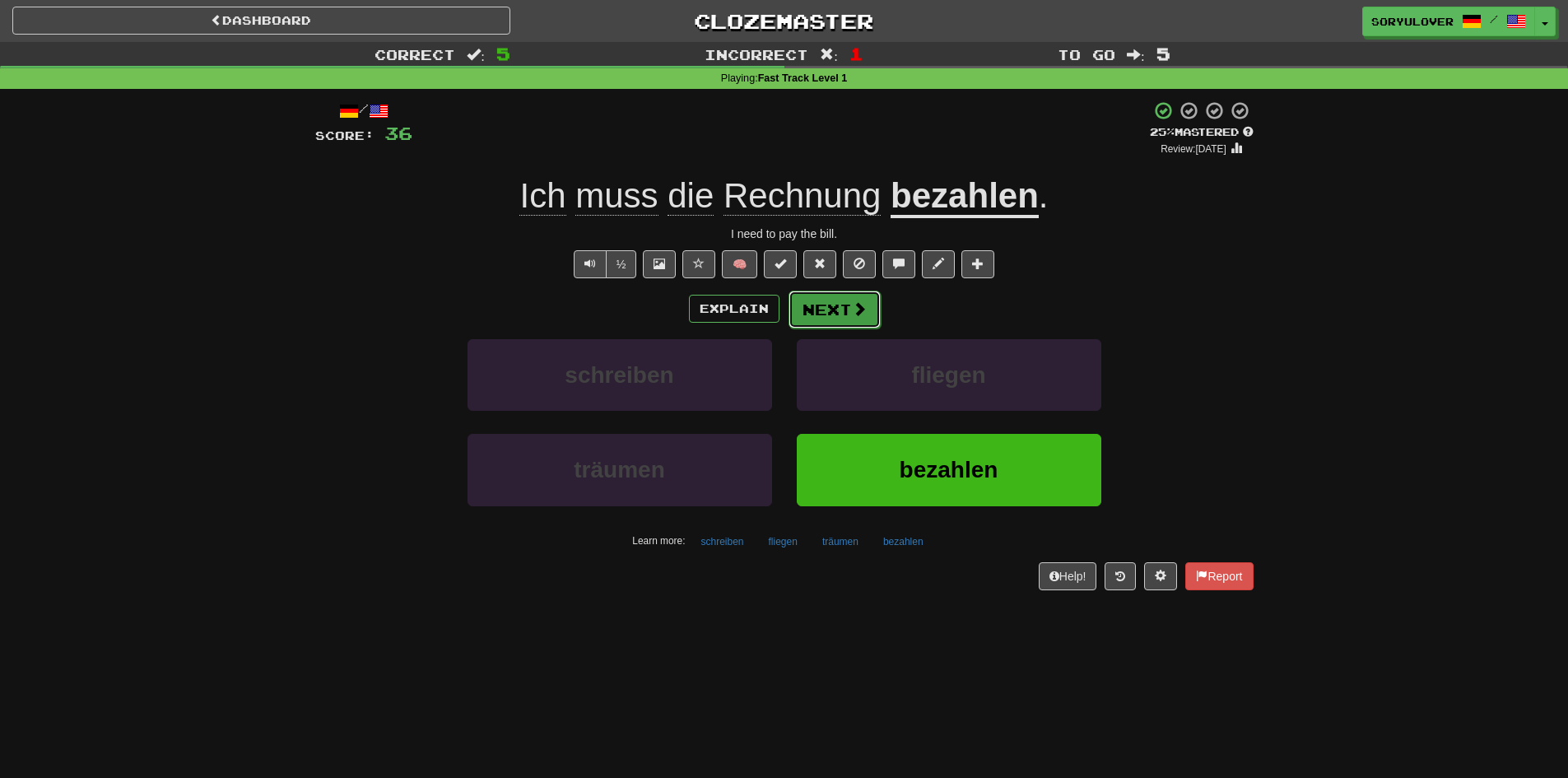
click at [817, 303] on button "Next" at bounding box center [835, 309] width 92 height 38
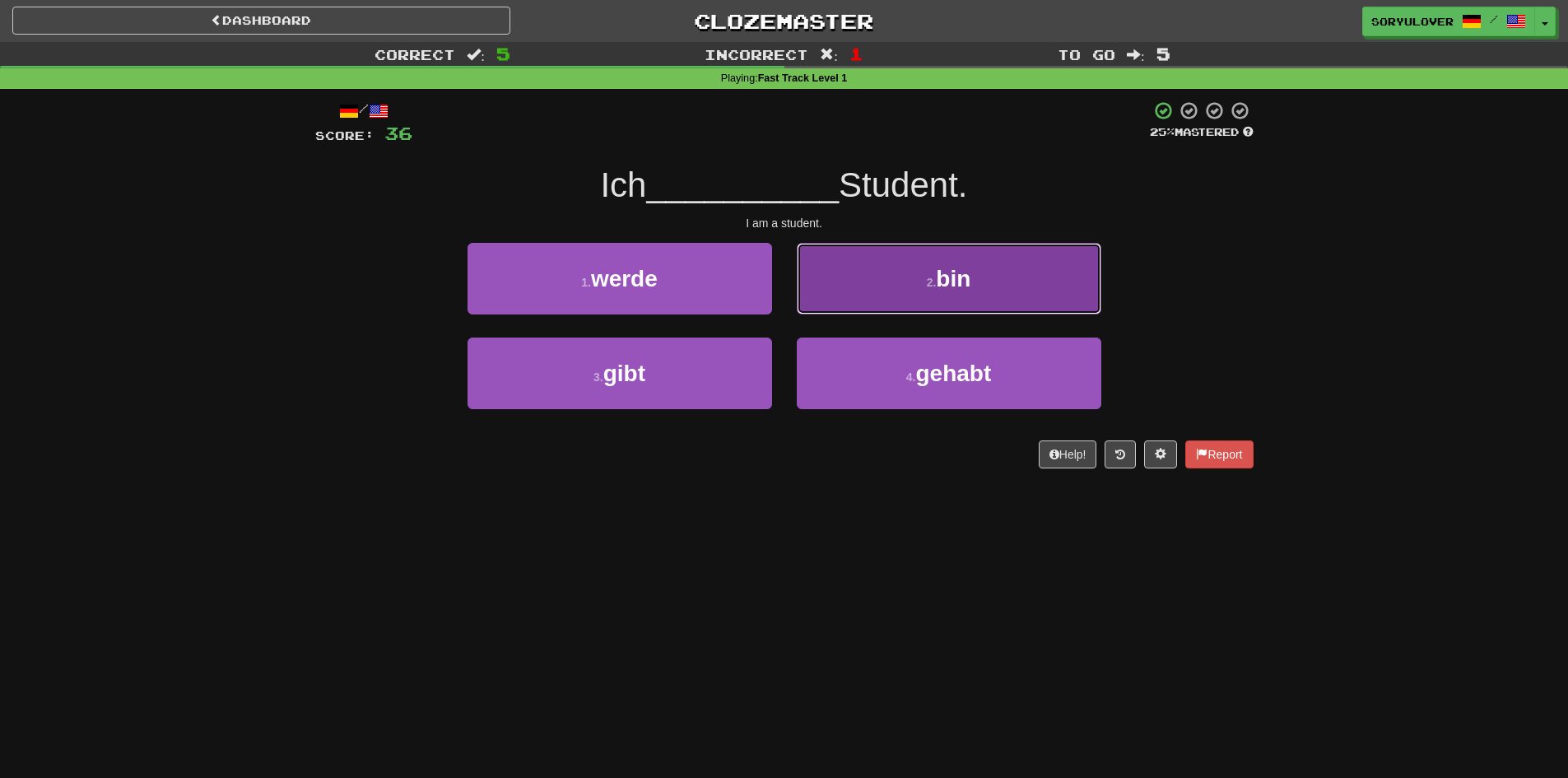
click at [920, 284] on button "2 . bin" at bounding box center [949, 278] width 305 height 72
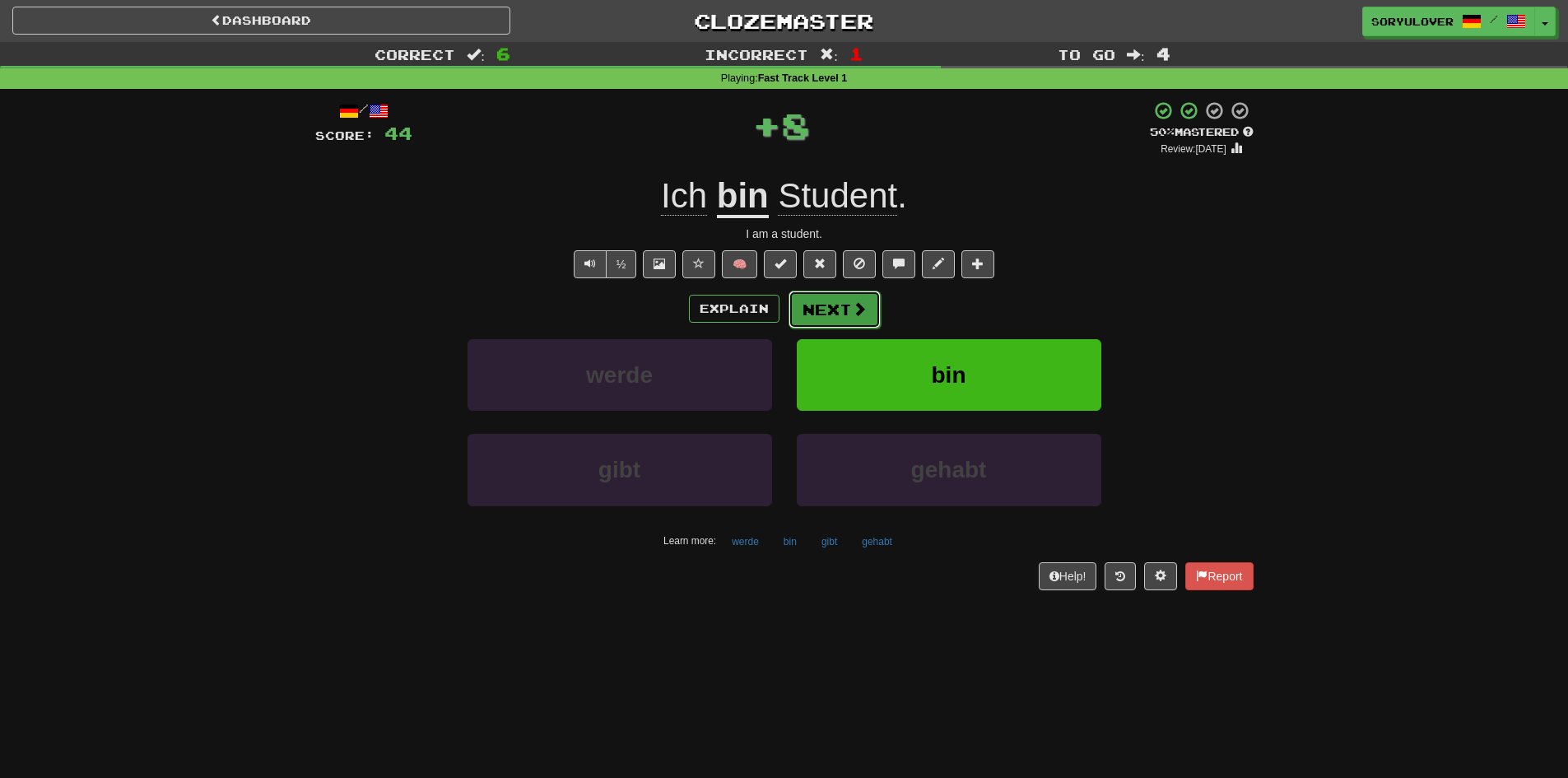
click at [835, 317] on button "Next" at bounding box center [835, 309] width 92 height 38
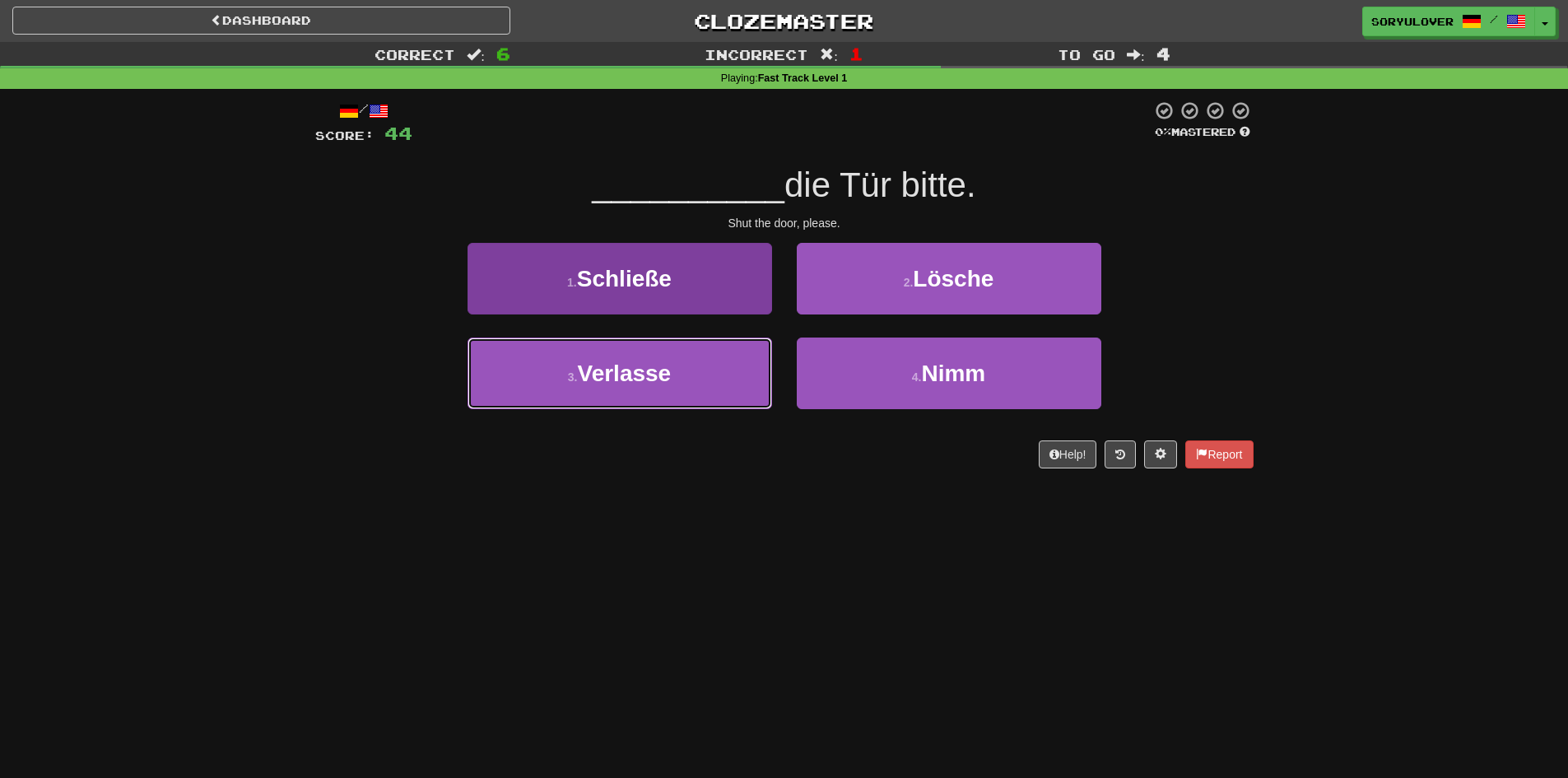
drag, startPoint x: 714, startPoint y: 351, endPoint x: 693, endPoint y: 358, distance: 22.1
click at [693, 357] on button "3 . Verlasse" at bounding box center [620, 373] width 305 height 72
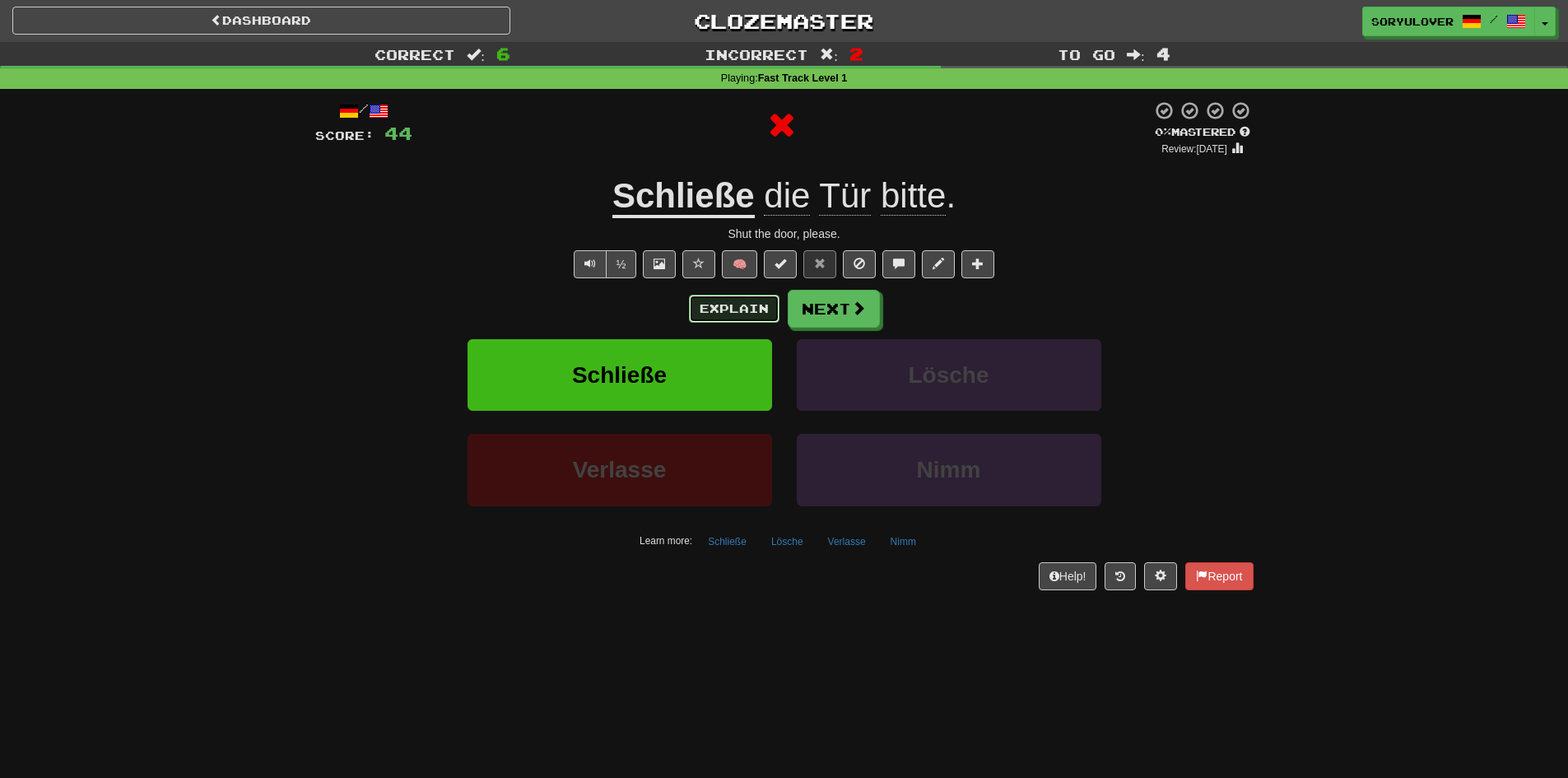
click at [723, 319] on button "Explain" at bounding box center [735, 309] width 90 height 28
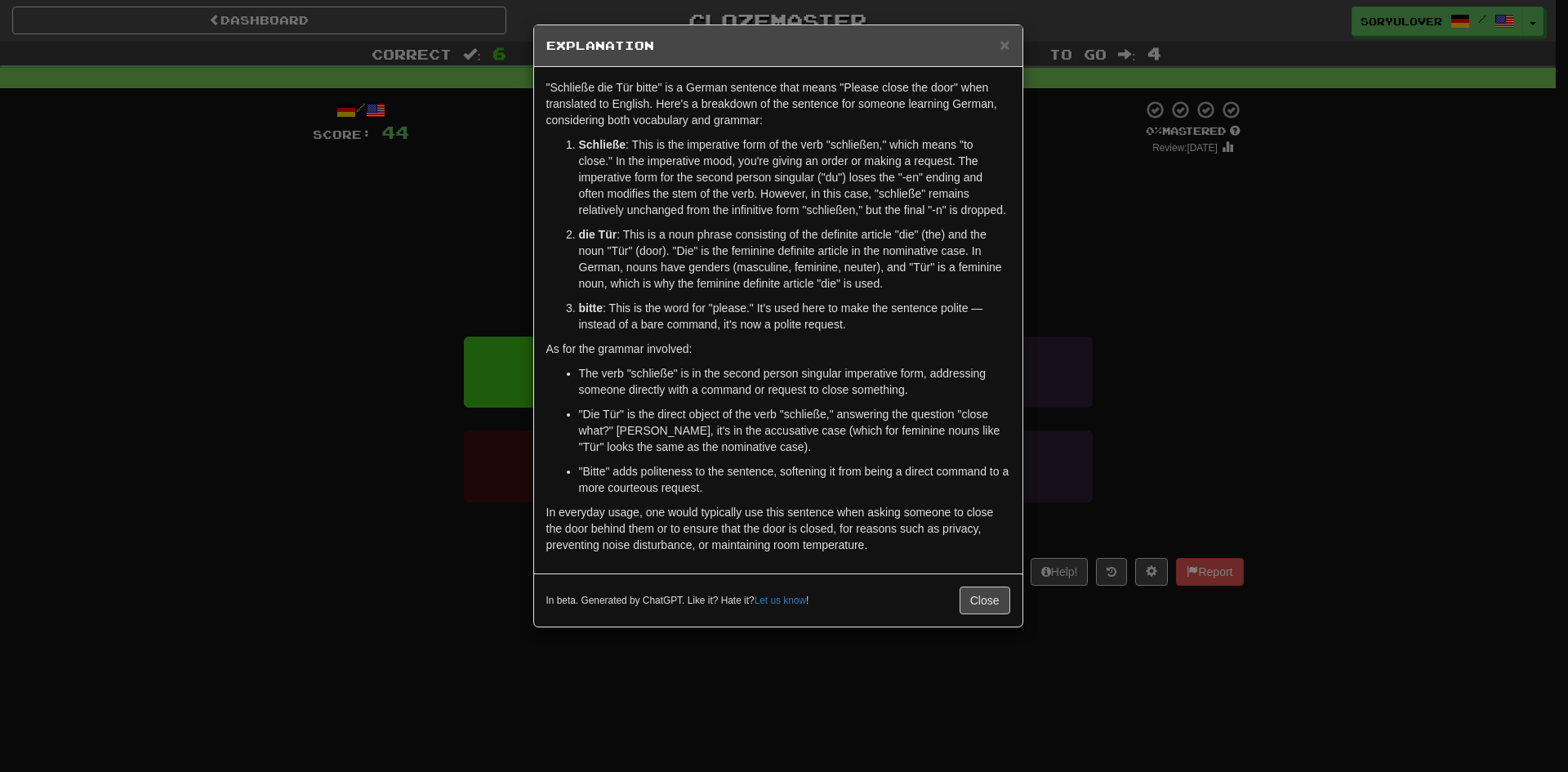
click at [413, 322] on div "× Explanation "Schließe die Tür bitte" is a German sentence that means "Please …" at bounding box center [784, 386] width 1568 height 772
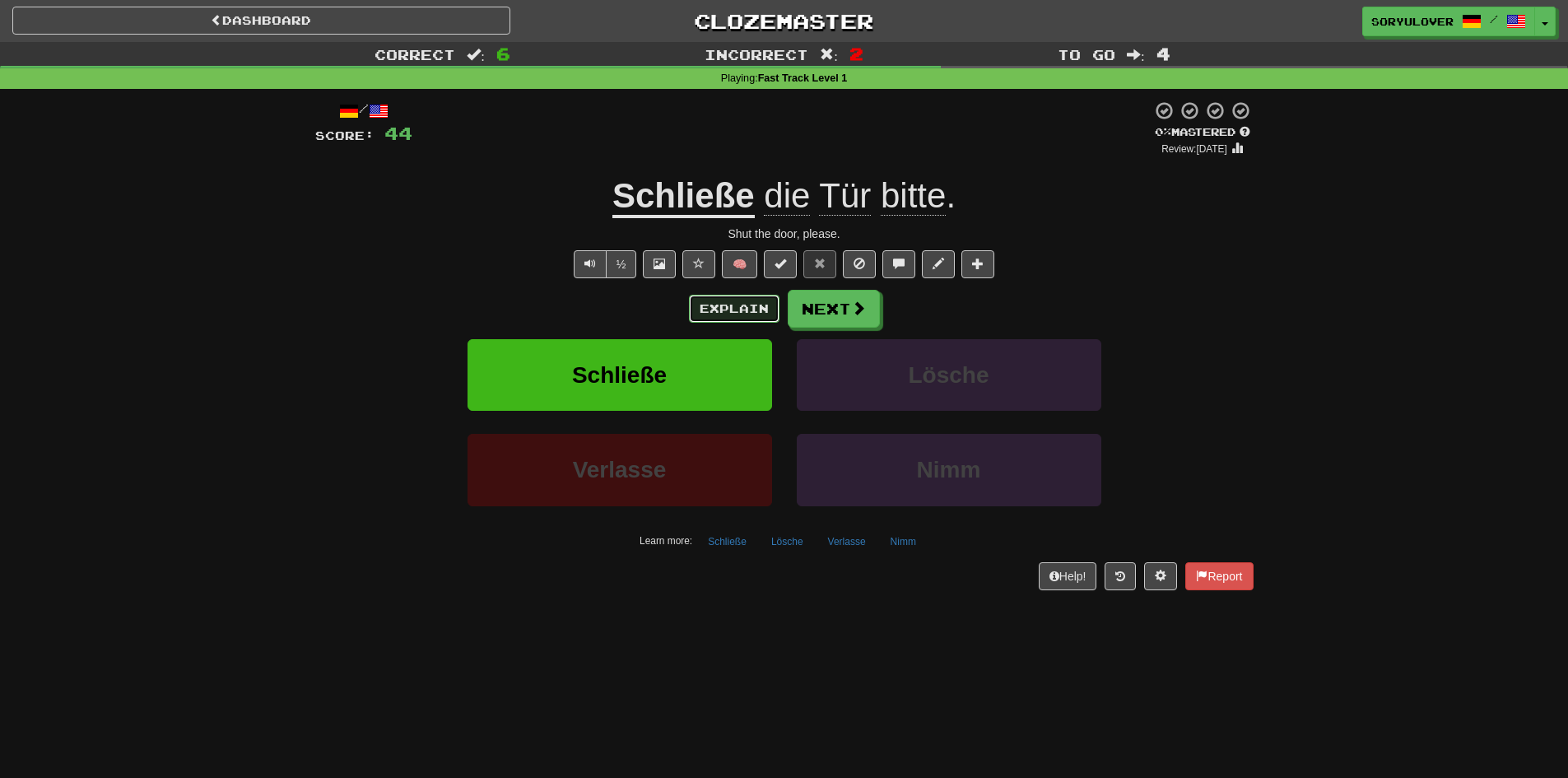
click at [749, 318] on button "Explain" at bounding box center [735, 309] width 90 height 28
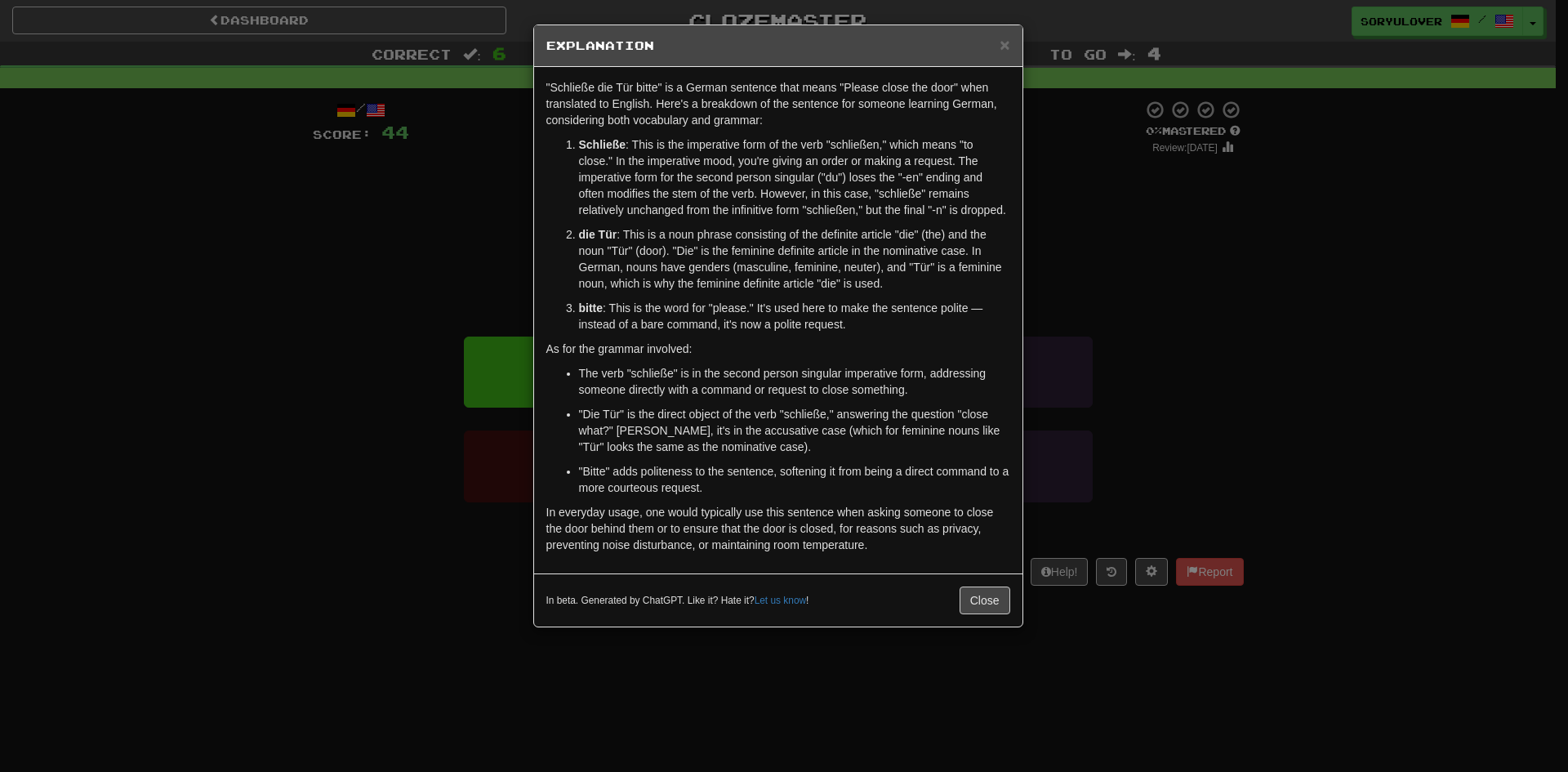
click at [499, 299] on div "× Explanation "Schließe die Tür bitte" is a German sentence that means "Please …" at bounding box center [784, 386] width 1568 height 772
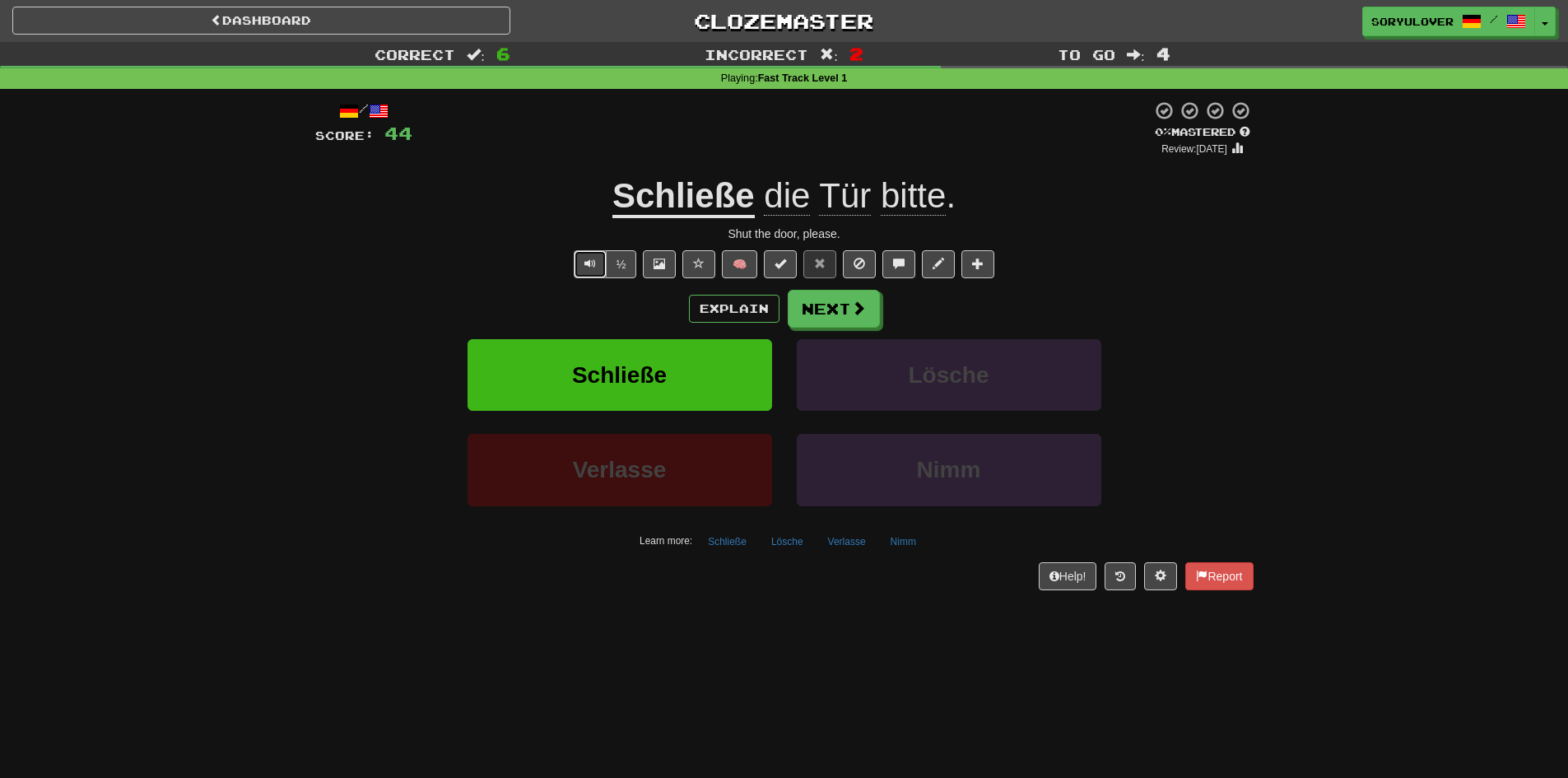
click at [585, 266] on span "Text-to-speech controls" at bounding box center [590, 264] width 12 height 12
click at [838, 318] on button "Next" at bounding box center [835, 309] width 92 height 38
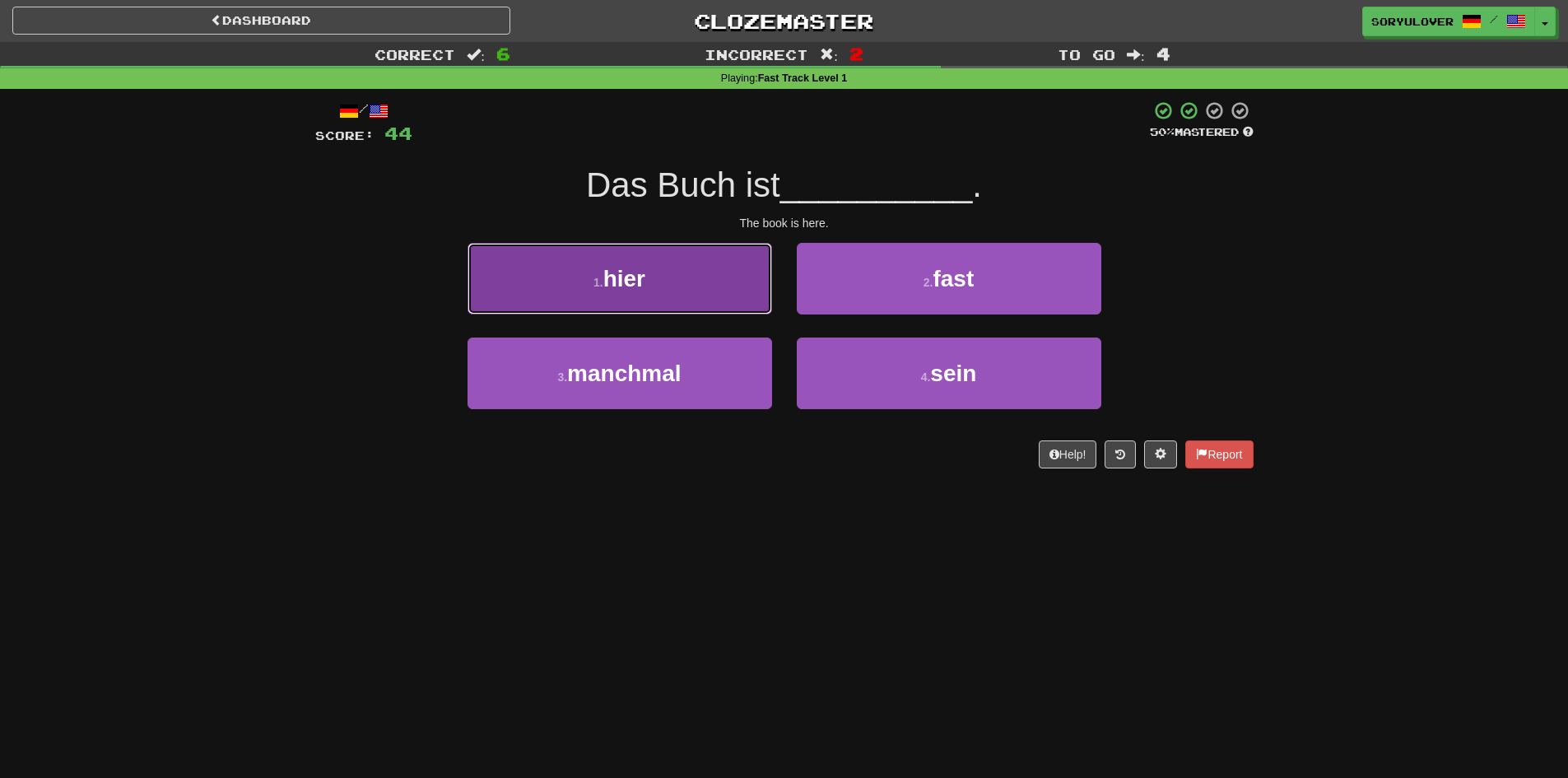
click at [695, 276] on button "1 . hier" at bounding box center [620, 278] width 305 height 72
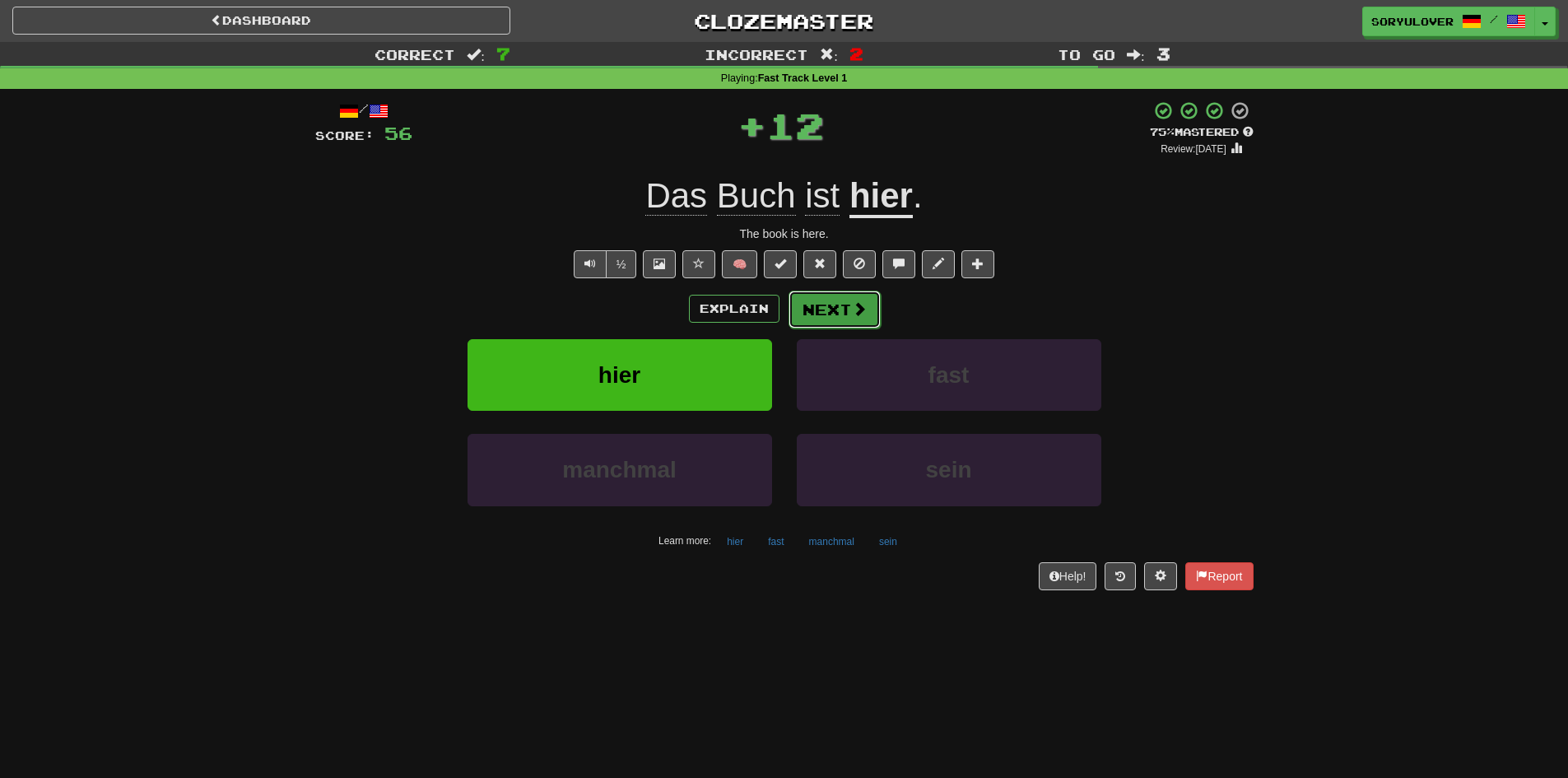
click at [832, 311] on button "Next" at bounding box center [835, 309] width 92 height 38
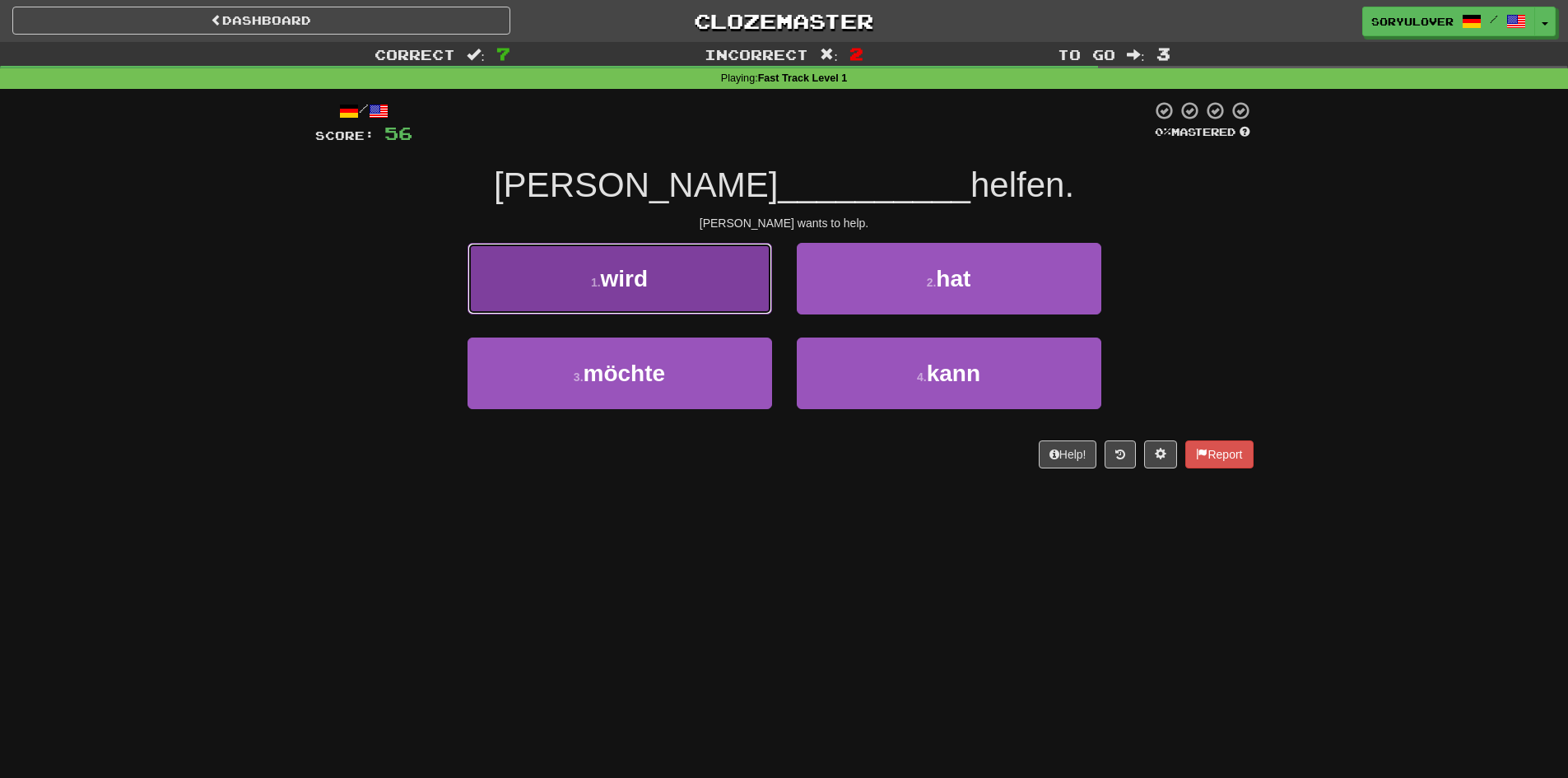
click at [691, 304] on button "1 . wird" at bounding box center [620, 278] width 305 height 72
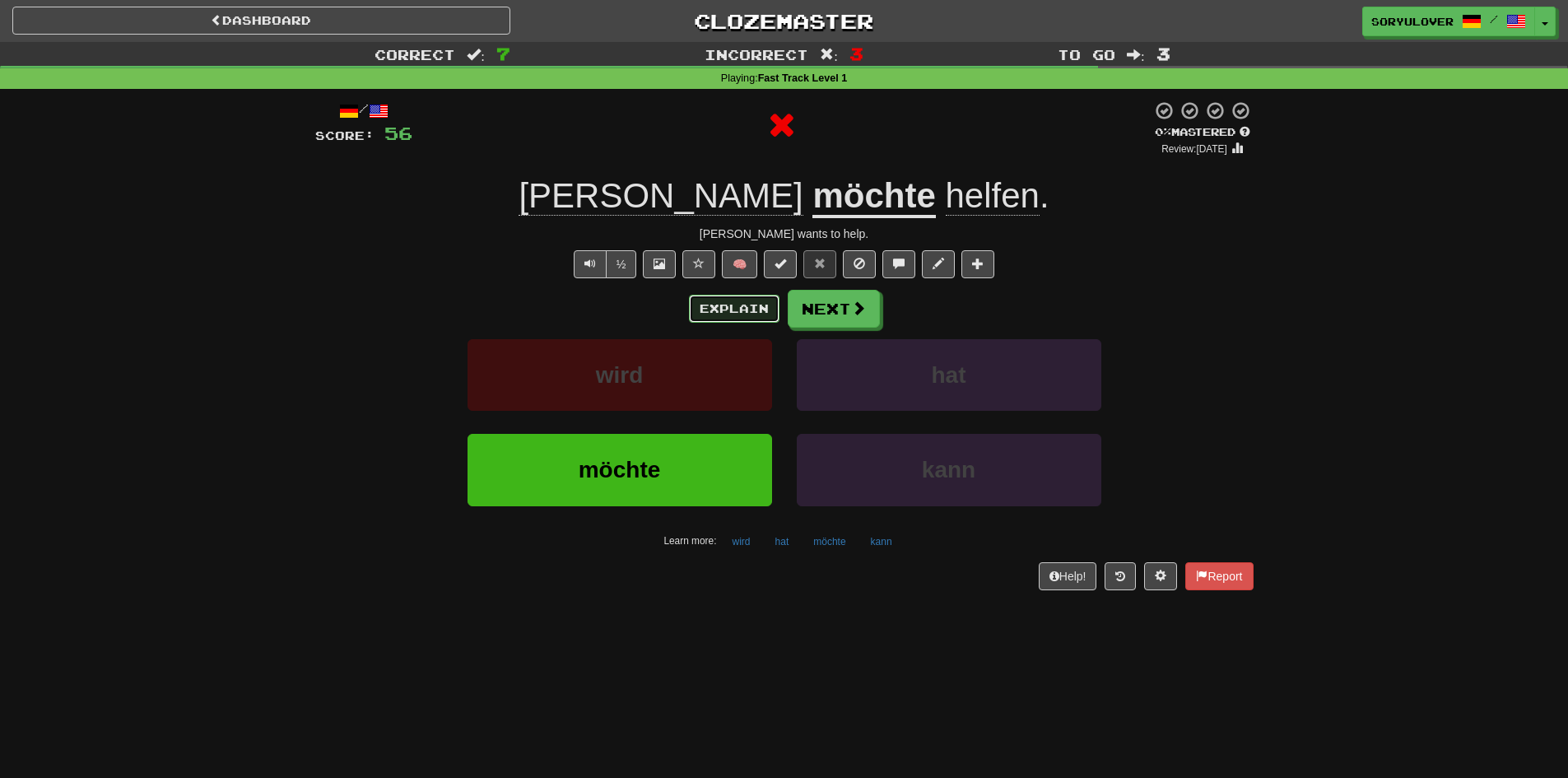
click at [720, 315] on button "Explain" at bounding box center [735, 309] width 90 height 28
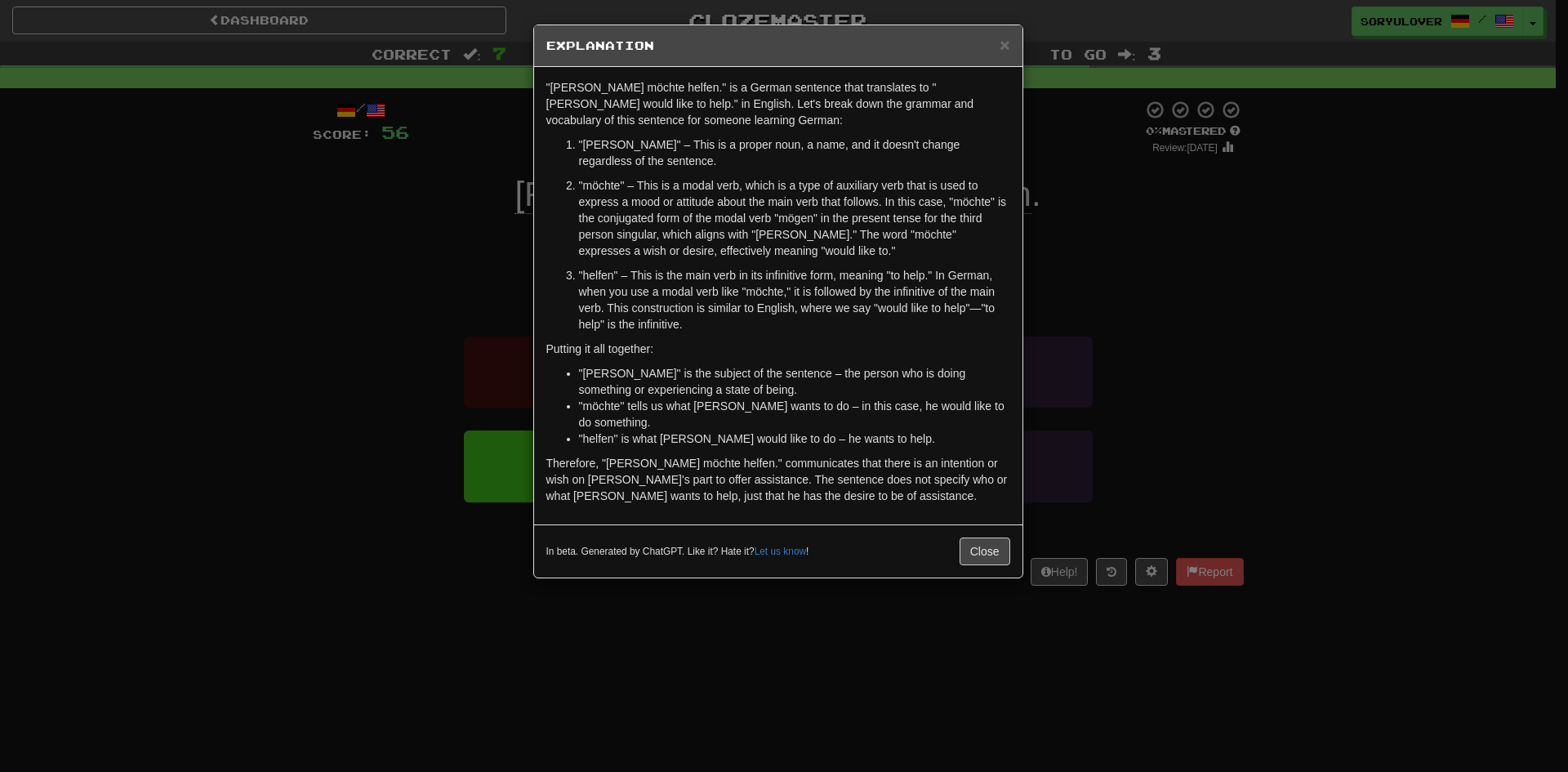
click at [379, 336] on div "× Explanation "Tom möchte helfen." is a German sentence that translates to "Tom…" at bounding box center [784, 386] width 1568 height 772
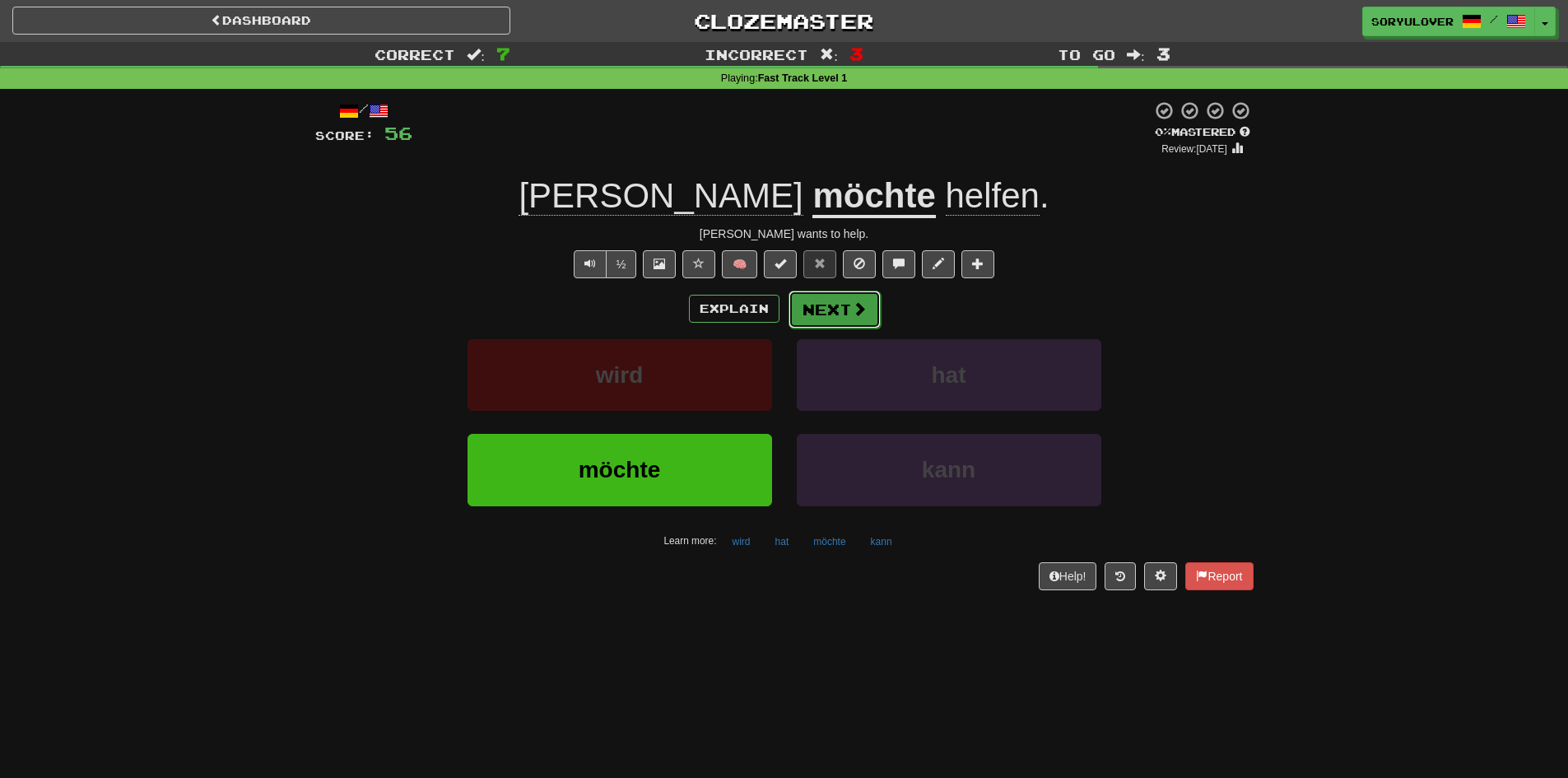
click at [834, 315] on button "Next" at bounding box center [835, 309] width 92 height 38
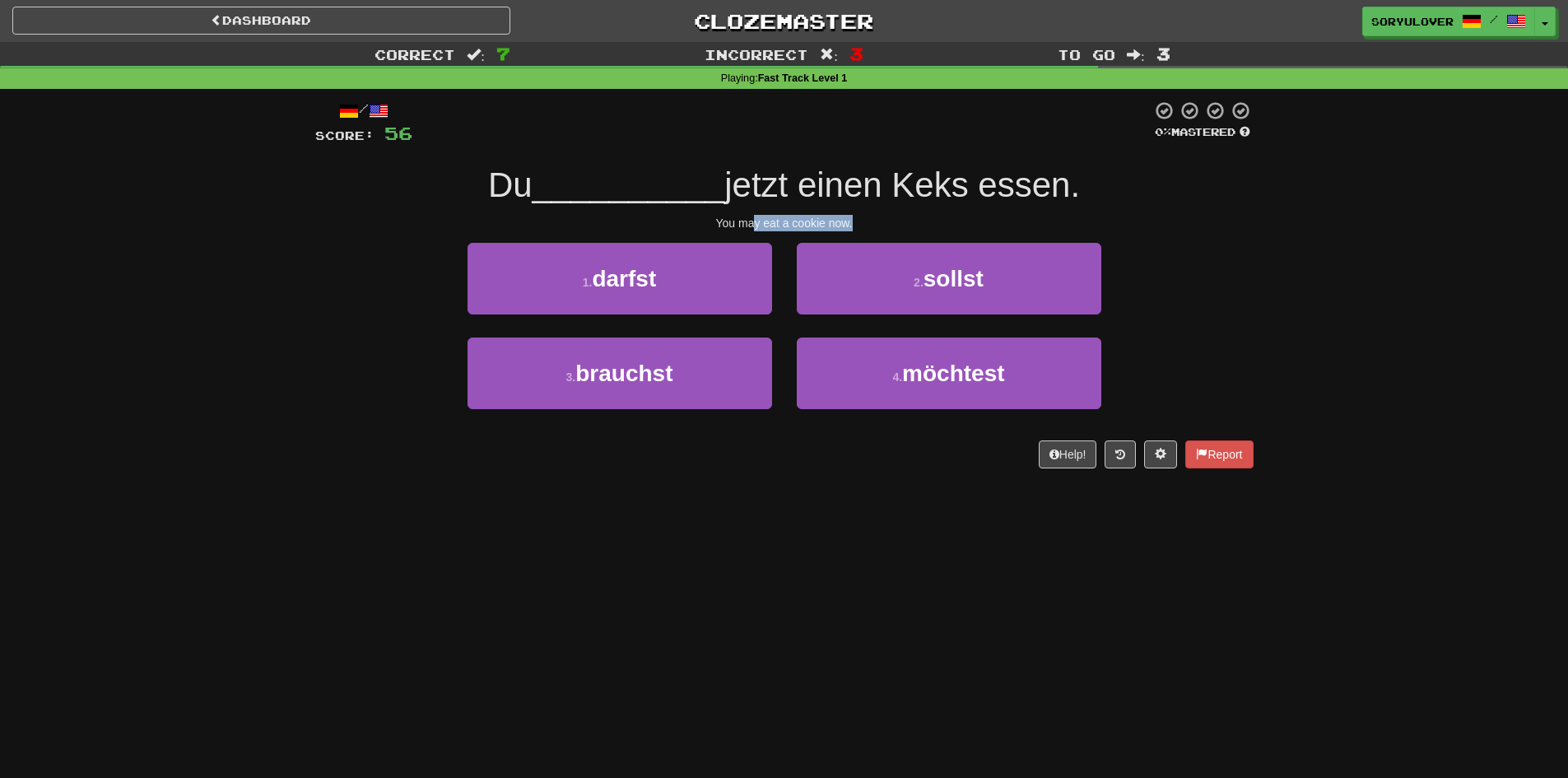
drag, startPoint x: 804, startPoint y: 218, endPoint x: 872, endPoint y: 215, distance: 68.1
click at [874, 215] on div "You may eat a cookie now." at bounding box center [785, 222] width 938 height 17
click at [699, 218] on div "You may eat a cookie now." at bounding box center [785, 222] width 938 height 17
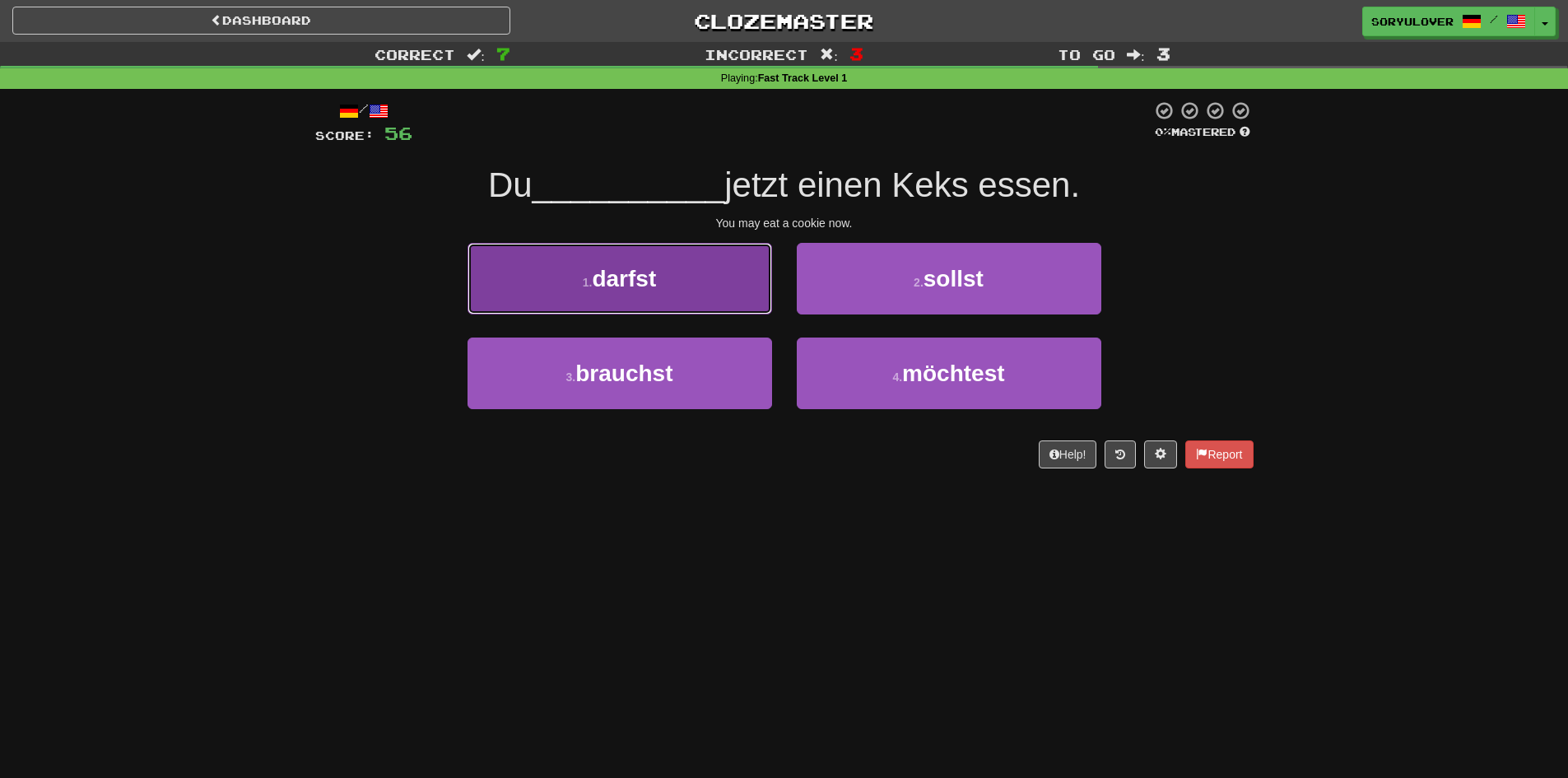
click at [685, 297] on button "1 . darfst" at bounding box center [620, 278] width 305 height 72
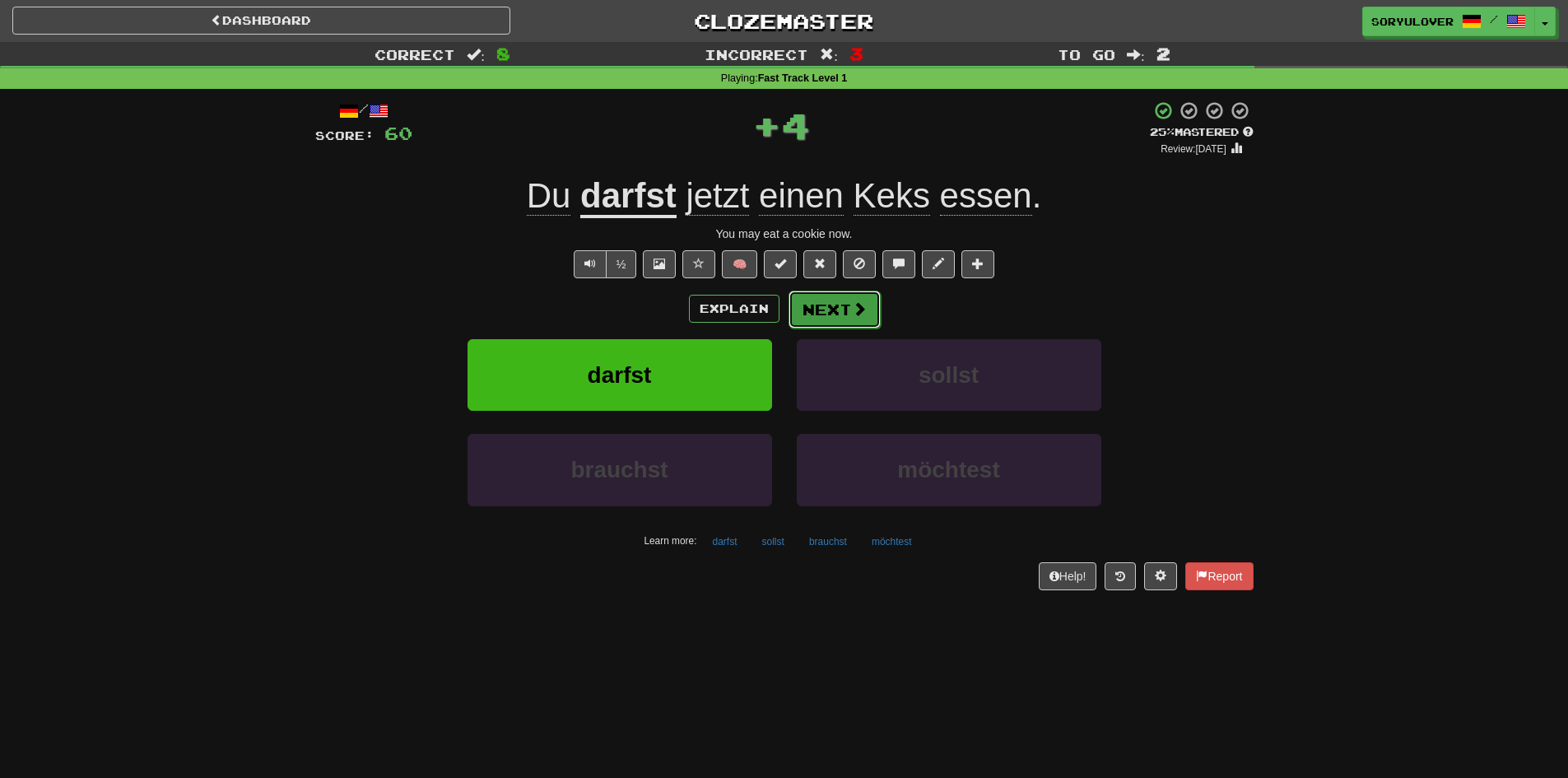
click at [847, 309] on button "Next" at bounding box center [835, 309] width 92 height 38
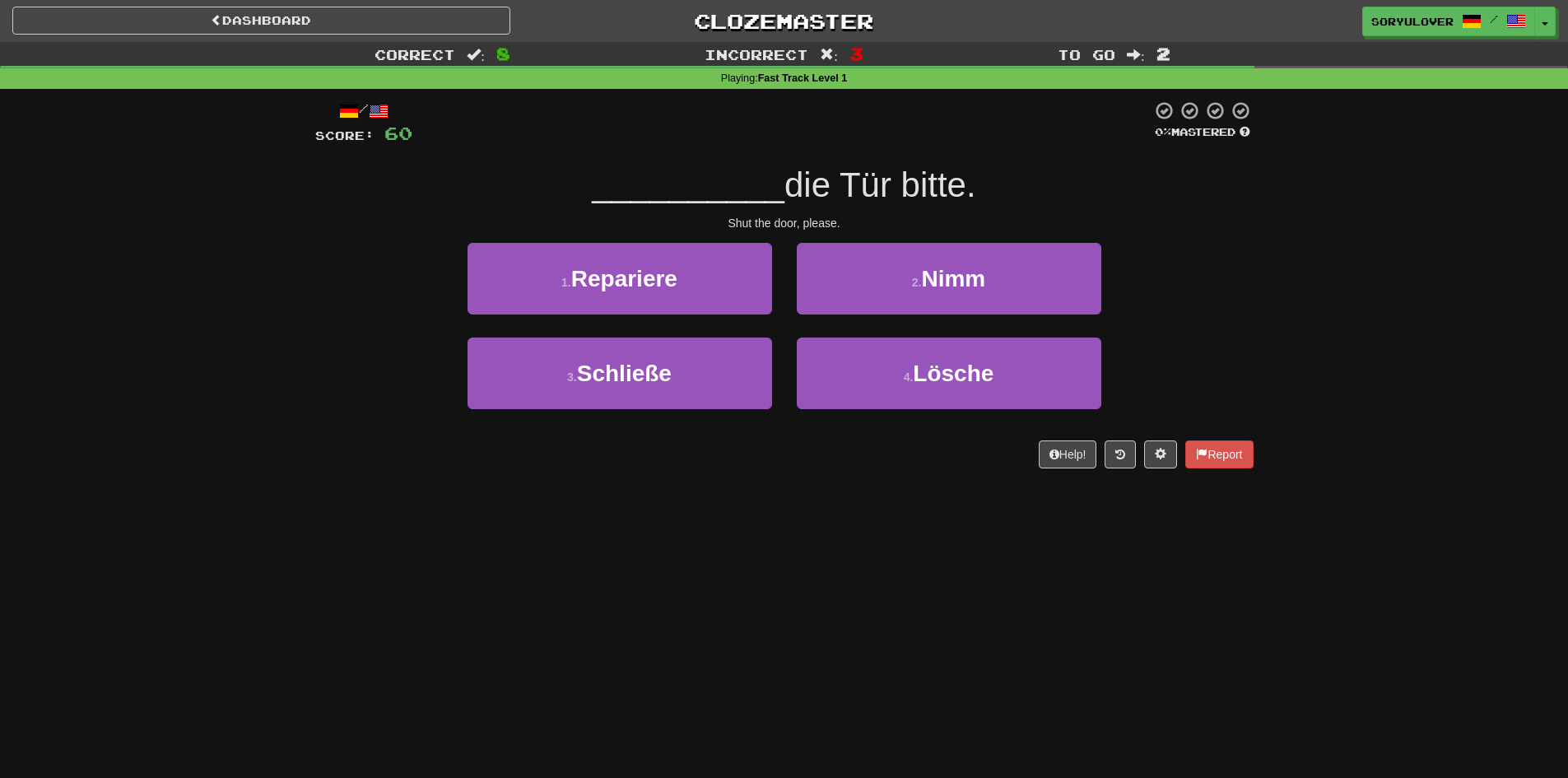
click at [856, 513] on div "Dashboard Clozemaster soryulover / Toggle Dropdown Dashboard Leaderboard Activi…" at bounding box center [784, 389] width 1568 height 778
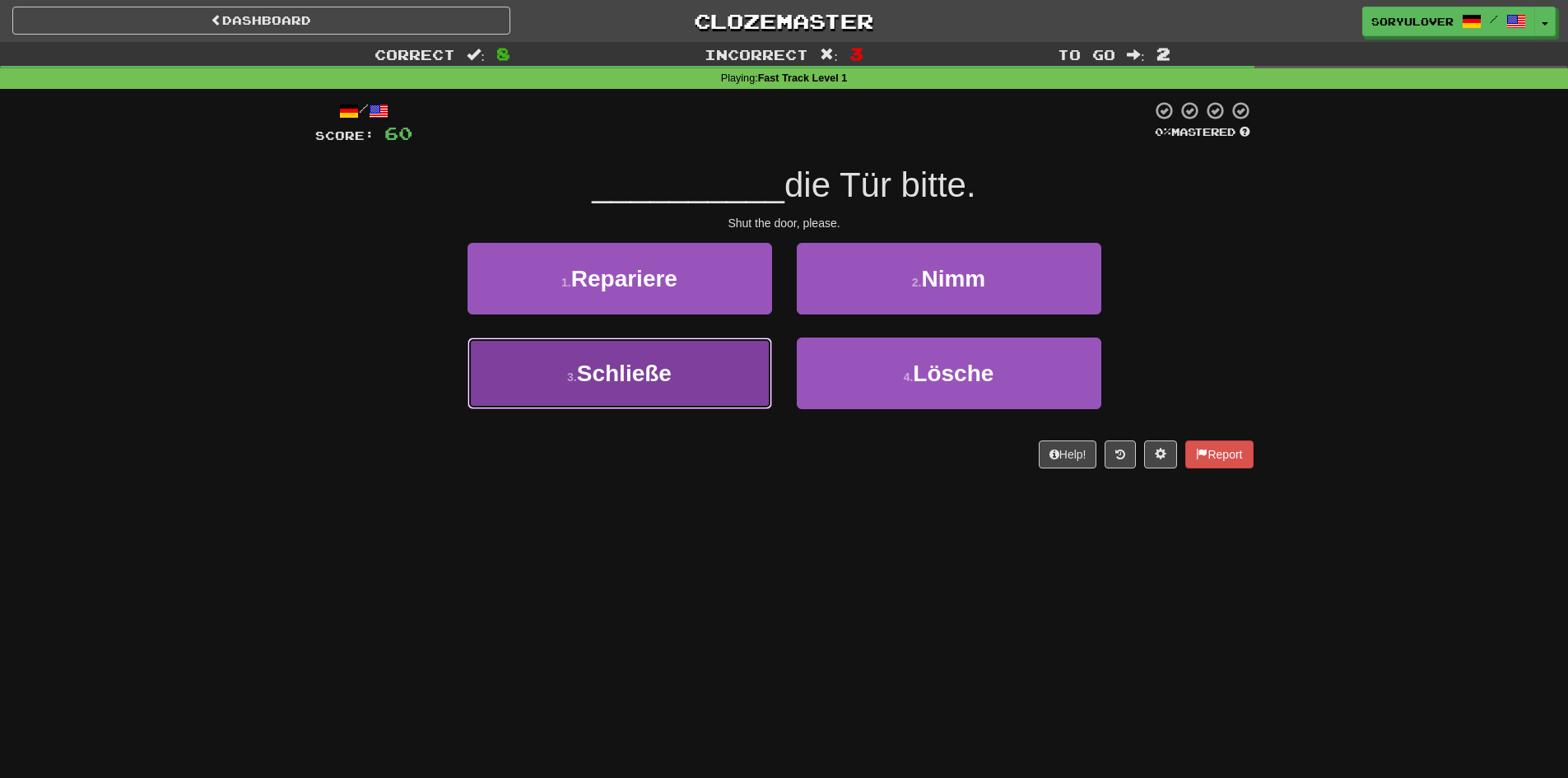
click at [721, 389] on button "3 . Schließe" at bounding box center [620, 373] width 305 height 72
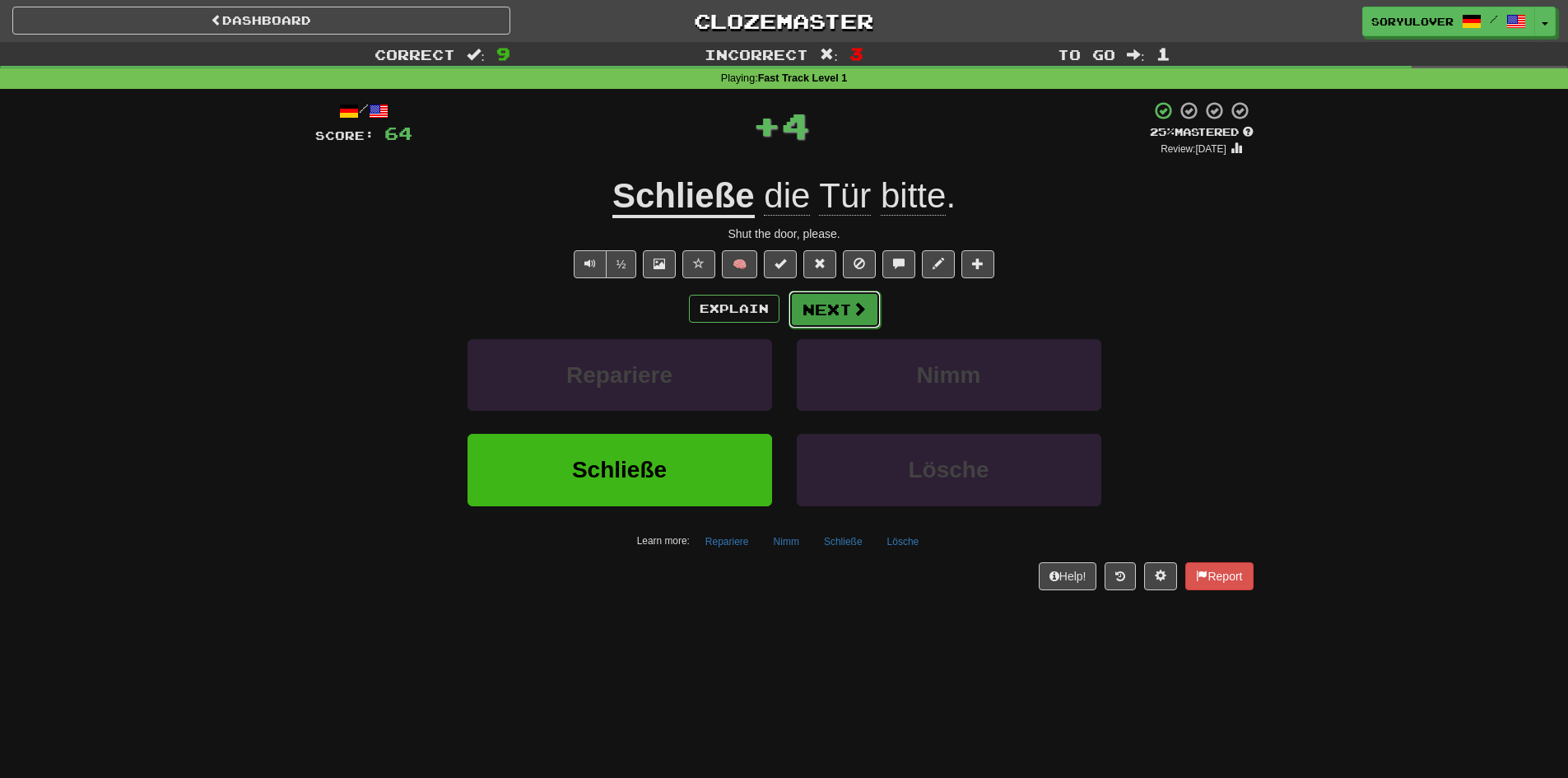
click at [852, 311] on span at bounding box center [859, 308] width 15 height 15
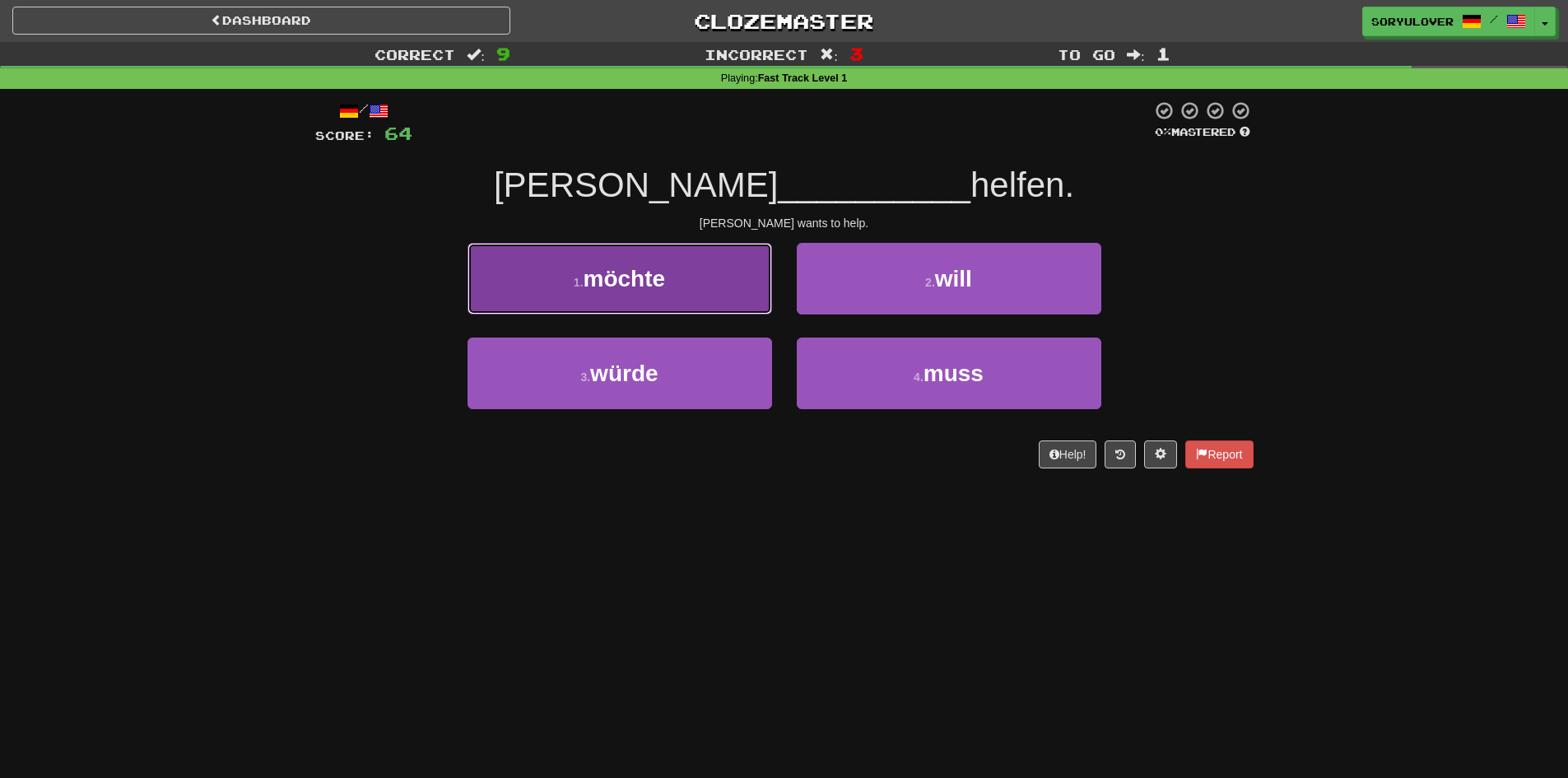
click at [689, 287] on button "1 . möchte" at bounding box center [620, 278] width 305 height 72
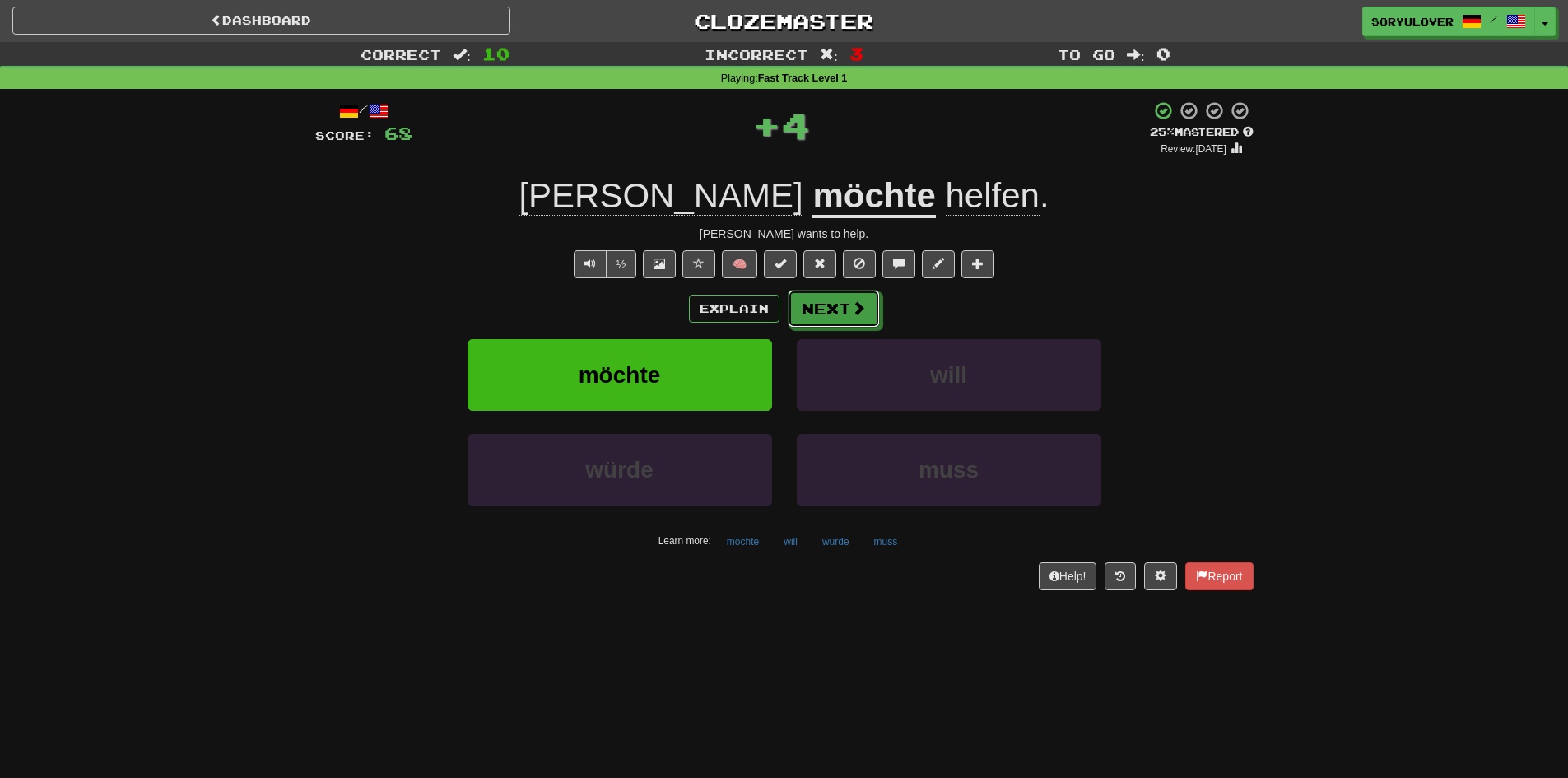
click at [830, 298] on button "Next" at bounding box center [834, 309] width 92 height 38
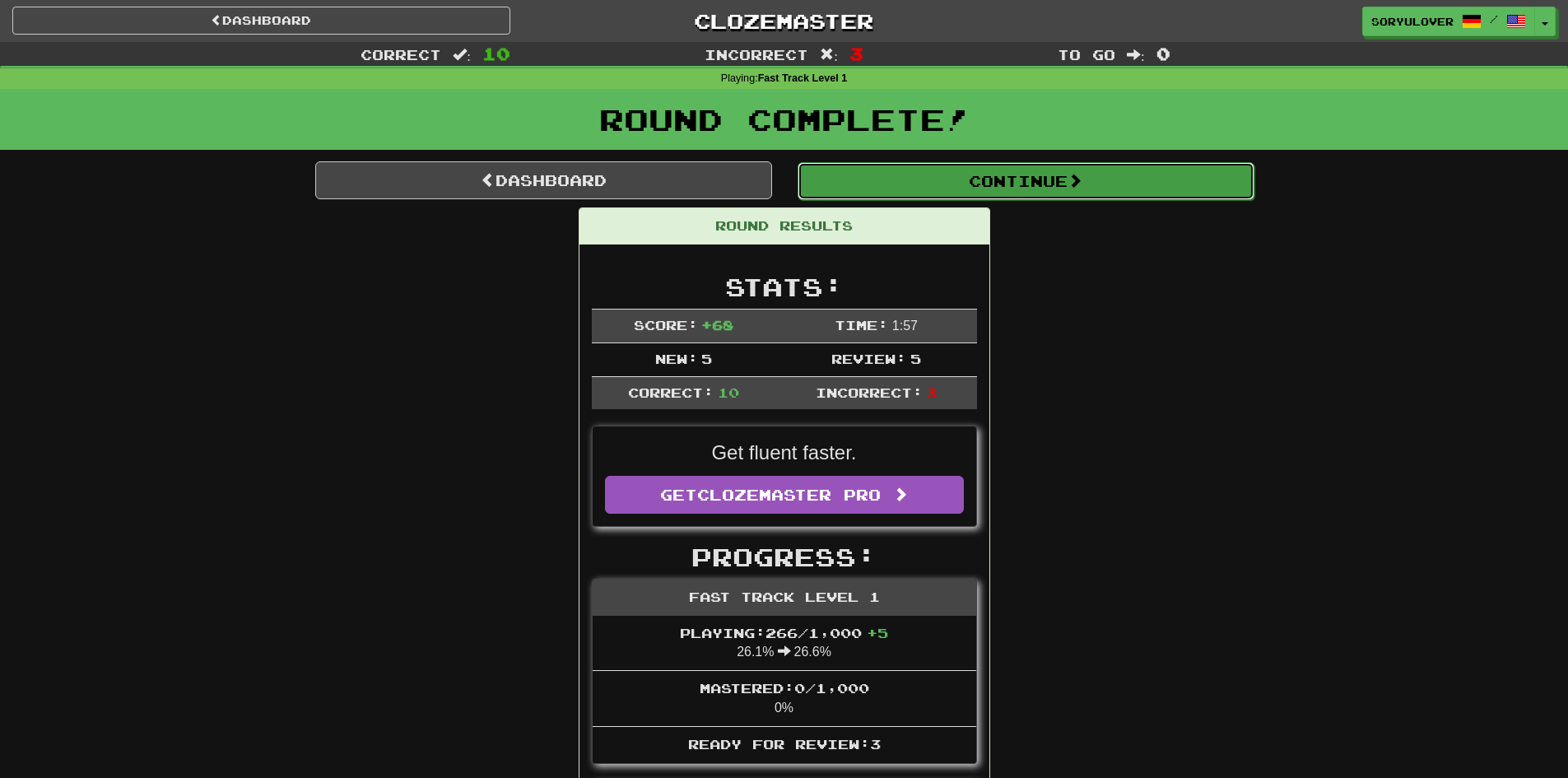
click at [948, 184] on button "Continue" at bounding box center [1026, 181] width 457 height 38
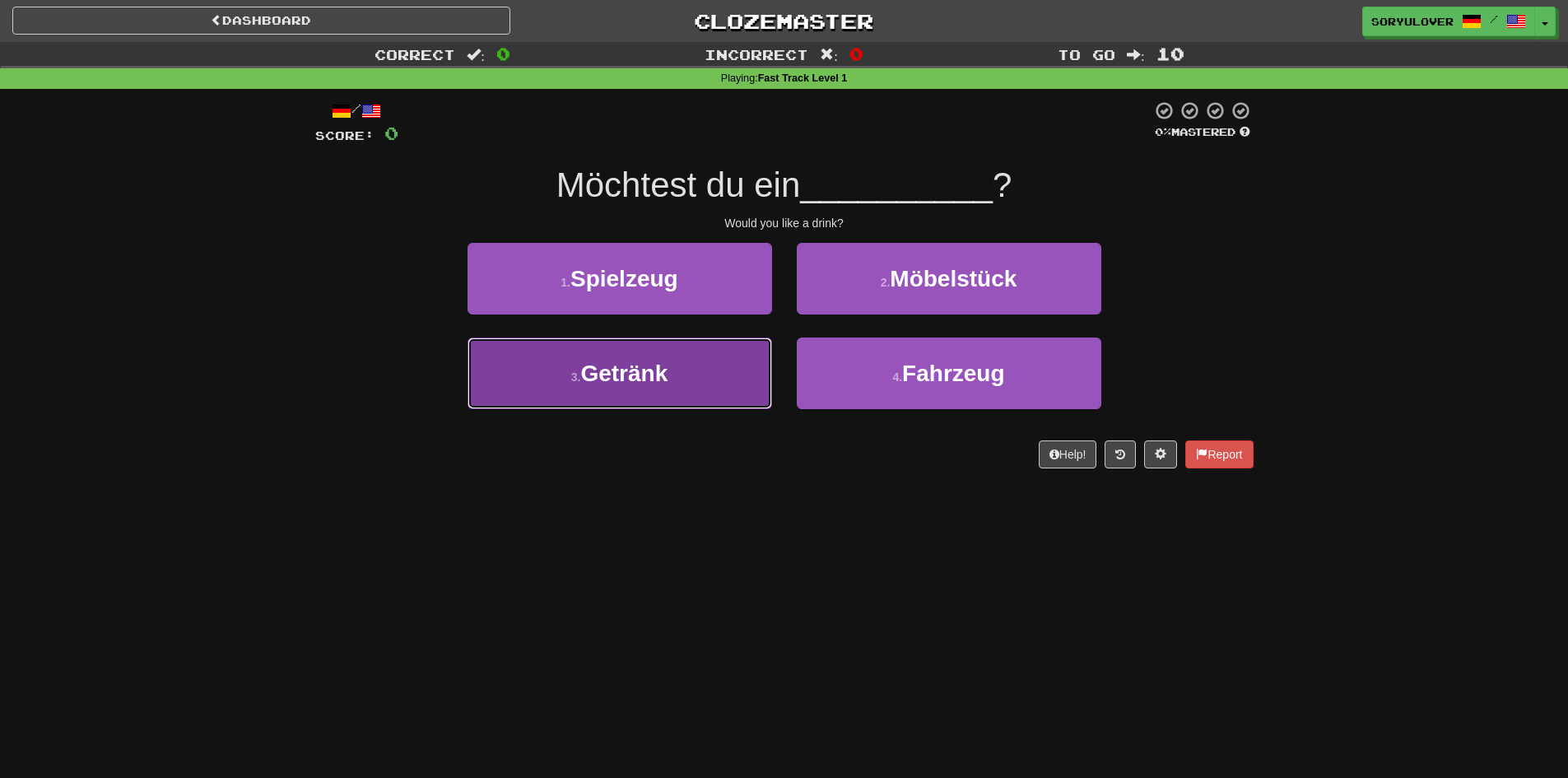
click at [685, 379] on button "3 . Getränk" at bounding box center [620, 373] width 305 height 72
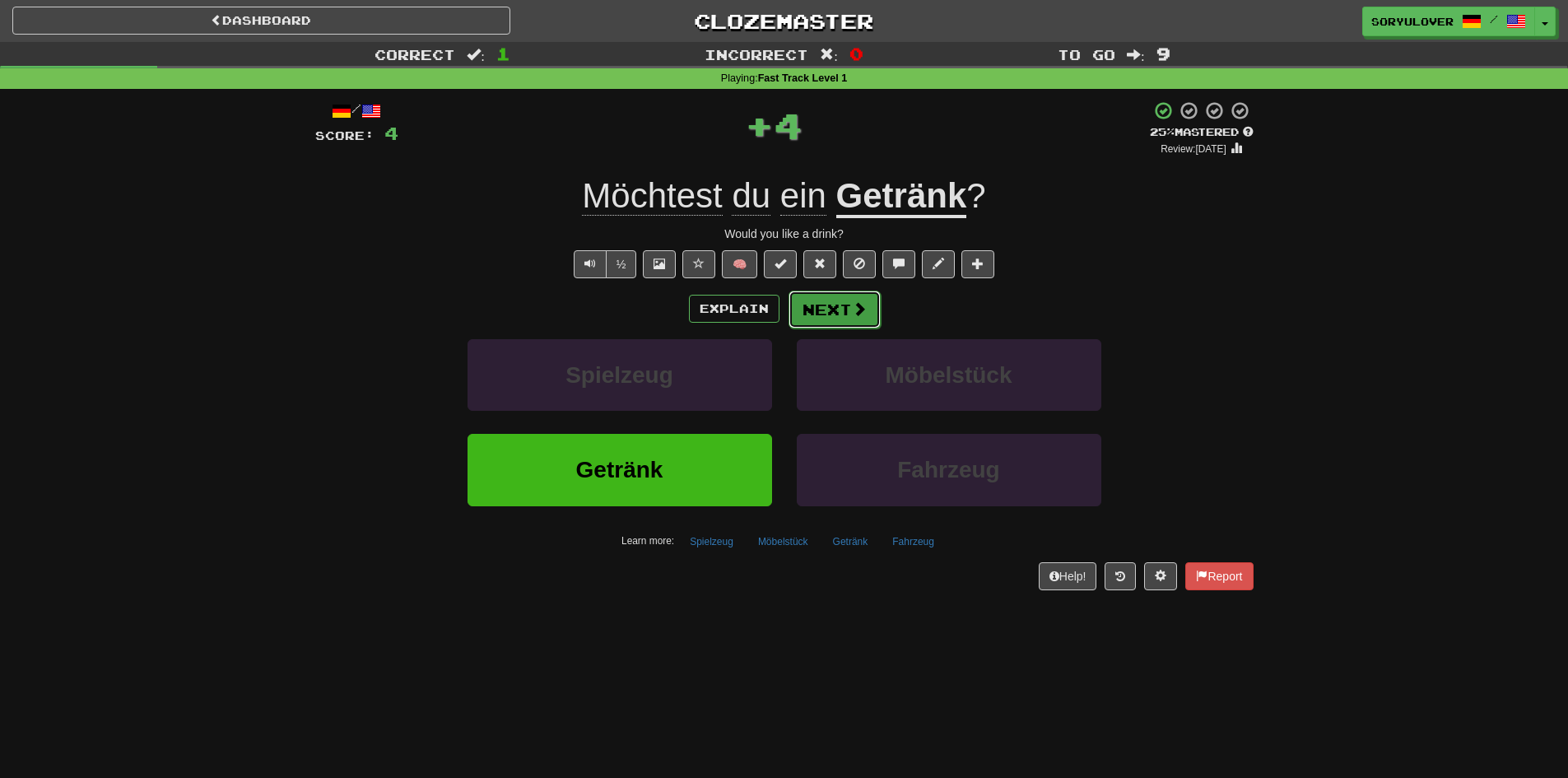
click at [845, 309] on button "Next" at bounding box center [835, 309] width 92 height 38
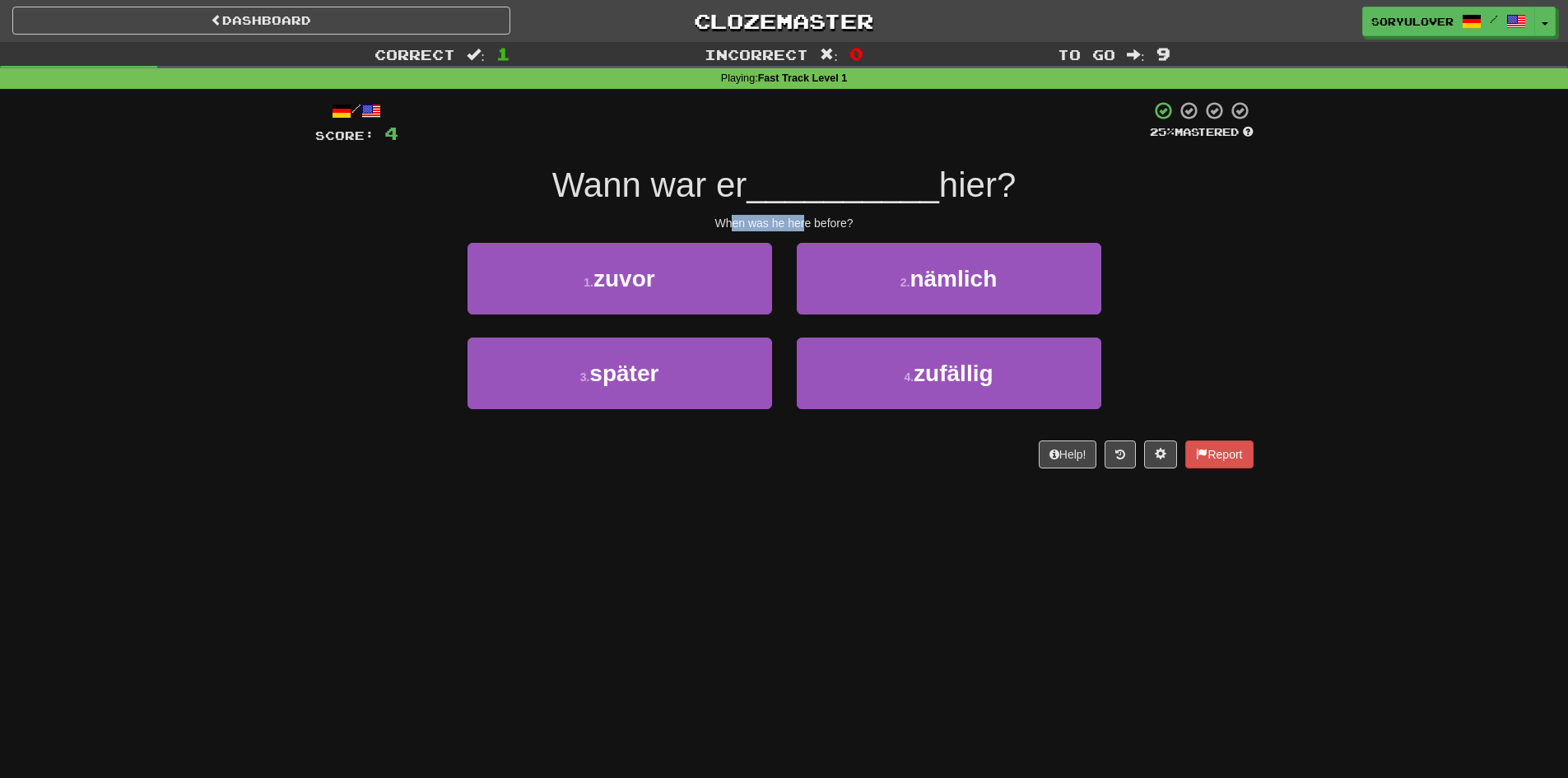
drag, startPoint x: 730, startPoint y: 219, endPoint x: 807, endPoint y: 219, distance: 77.0
click at [806, 219] on div "When was he here before?" at bounding box center [785, 222] width 938 height 17
click at [807, 219] on div "When was he here before?" at bounding box center [785, 222] width 938 height 17
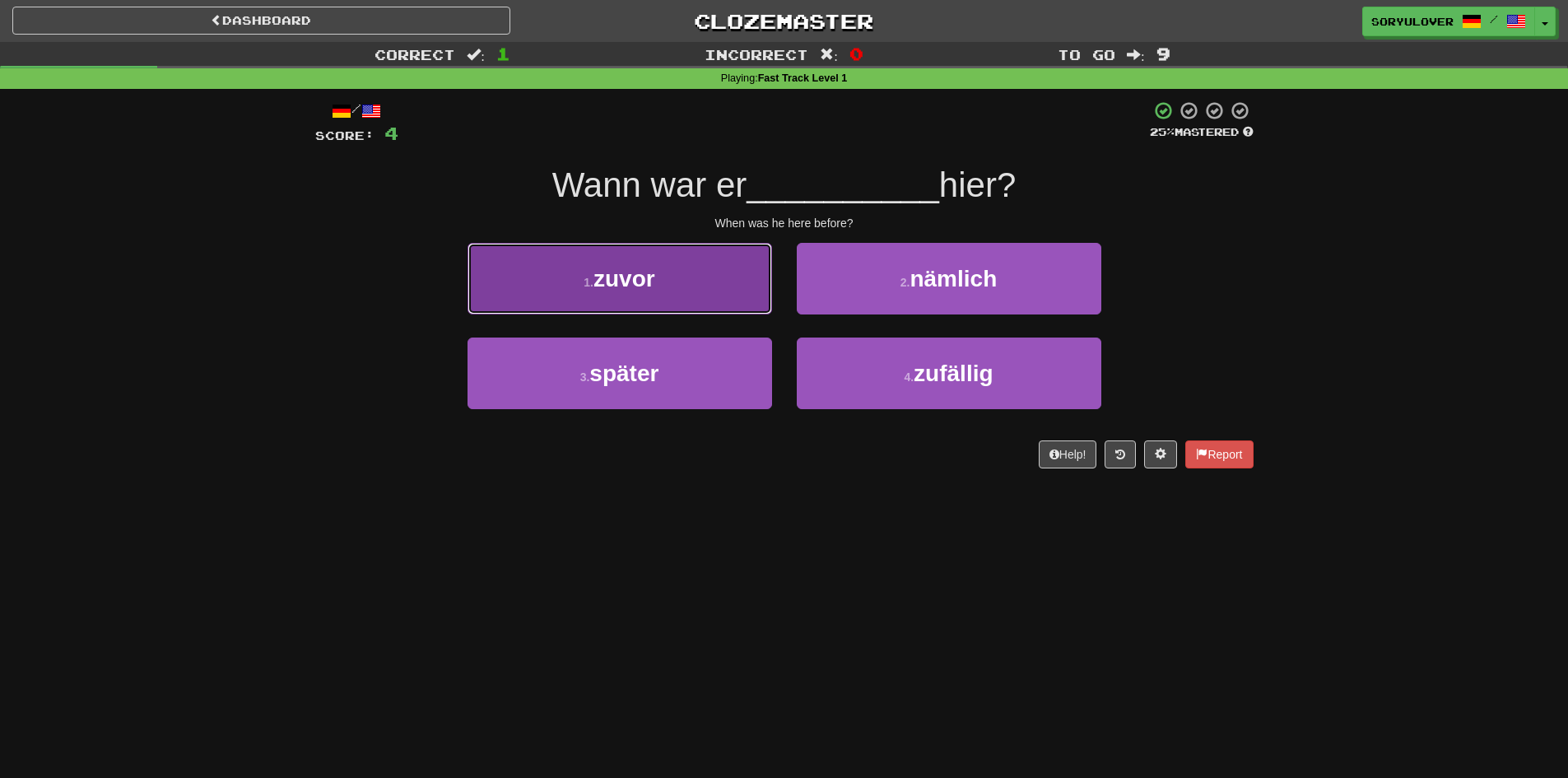
click at [689, 300] on button "1 . zuvor" at bounding box center [620, 278] width 305 height 72
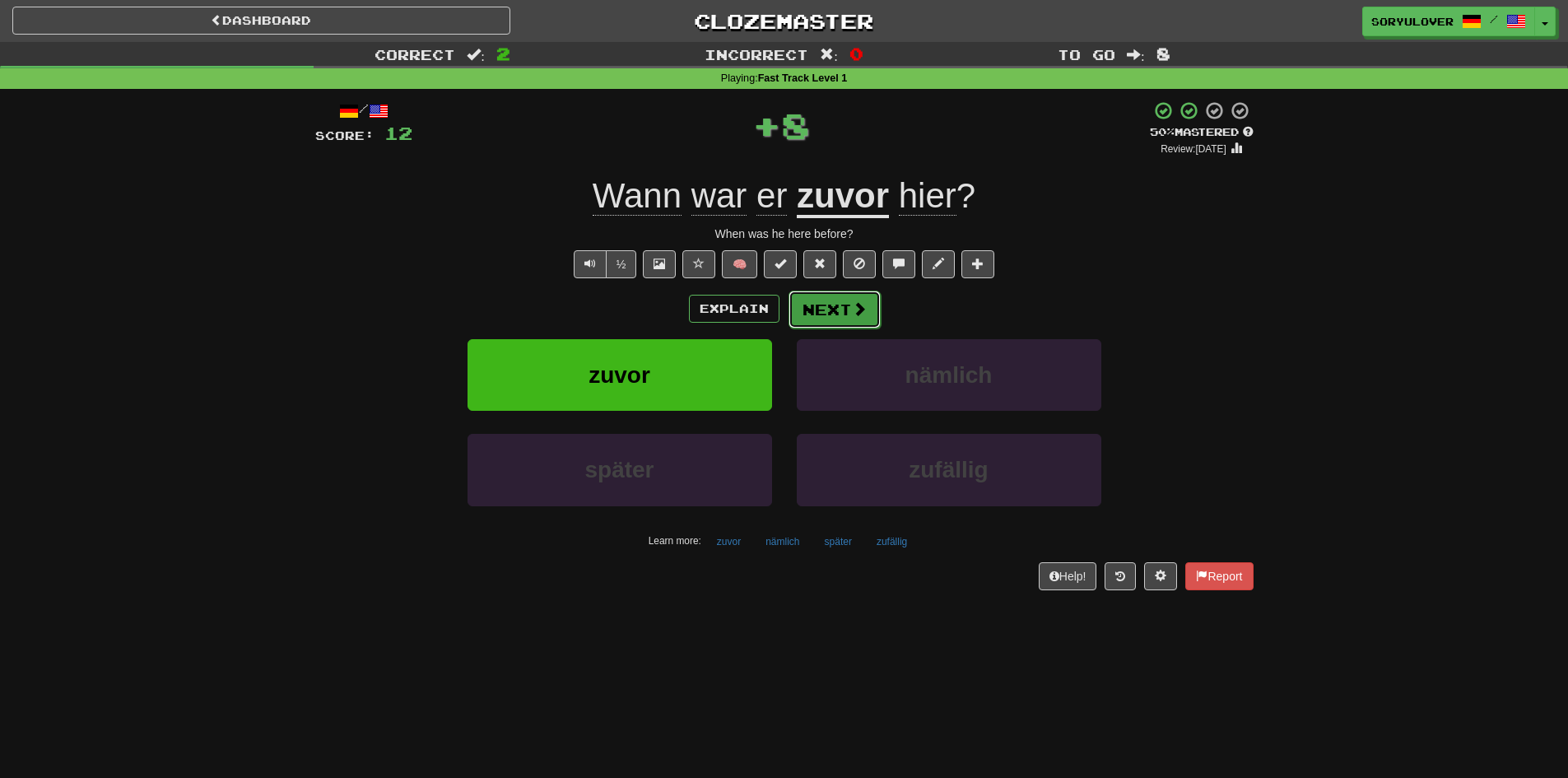
click at [841, 314] on button "Next" at bounding box center [835, 309] width 92 height 38
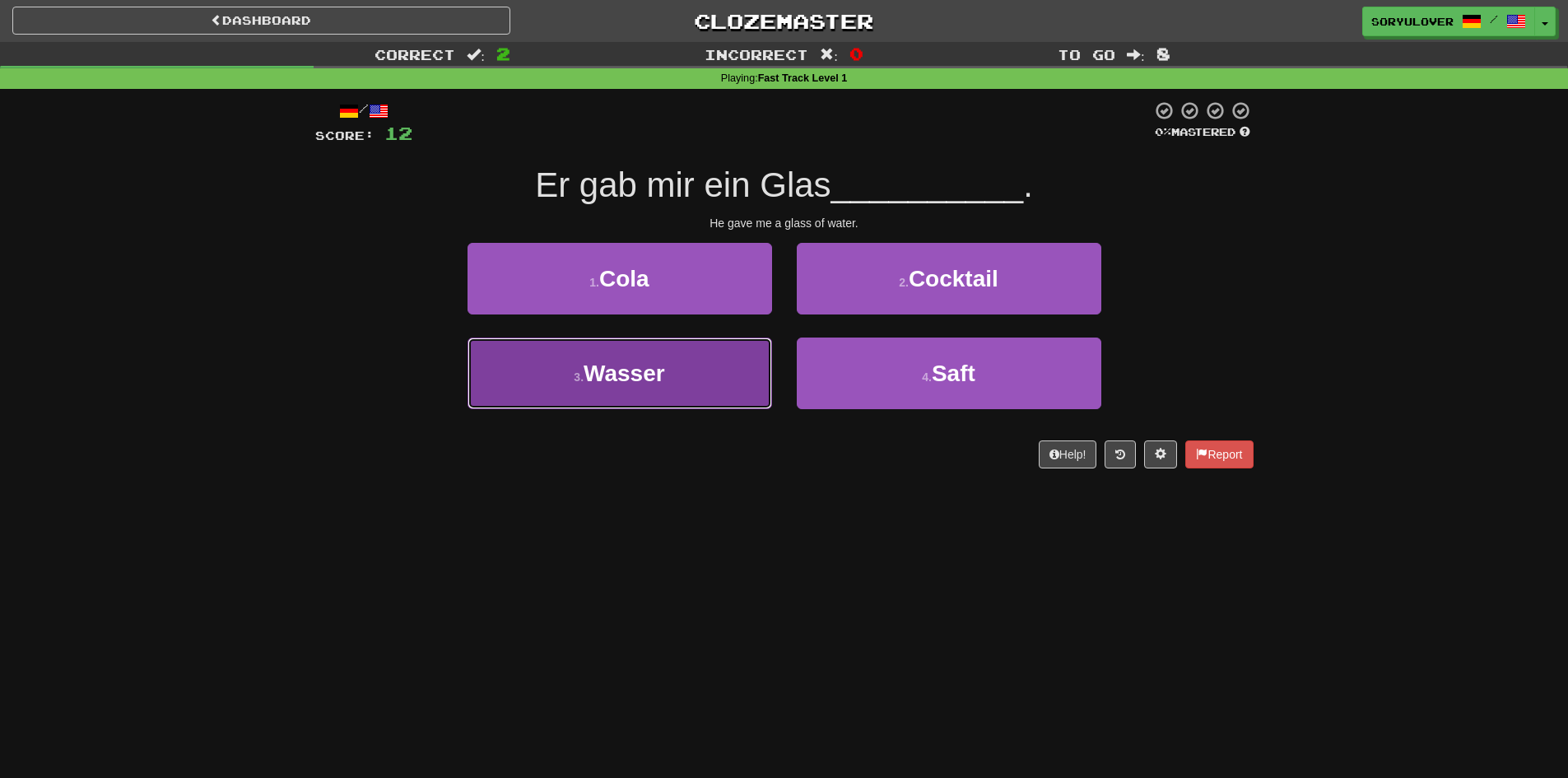
click at [670, 376] on button "3 . Wasser" at bounding box center [620, 373] width 305 height 72
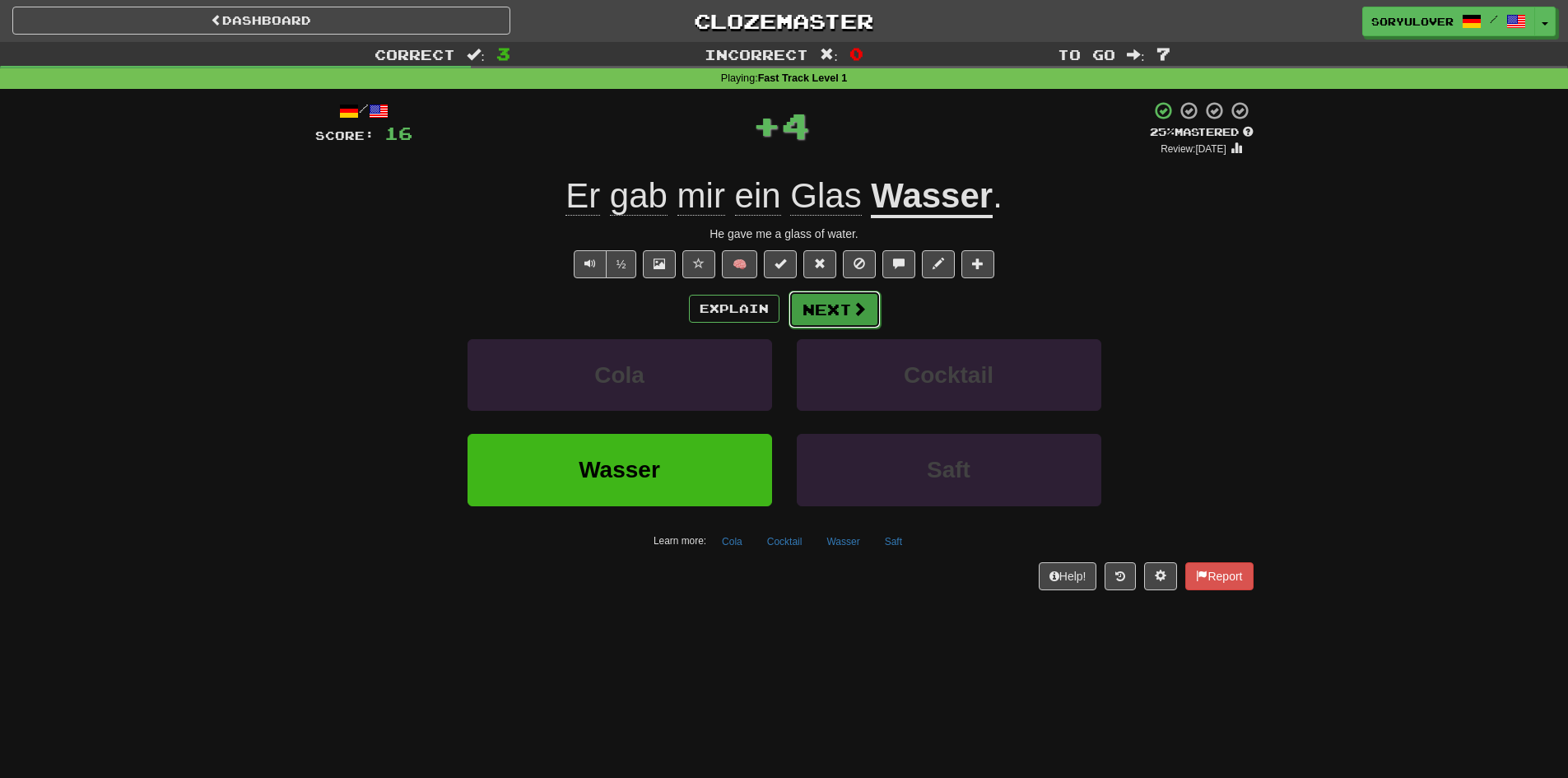
click at [846, 308] on button "Next" at bounding box center [835, 309] width 92 height 38
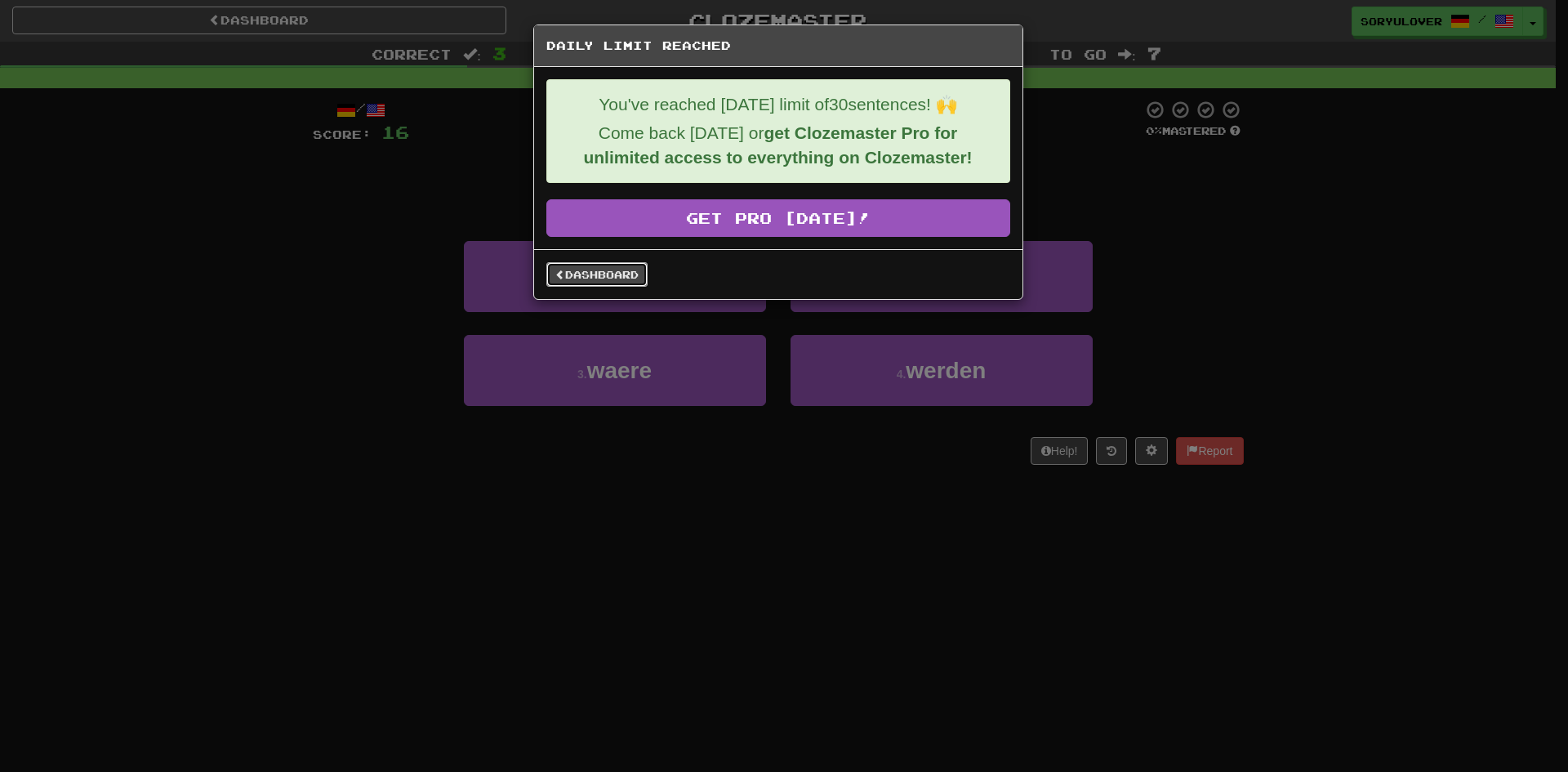
click at [563, 286] on link "Dashboard" at bounding box center [597, 274] width 101 height 24
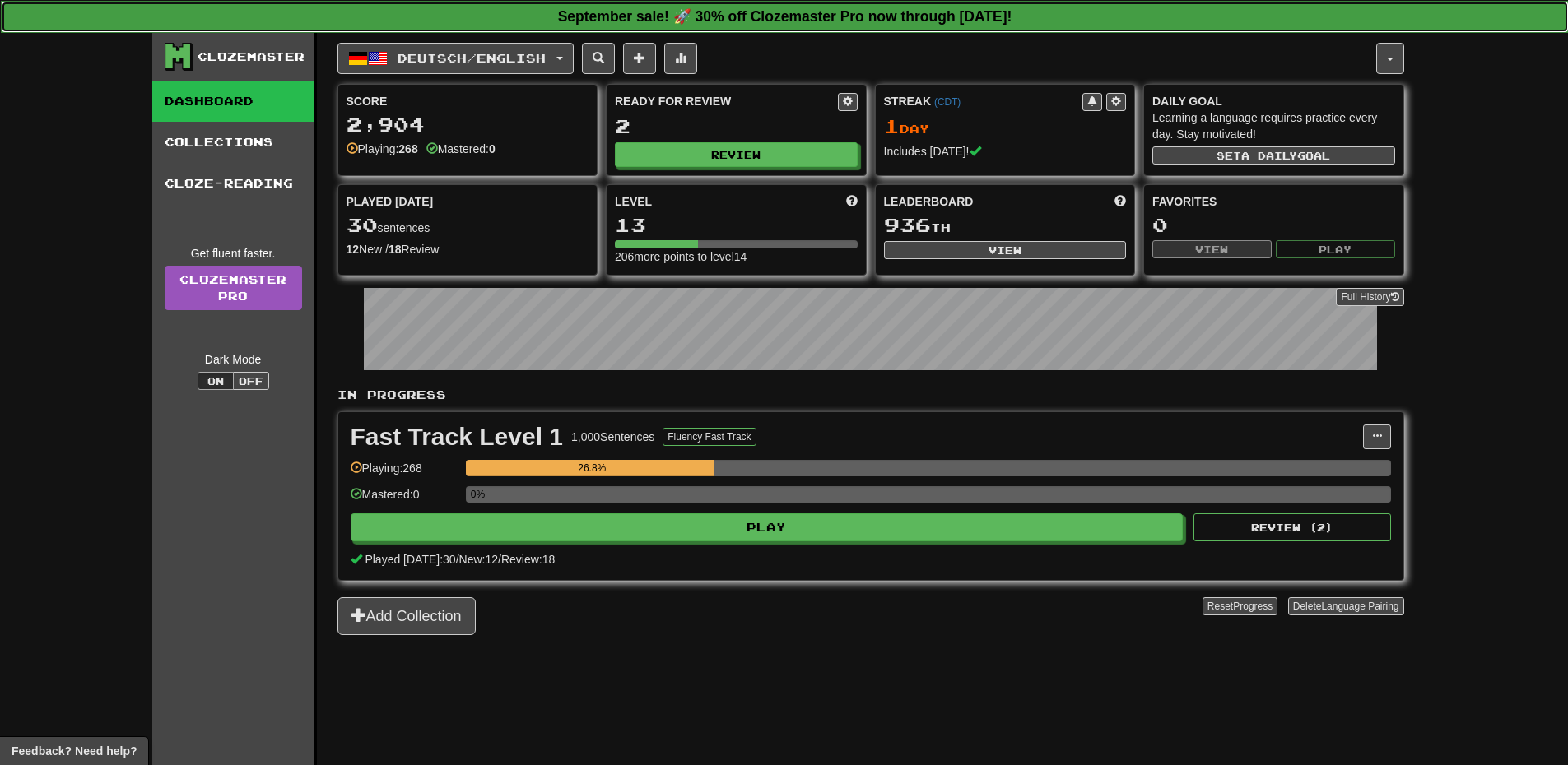
click at [673, 19] on strong "September sale! 🚀 30% off Clozemaster Pro now through Sunday September 21!" at bounding box center [785, 16] width 454 height 17
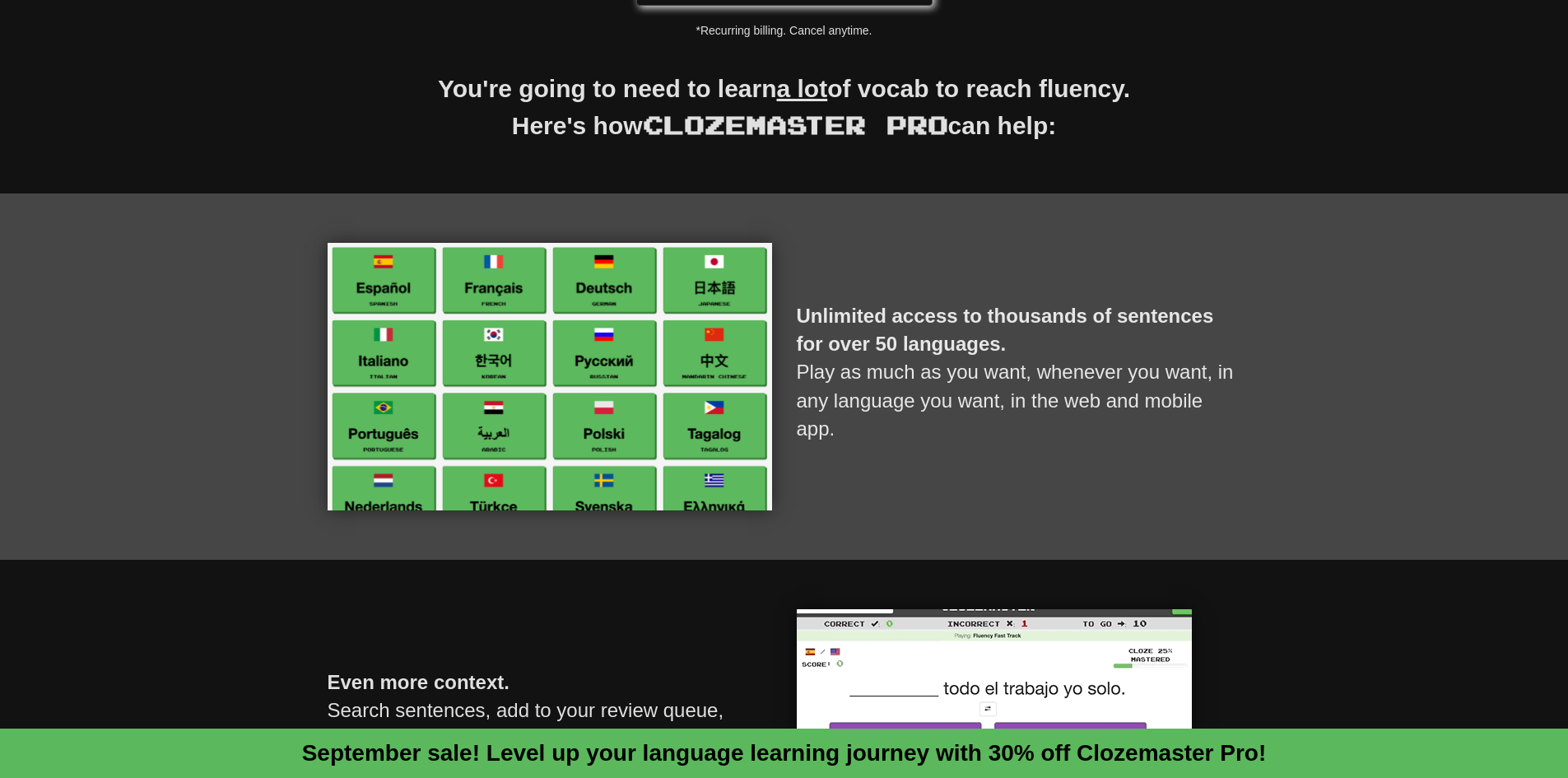
scroll to position [56, 0]
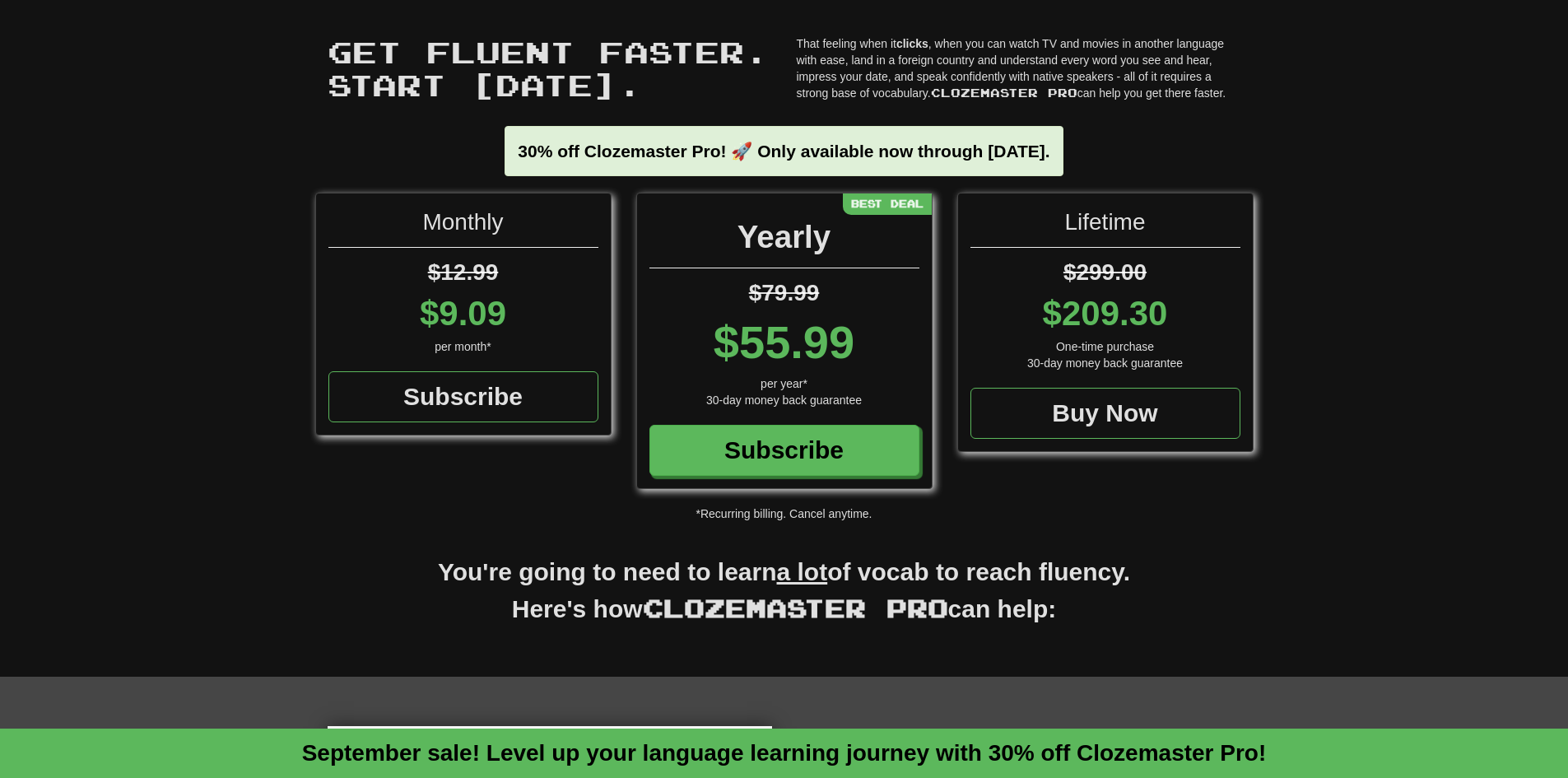
drag, startPoint x: 659, startPoint y: 593, endPoint x: 696, endPoint y: 422, distance: 175.0
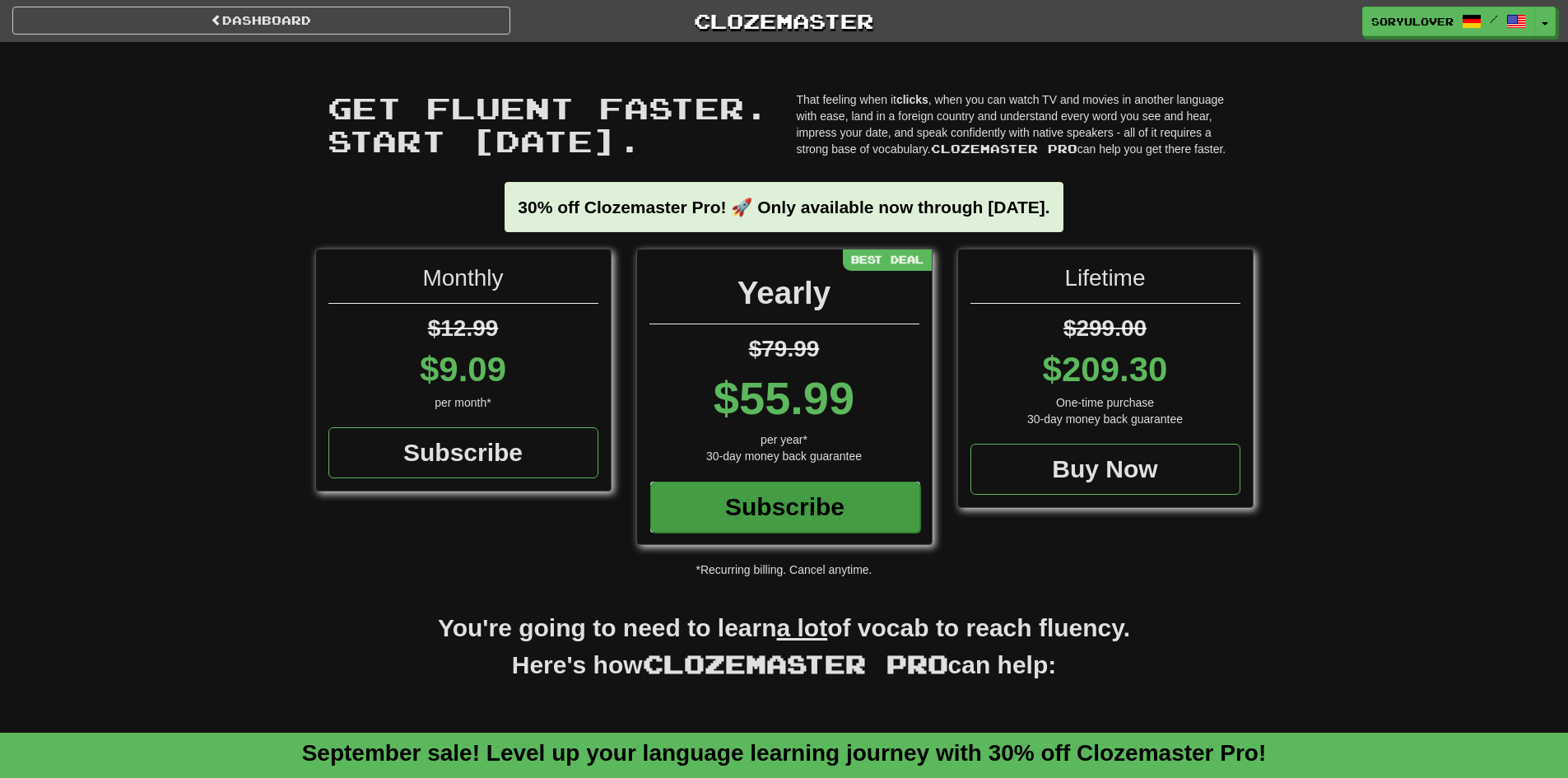
click at [745, 509] on div "Subscribe" at bounding box center [785, 508] width 271 height 51
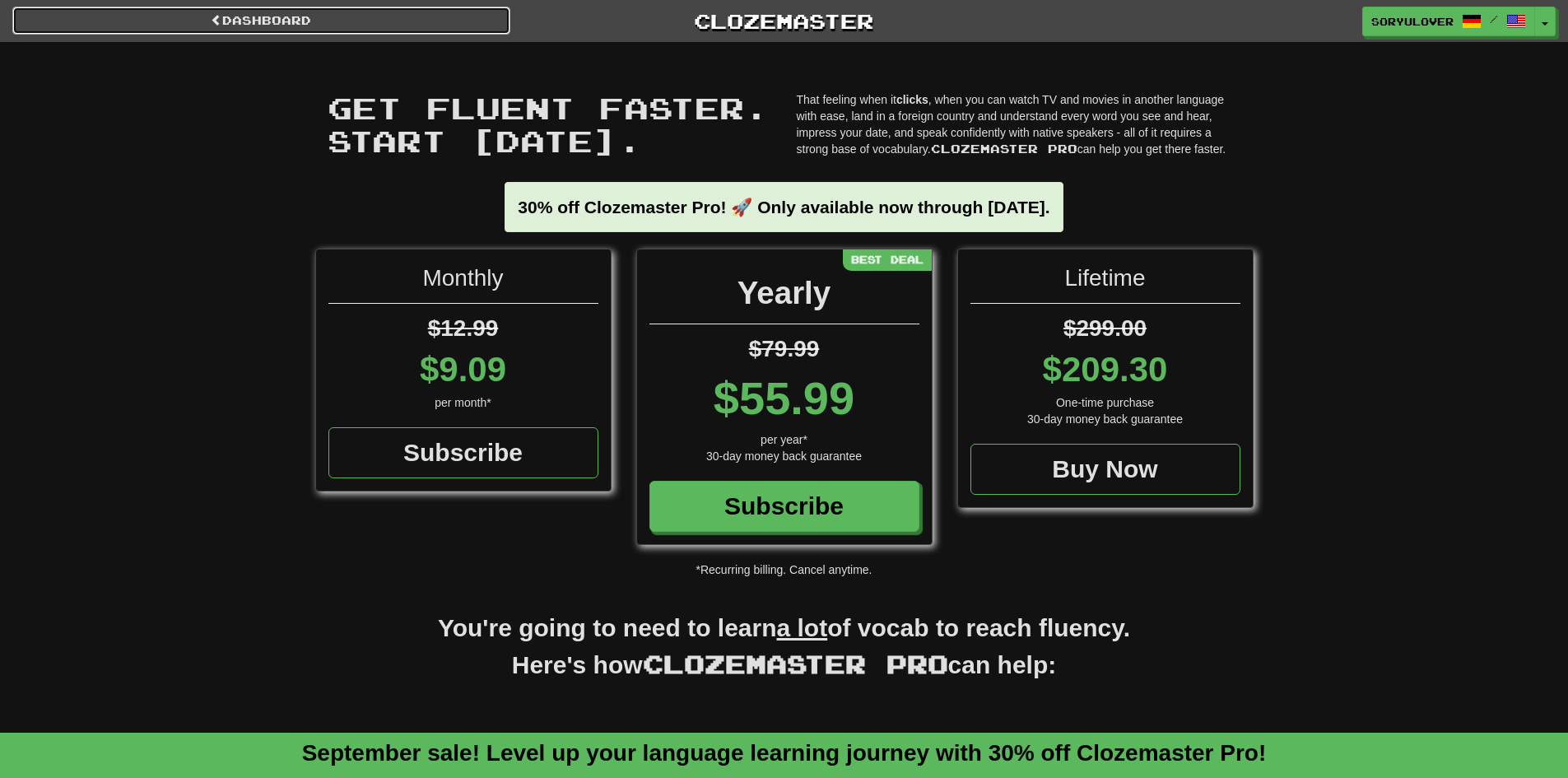
click at [295, 29] on link "Dashboard" at bounding box center [262, 21] width 498 height 28
